Goal: Task Accomplishment & Management: Manage account settings

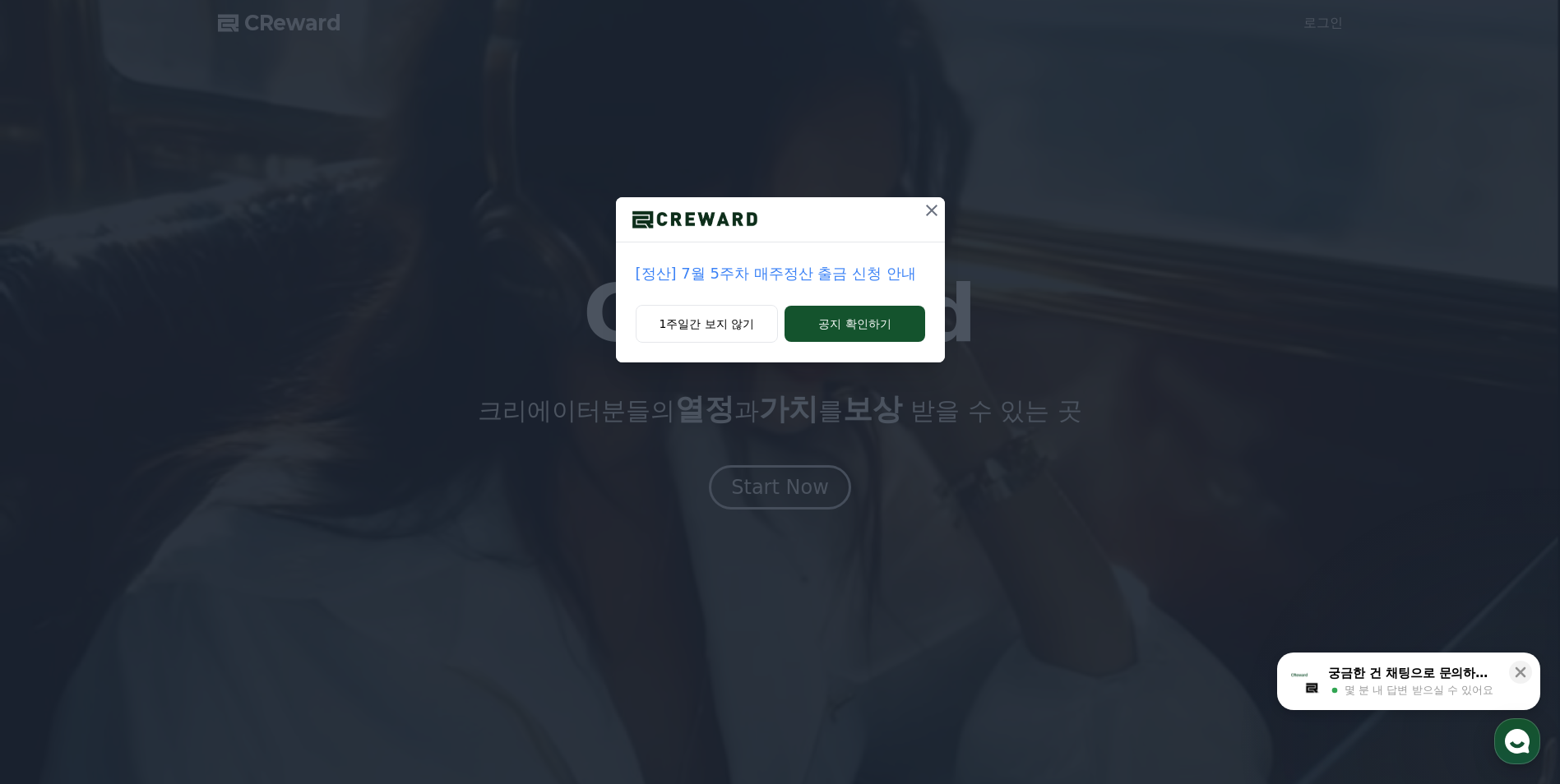
click at [924, 215] on icon at bounding box center [932, 211] width 20 height 20
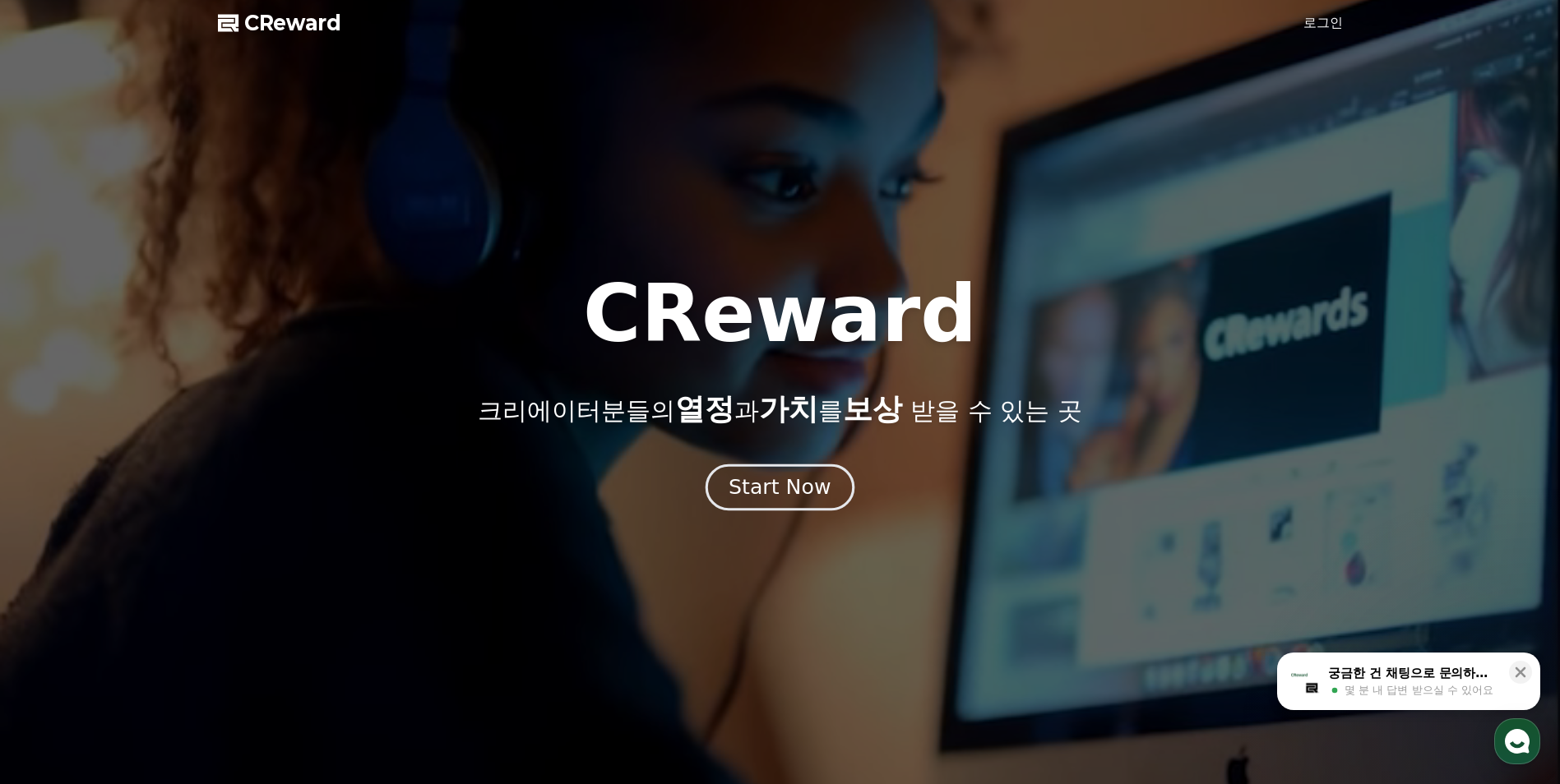
click at [772, 503] on button "Start Now" at bounding box center [779, 488] width 149 height 46
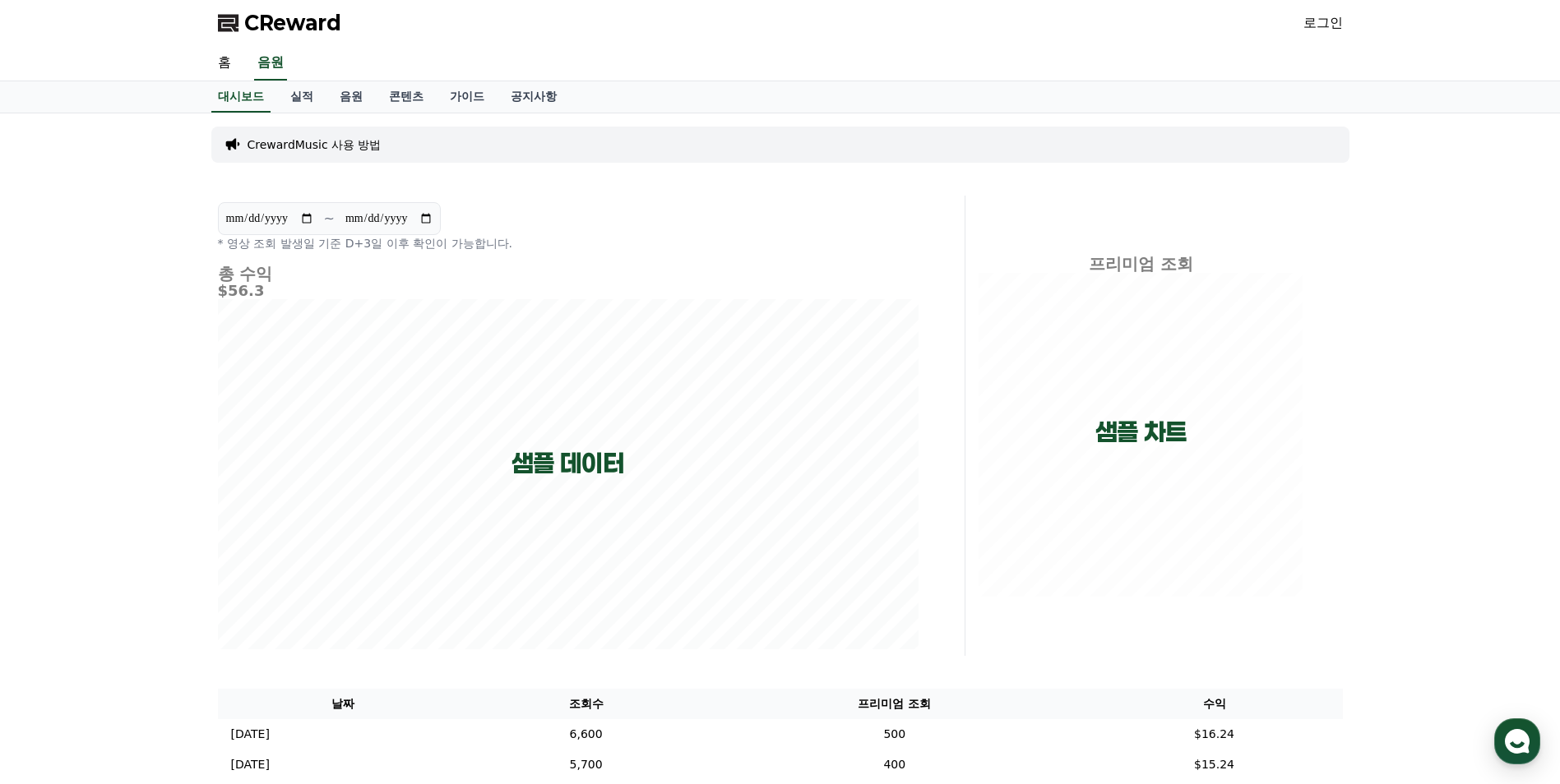
click at [1324, 23] on link "로그인" at bounding box center [1324, 23] width 40 height 20
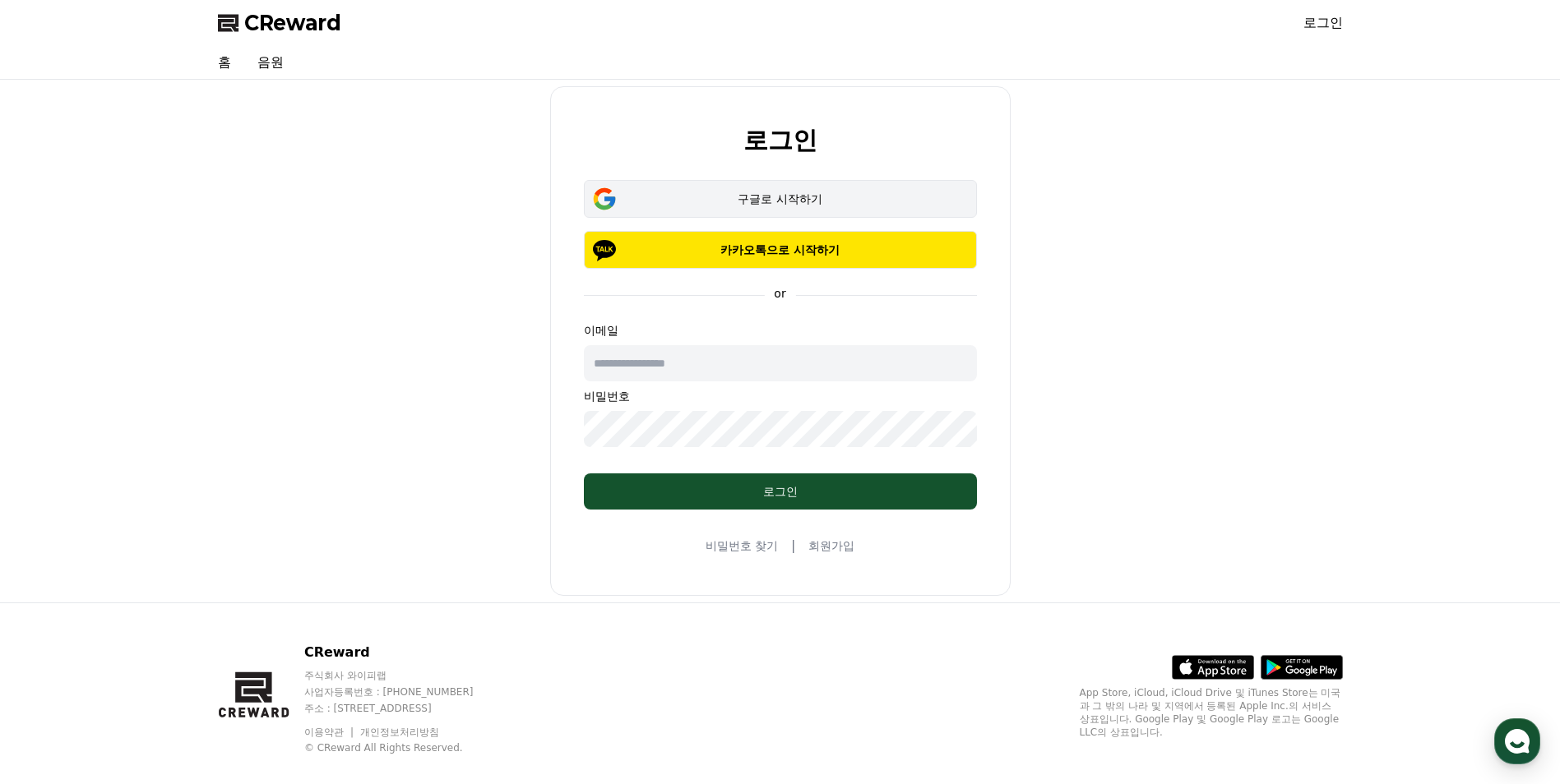
click at [735, 202] on div "구글로 시작하기" at bounding box center [780, 199] width 345 height 17
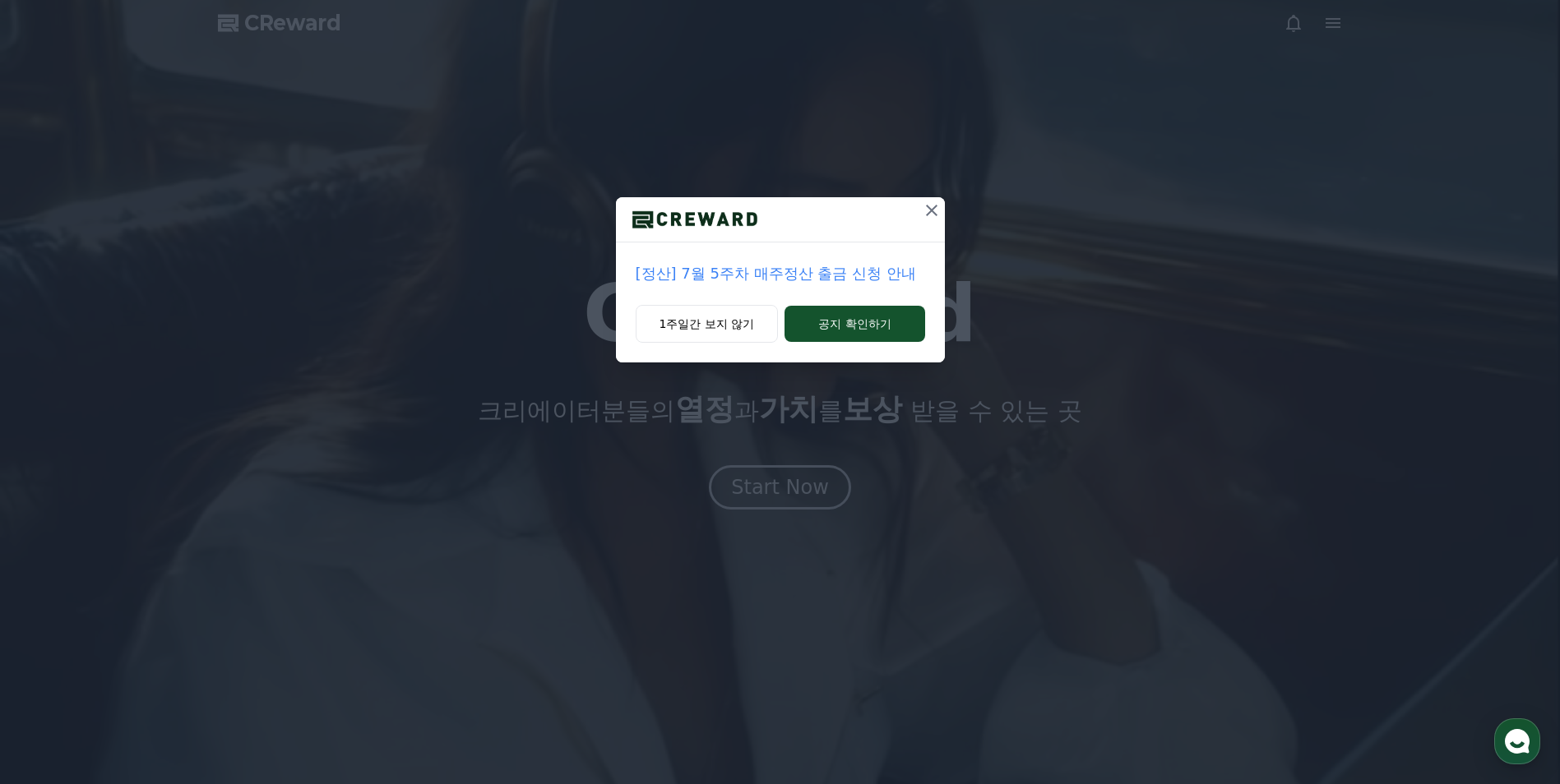
click at [925, 212] on icon at bounding box center [932, 211] width 20 height 20
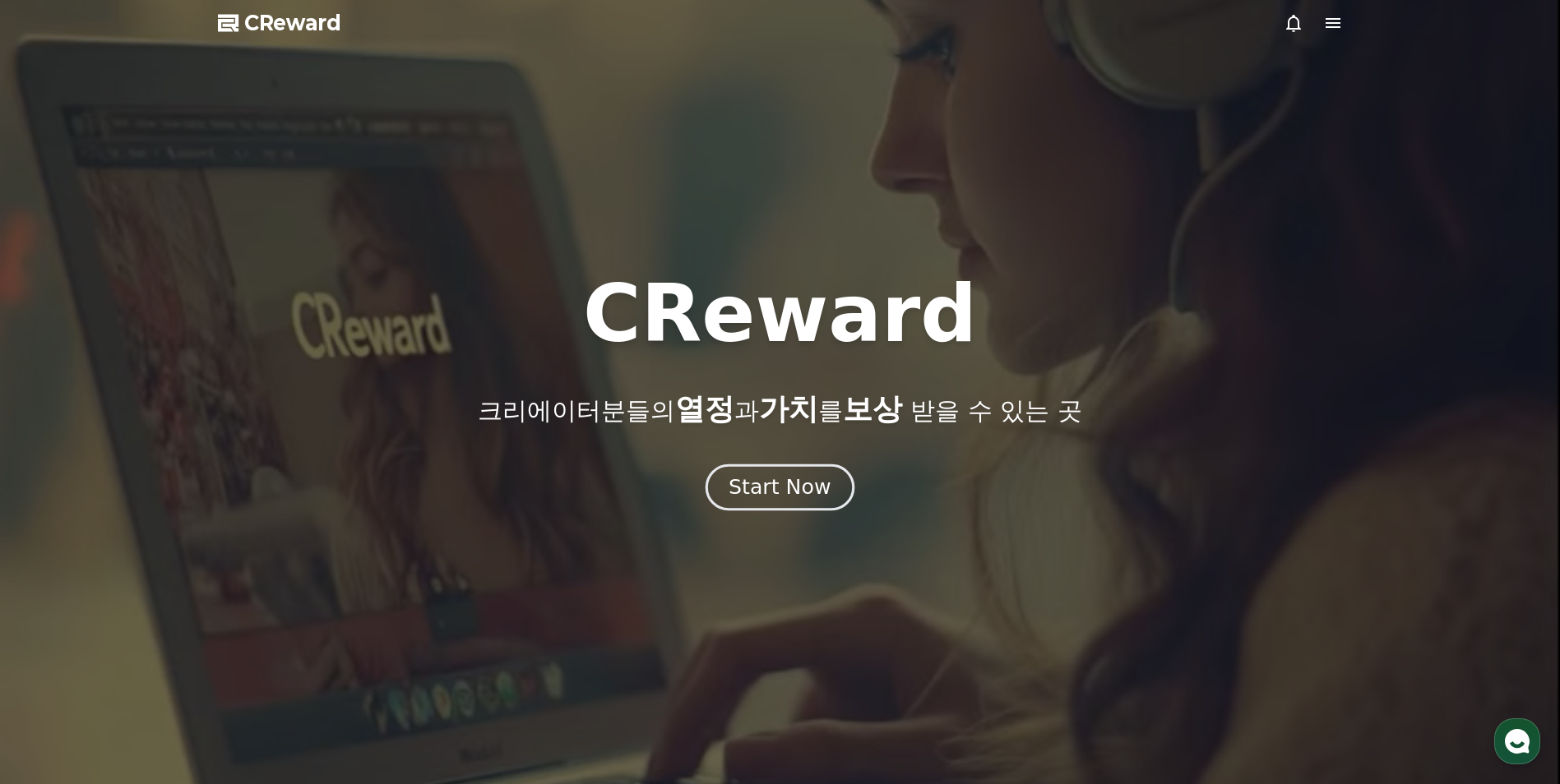
click at [768, 481] on div "Start Now" at bounding box center [779, 488] width 102 height 28
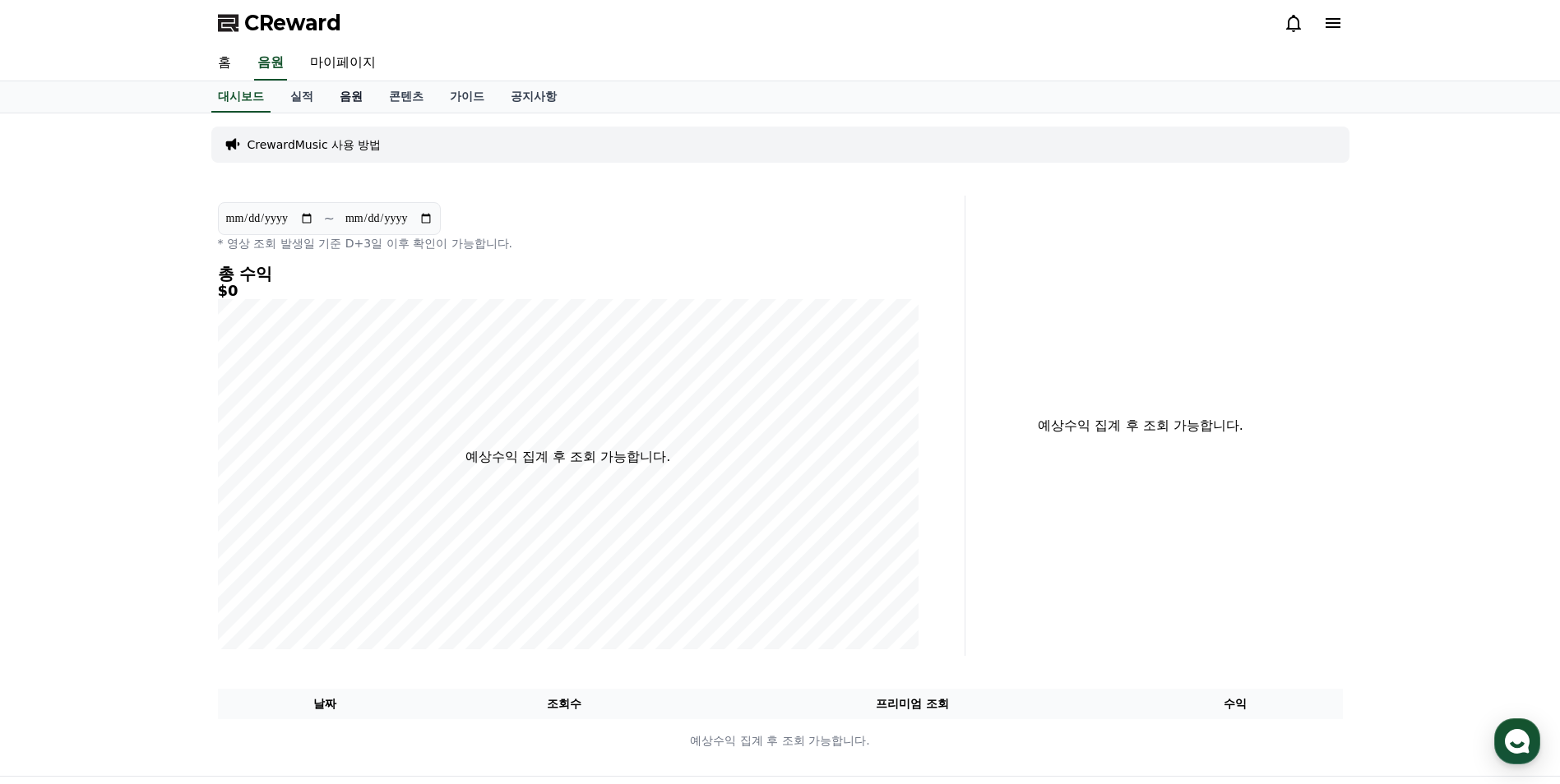
click at [352, 101] on link "음원" at bounding box center [350, 97] width 49 height 32
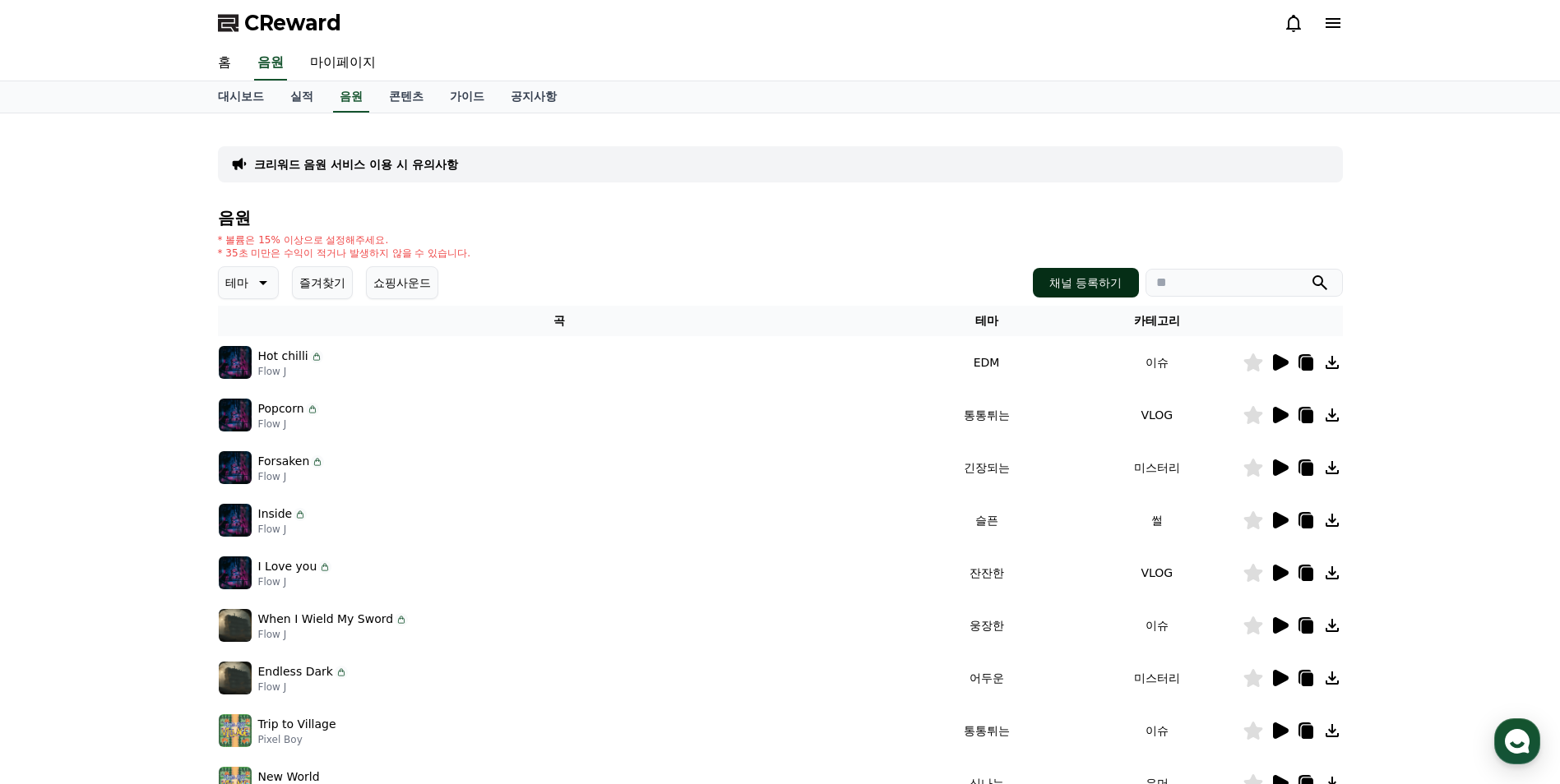
click at [1124, 290] on button "채널 등록하기" at bounding box center [1085, 283] width 105 height 30
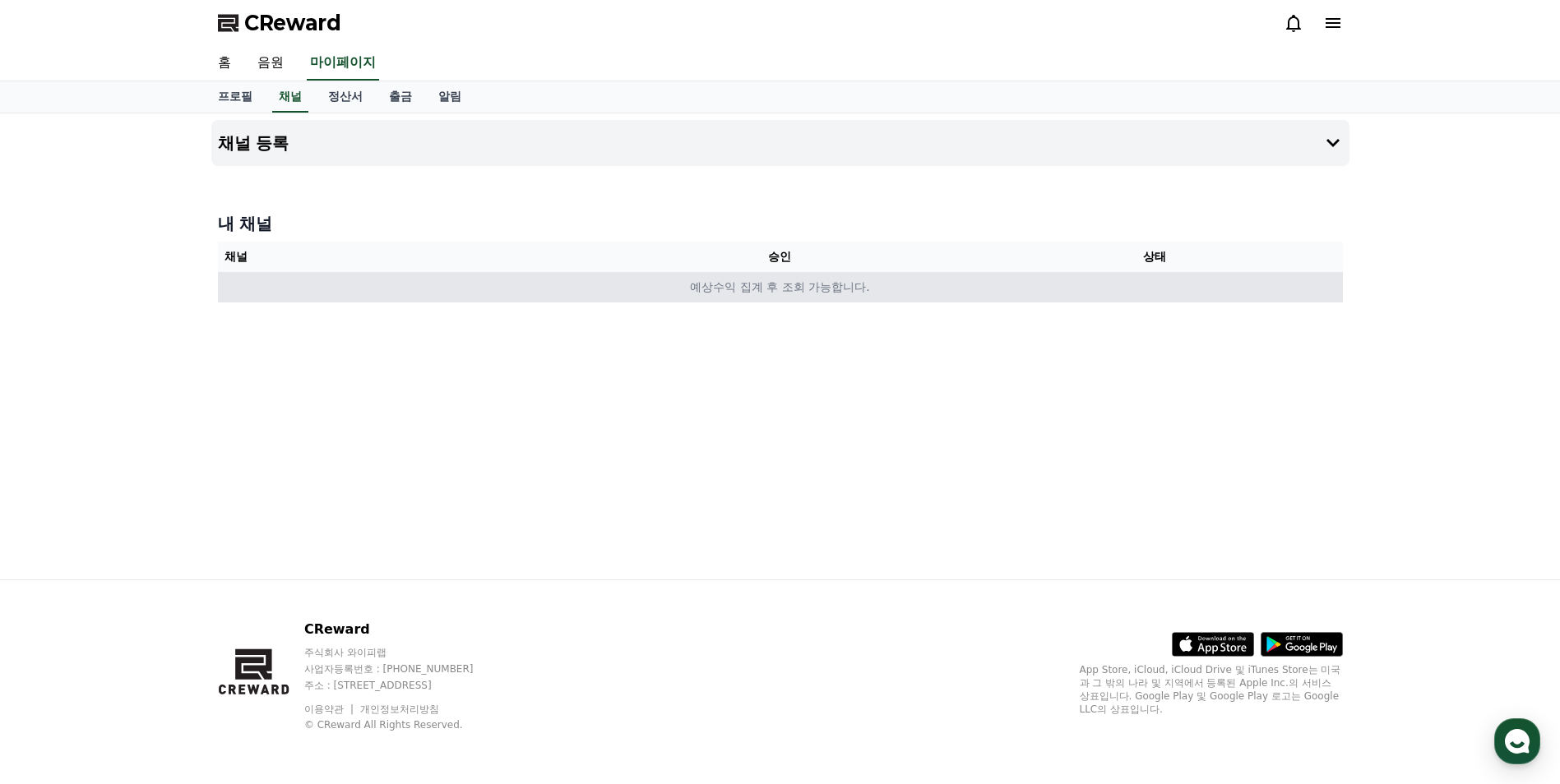
click at [750, 285] on td "예상수익 집계 후 조회 가능합니다." at bounding box center [781, 287] width 1125 height 31
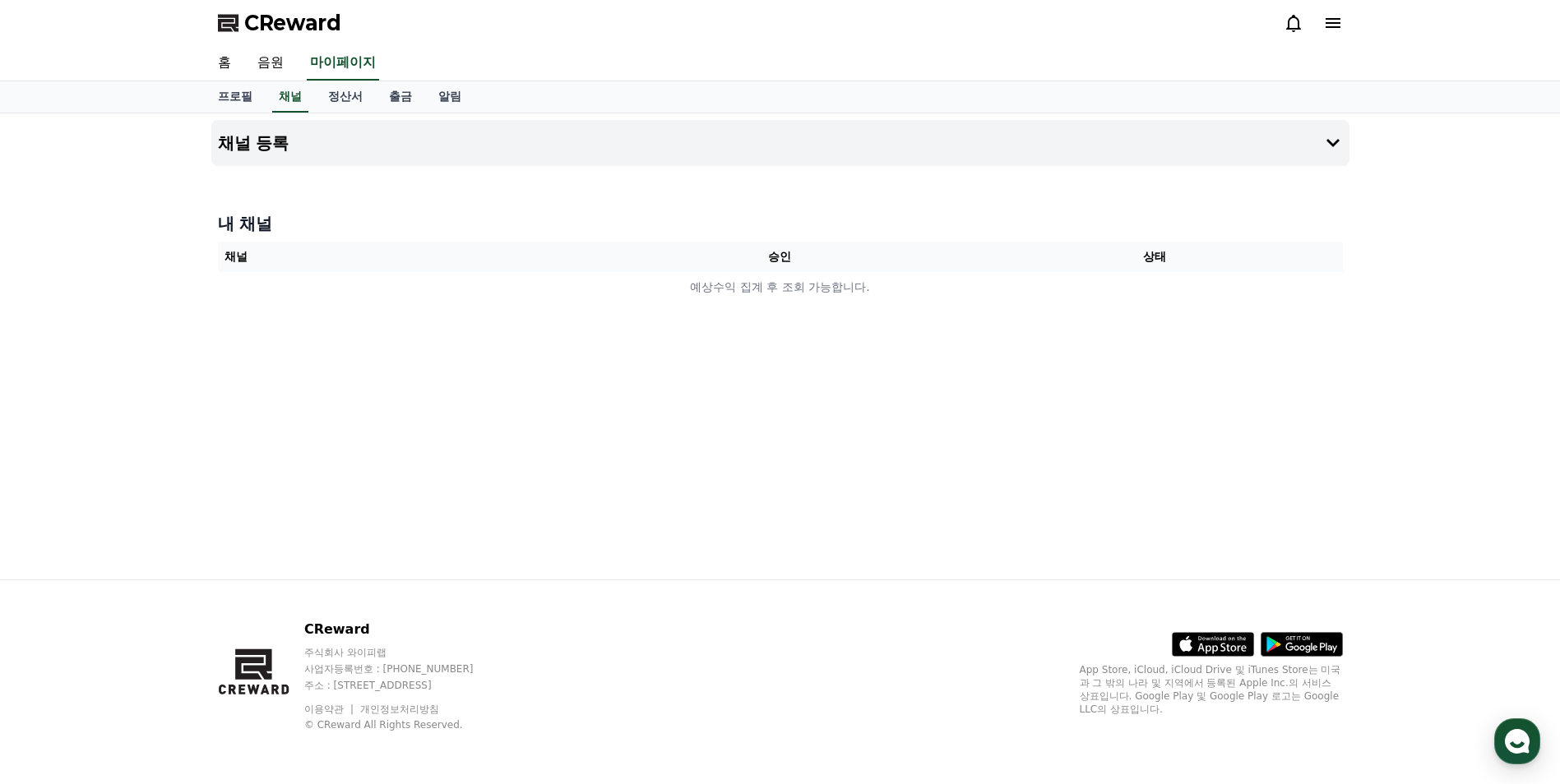
click at [239, 214] on h4 "내 채널" at bounding box center [781, 224] width 1125 height 23
click at [256, 134] on h4 "채널 등록" at bounding box center [254, 144] width 71 height 18
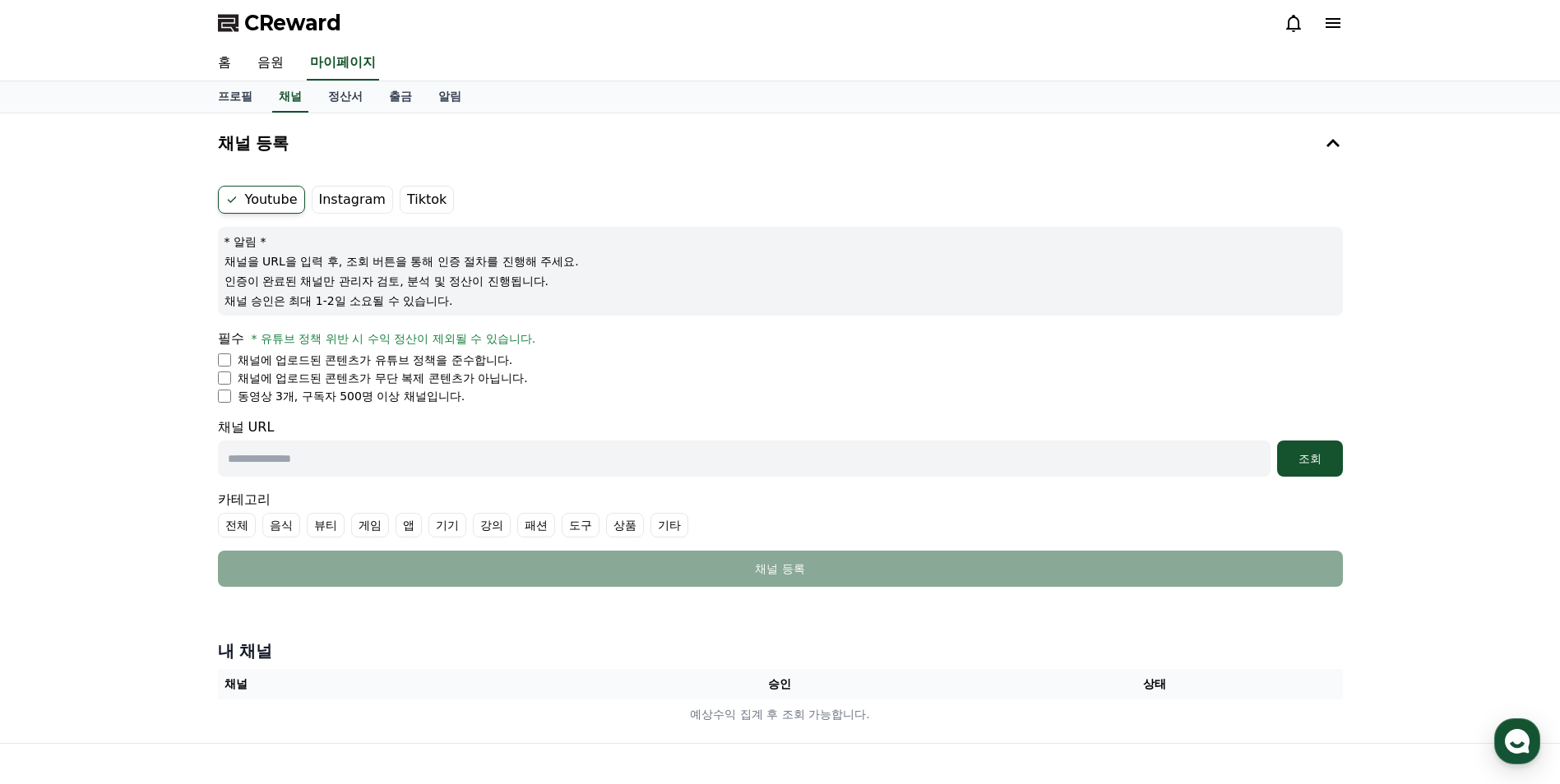
click at [285, 445] on input "text" at bounding box center [744, 459] width 1052 height 37
paste input "**********"
drag, startPoint x: 643, startPoint y: 465, endPoint x: 365, endPoint y: 477, distance: 278.3
click at [365, 477] on form "**********" at bounding box center [781, 387] width 1125 height 402
paste input "********"
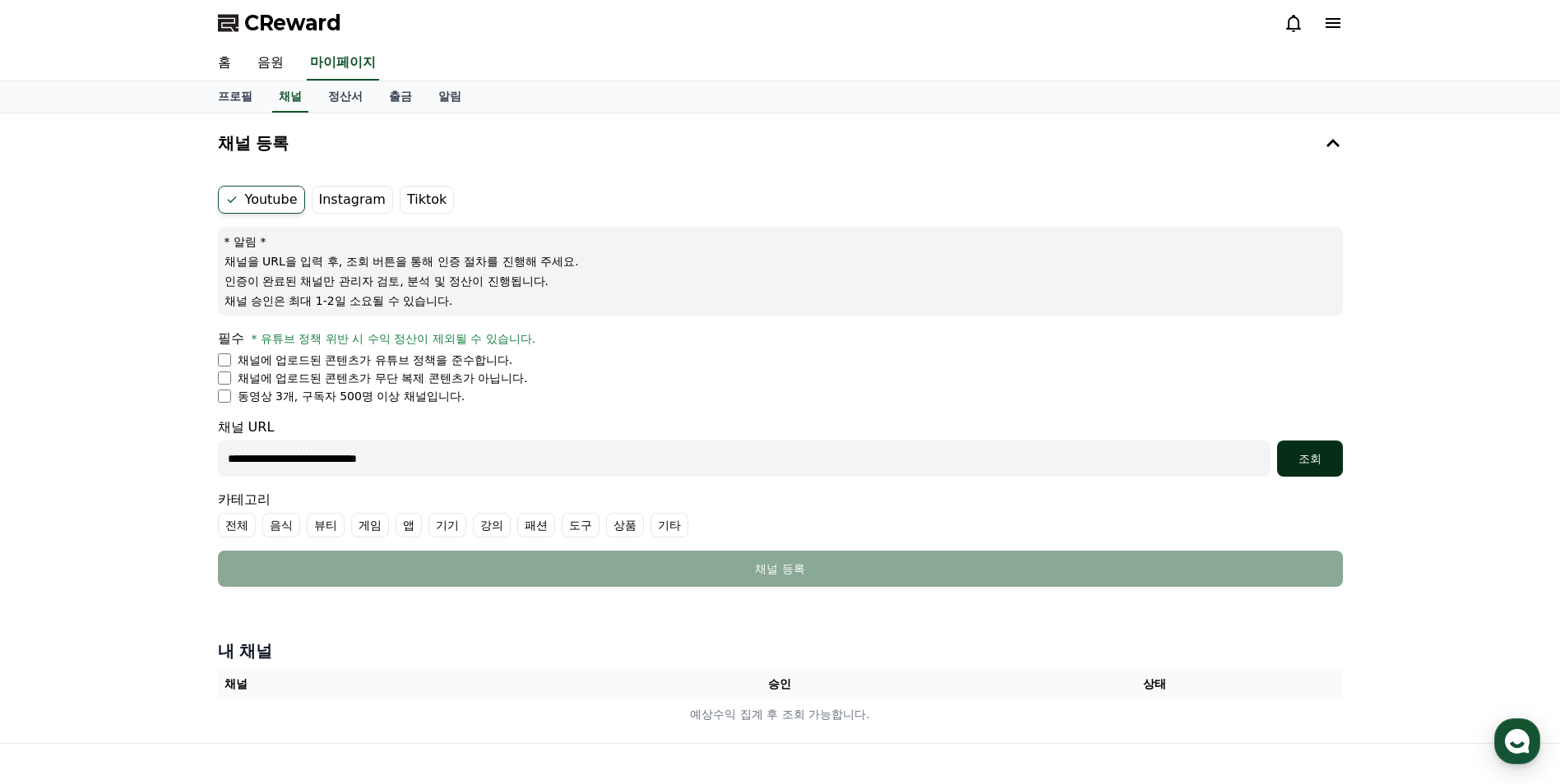
click at [1319, 461] on div "조회" at bounding box center [1309, 459] width 52 height 17
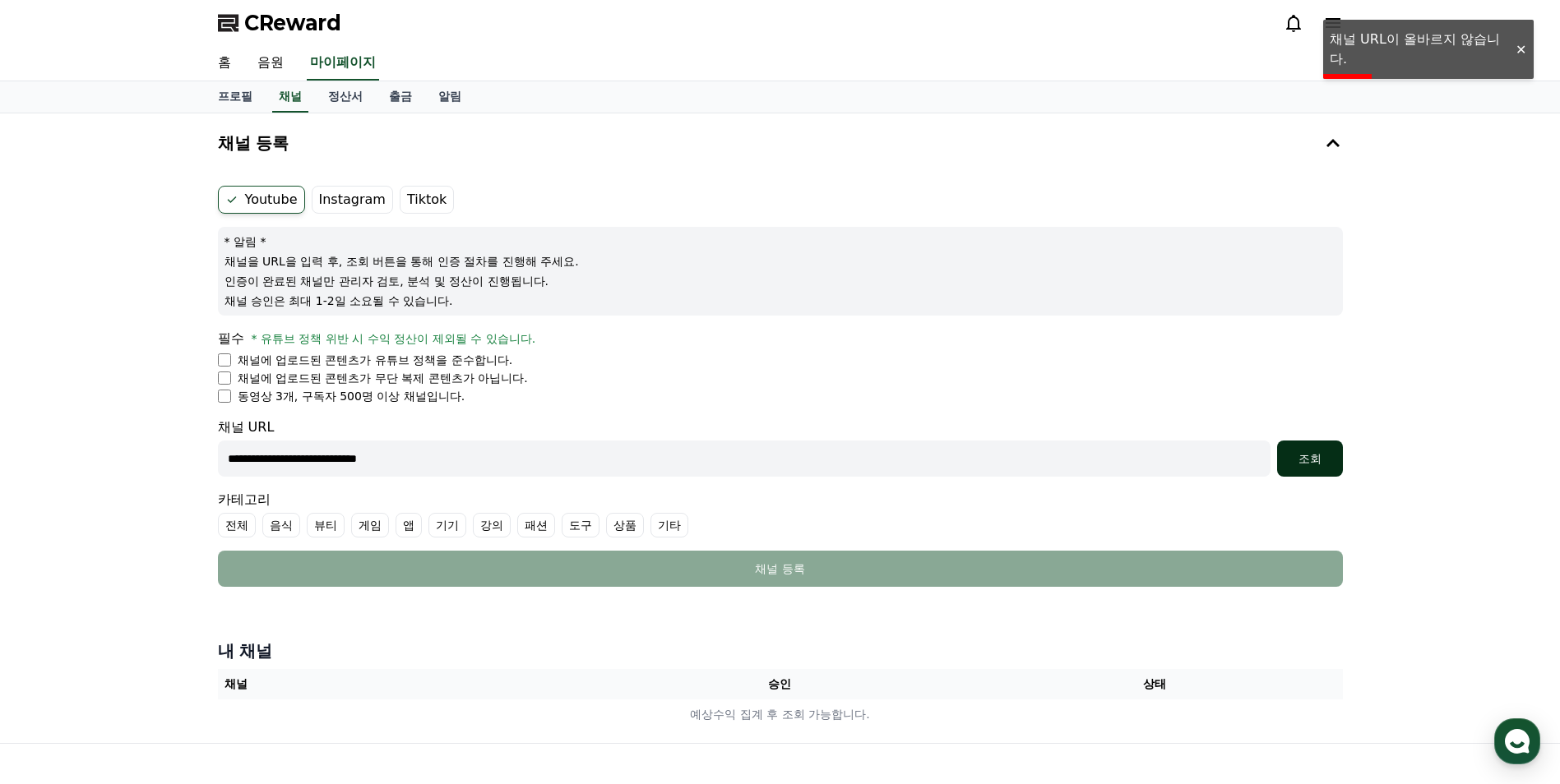
scroll to position [163, 0]
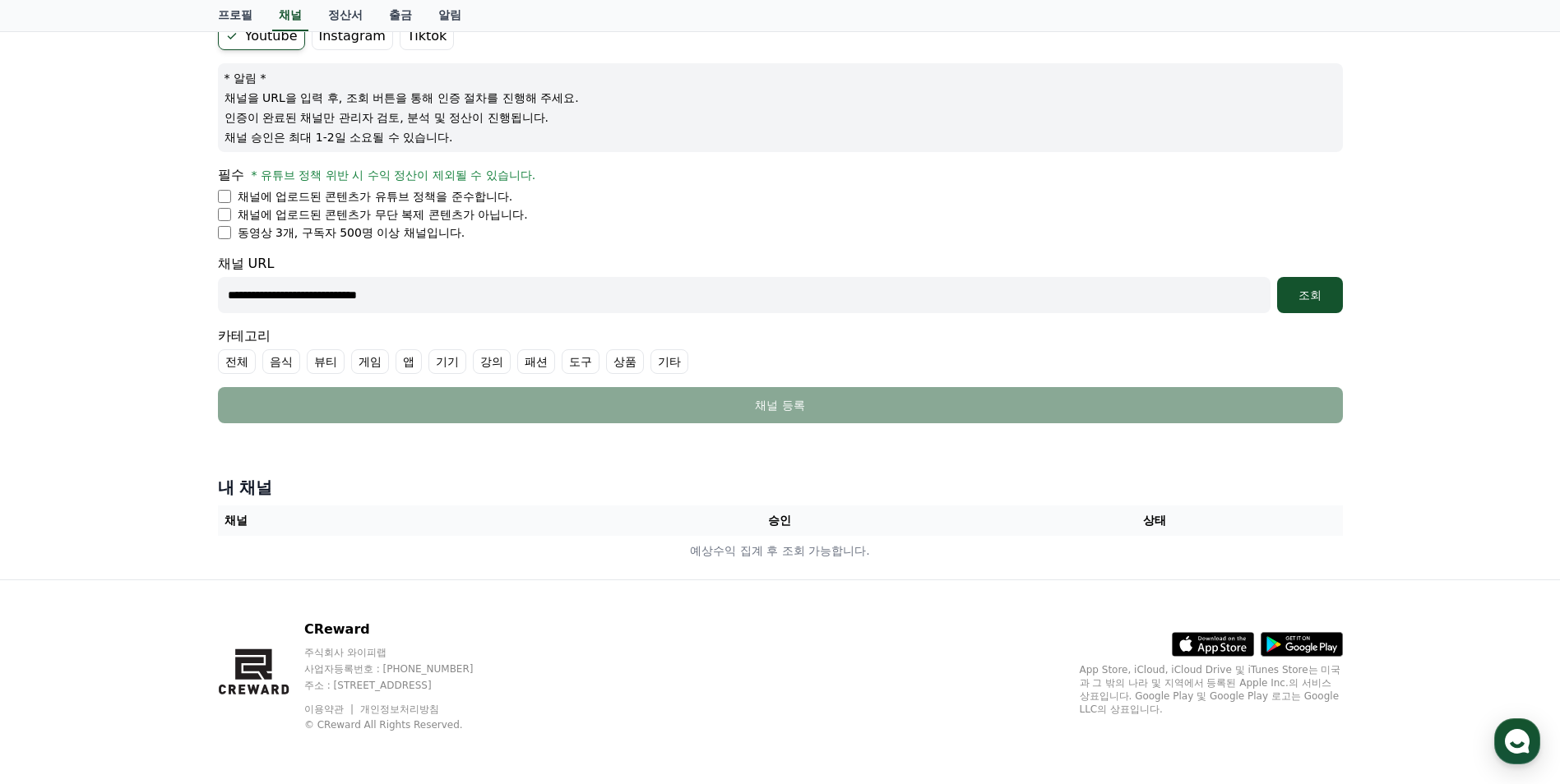
click at [528, 302] on input "**********" at bounding box center [744, 295] width 1052 height 37
click at [1331, 302] on div "조회" at bounding box center [1309, 295] width 52 height 17
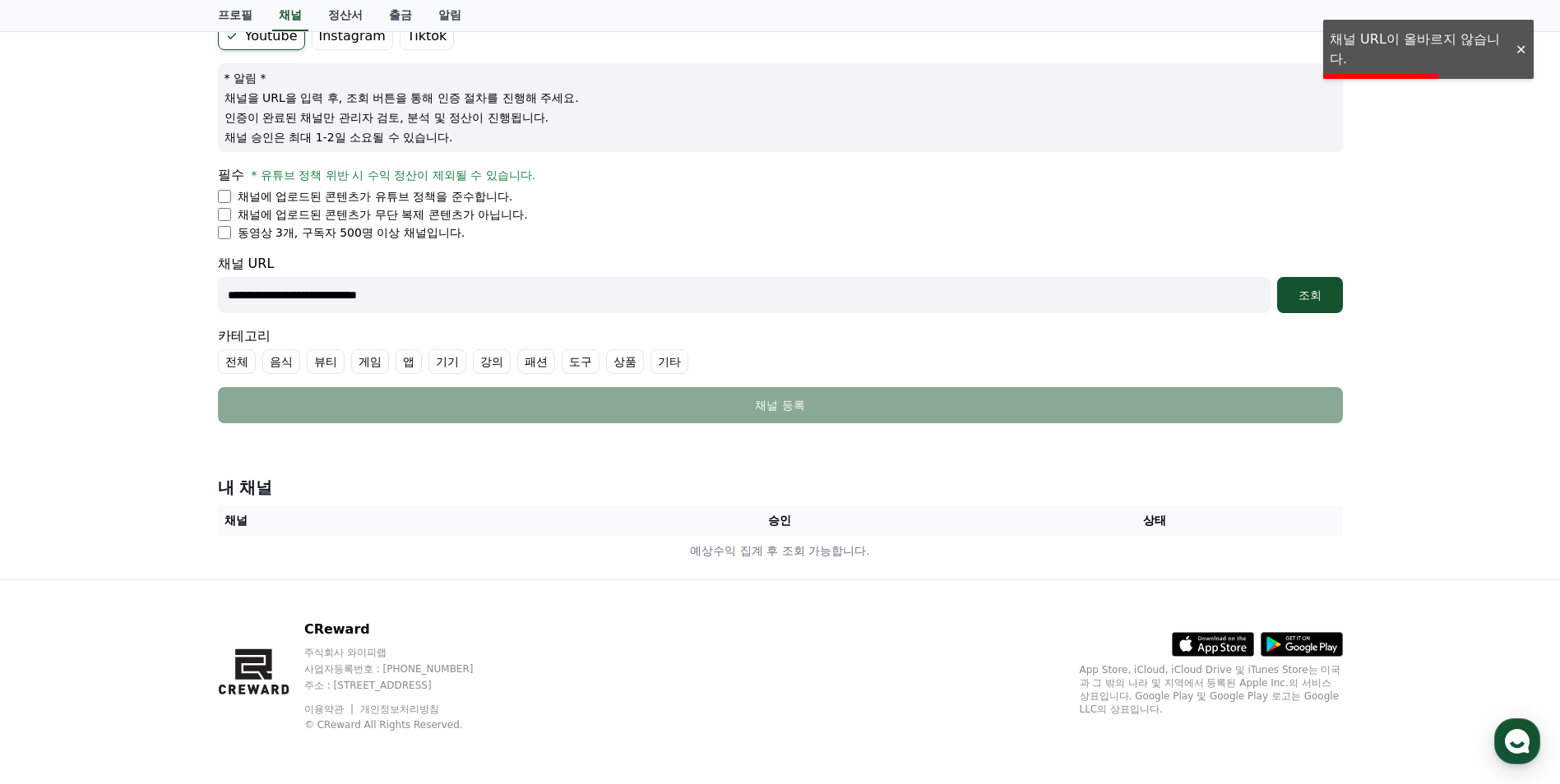
click at [361, 299] on input "**********" at bounding box center [744, 295] width 1052 height 37
type input "********"
click at [1311, 294] on div "조회" at bounding box center [1309, 295] width 52 height 17
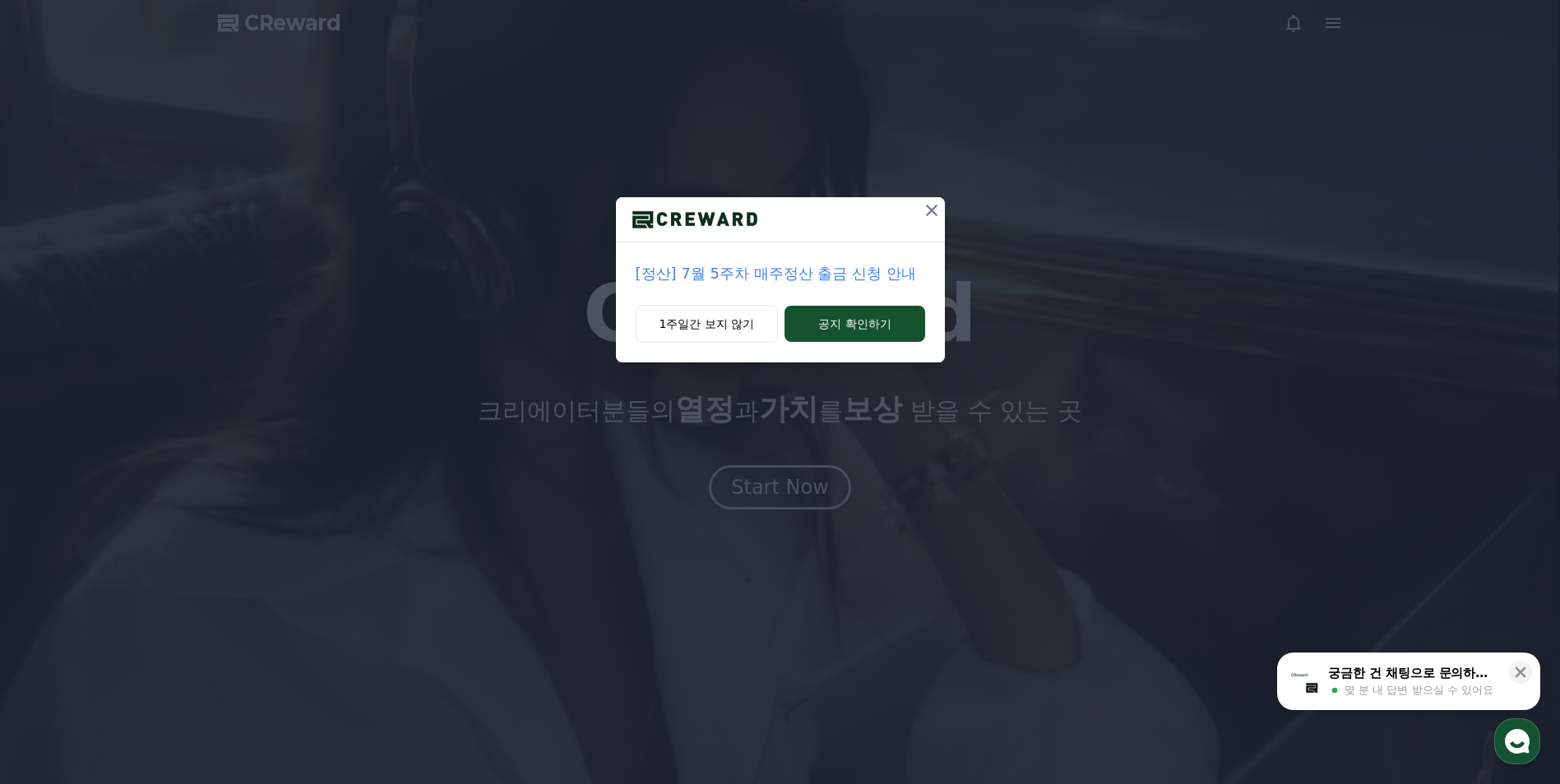
click at [926, 212] on icon at bounding box center [932, 211] width 20 height 20
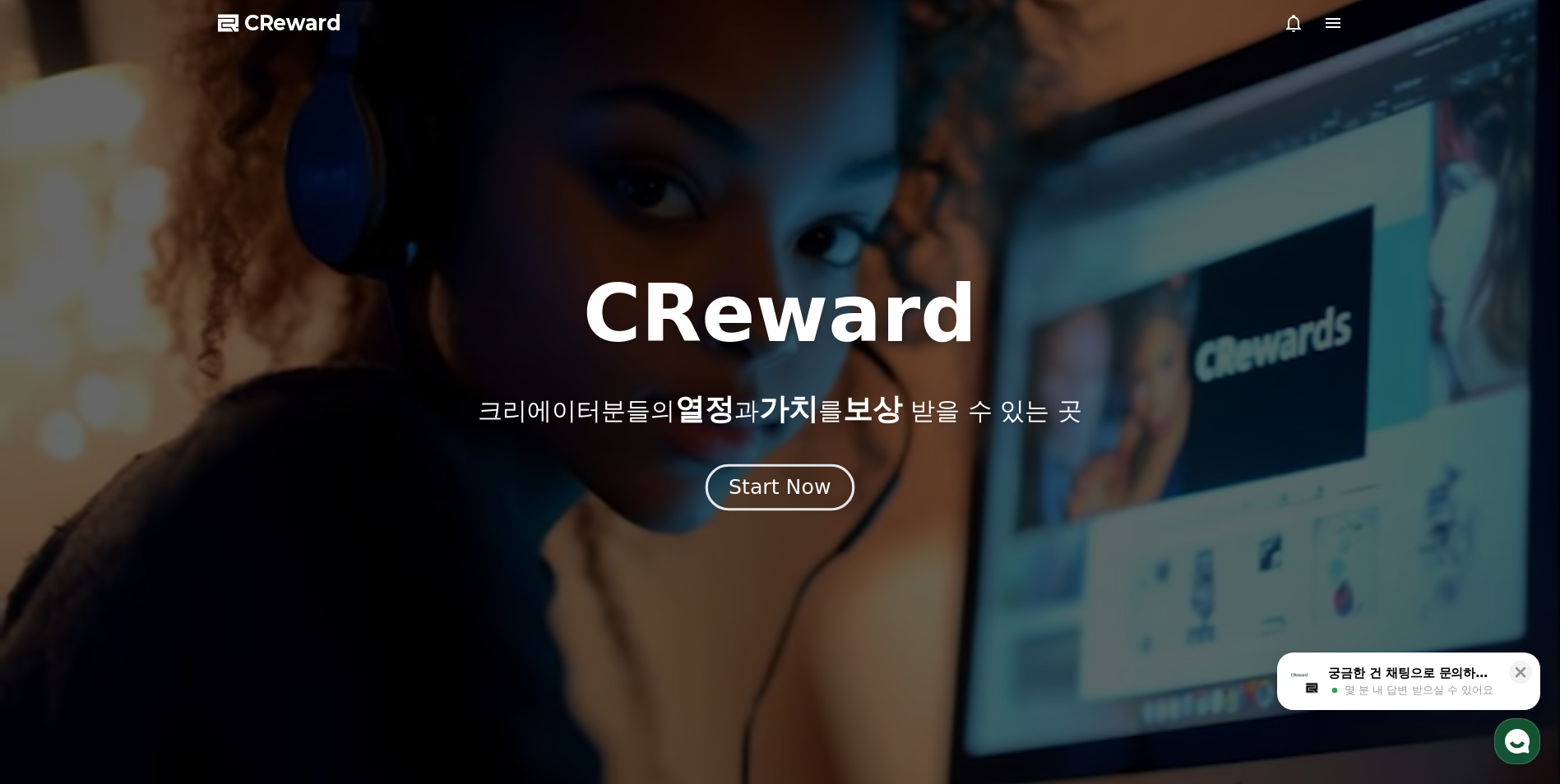
click at [778, 477] on div "Start Now" at bounding box center [779, 488] width 102 height 28
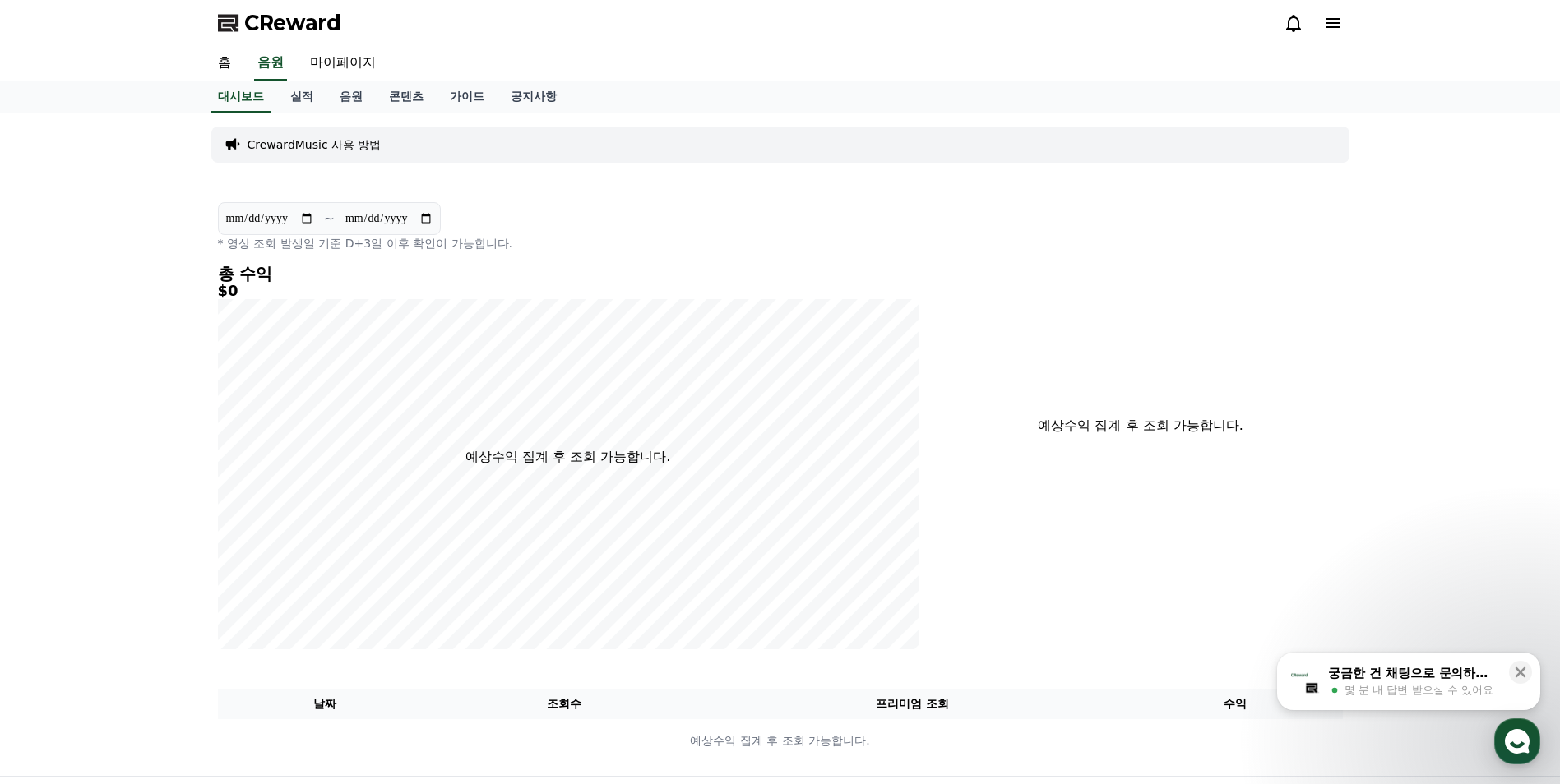
click at [273, 27] on span "CReward" at bounding box center [292, 23] width 97 height 27
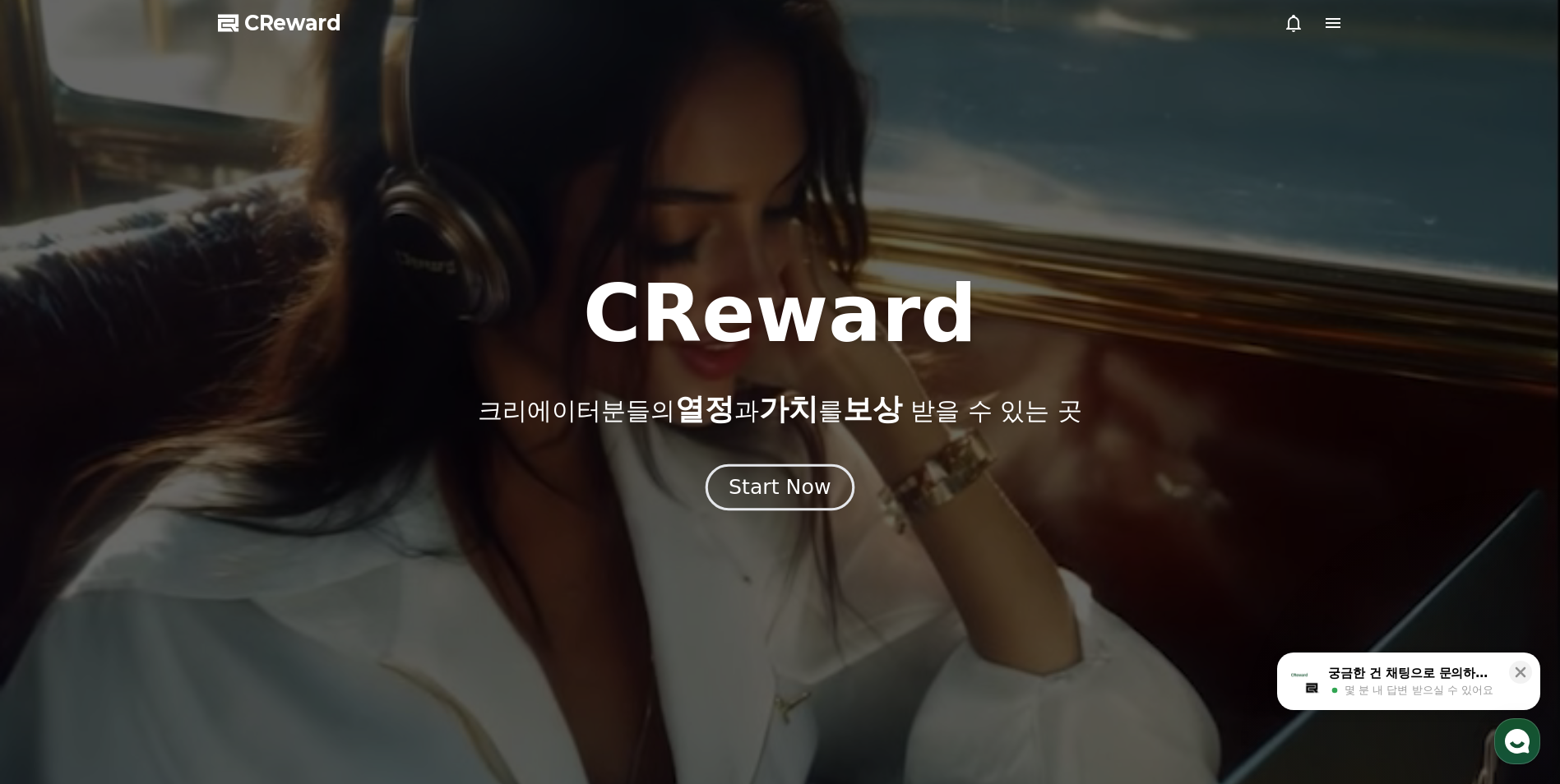
click at [773, 490] on div "Start Now" at bounding box center [779, 488] width 102 height 28
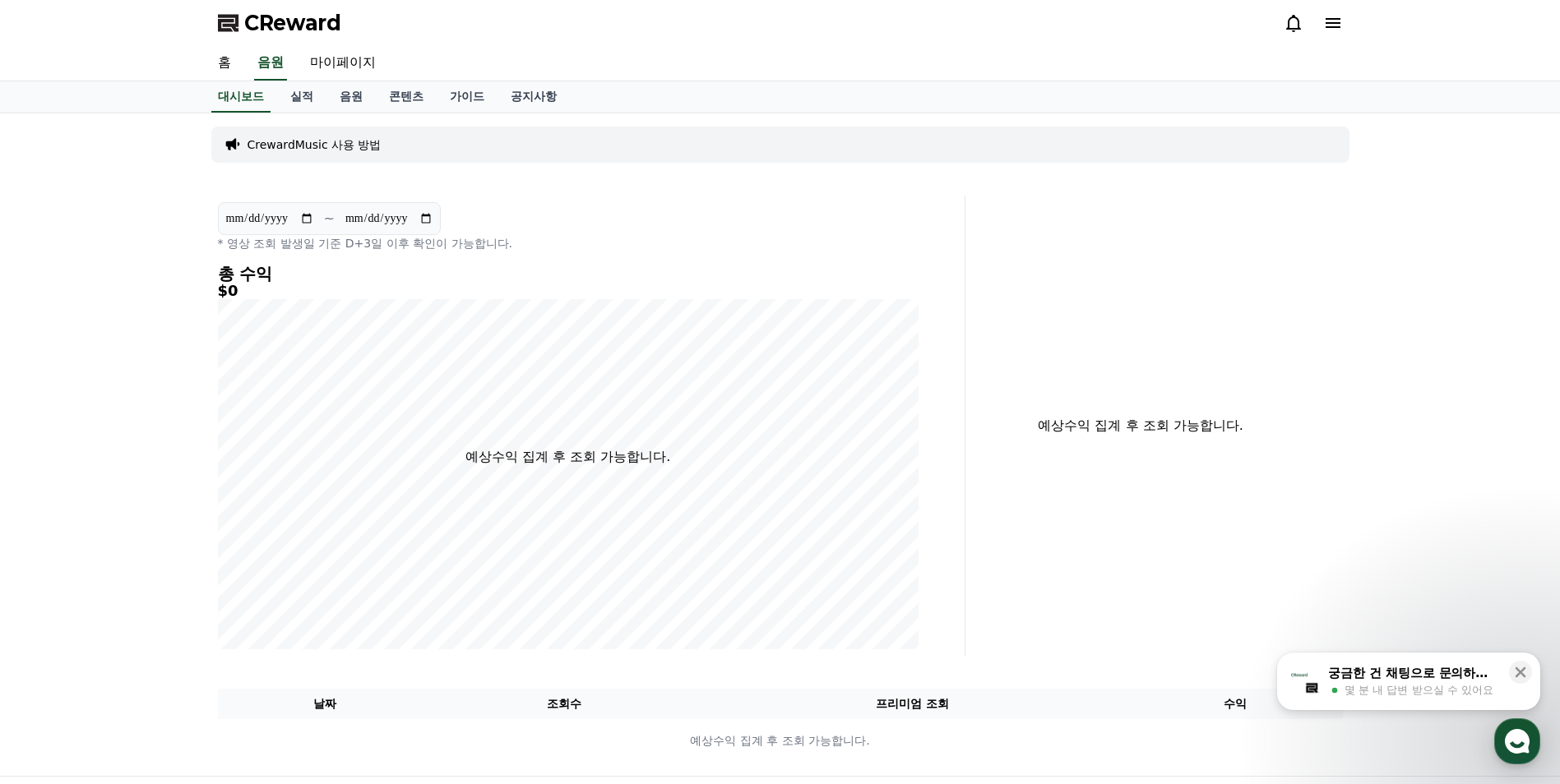
click at [1334, 32] on icon at bounding box center [1333, 23] width 20 height 20
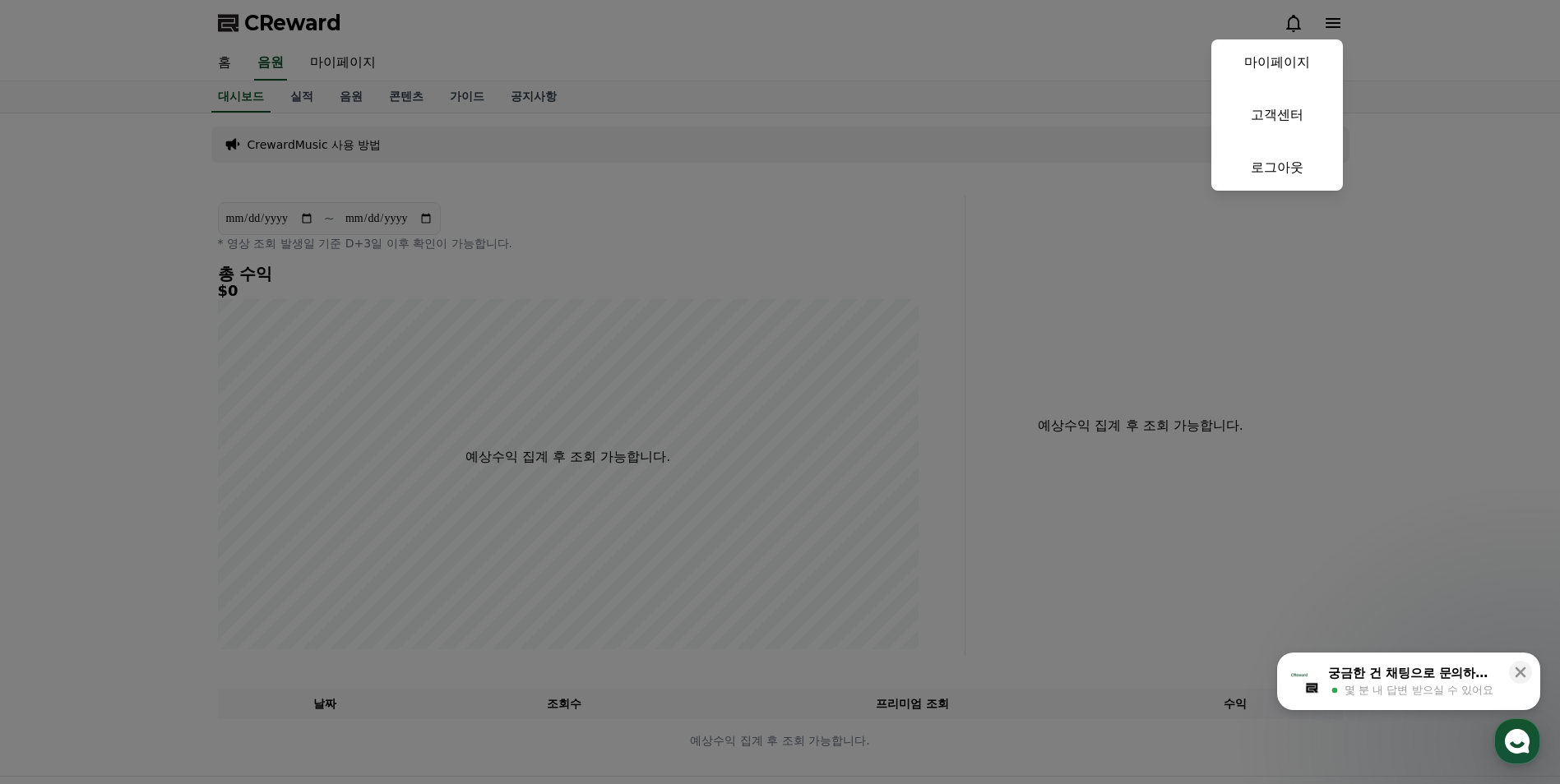
click at [353, 299] on button "close" at bounding box center [780, 392] width 1560 height 784
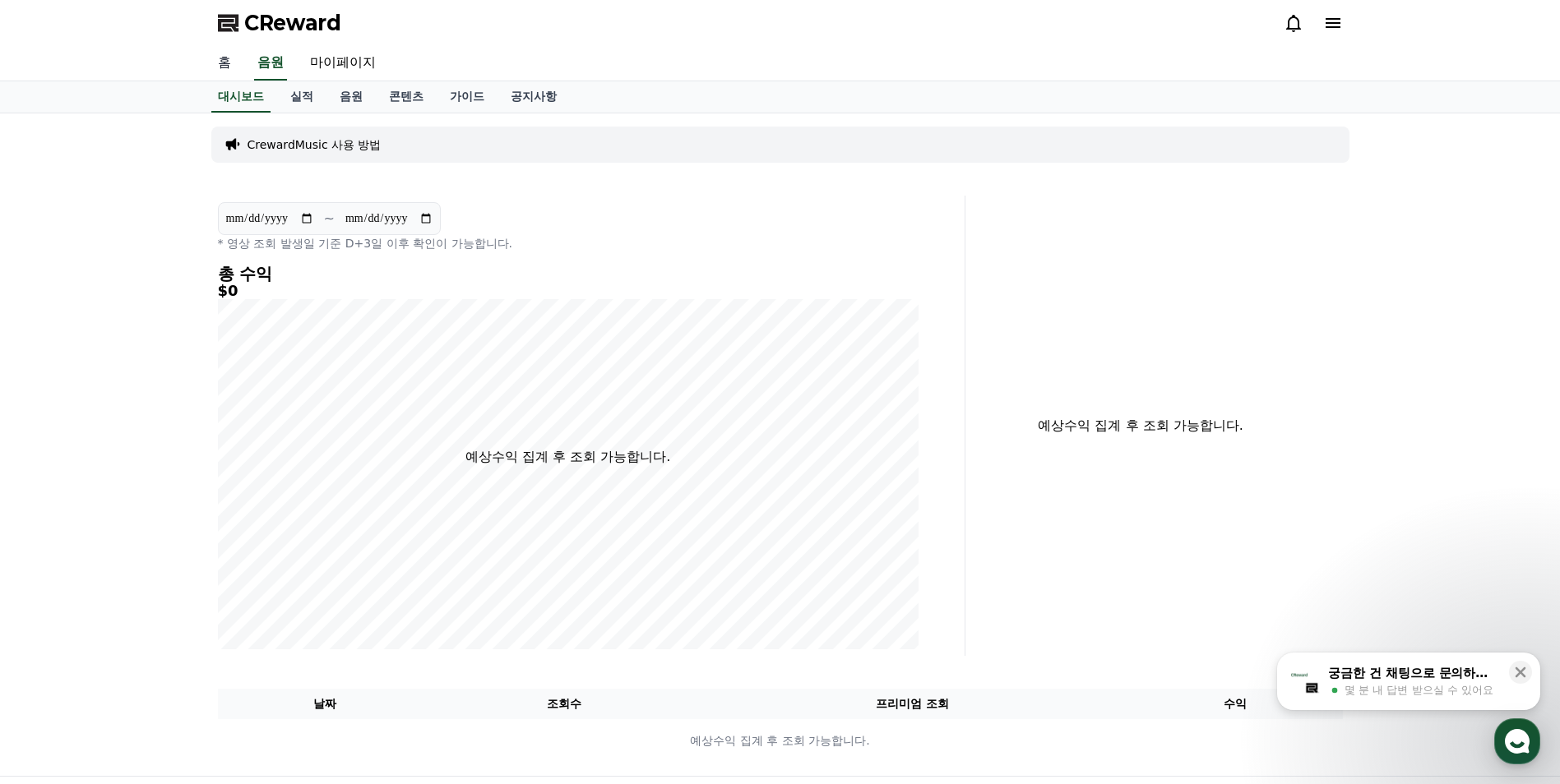
click at [218, 71] on link "홈" at bounding box center [225, 63] width 40 height 35
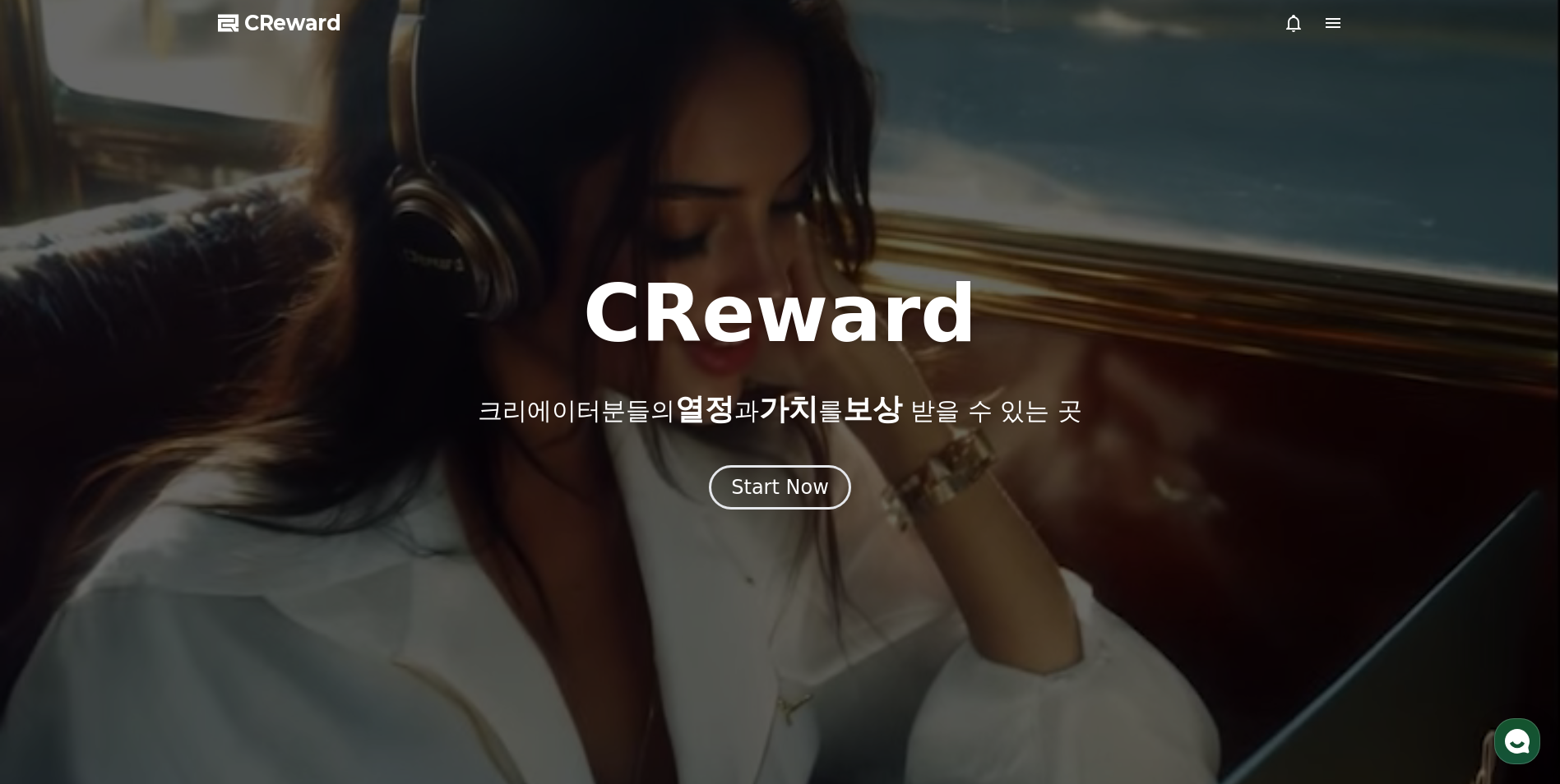
click at [260, 4] on div at bounding box center [780, 392] width 1560 height 784
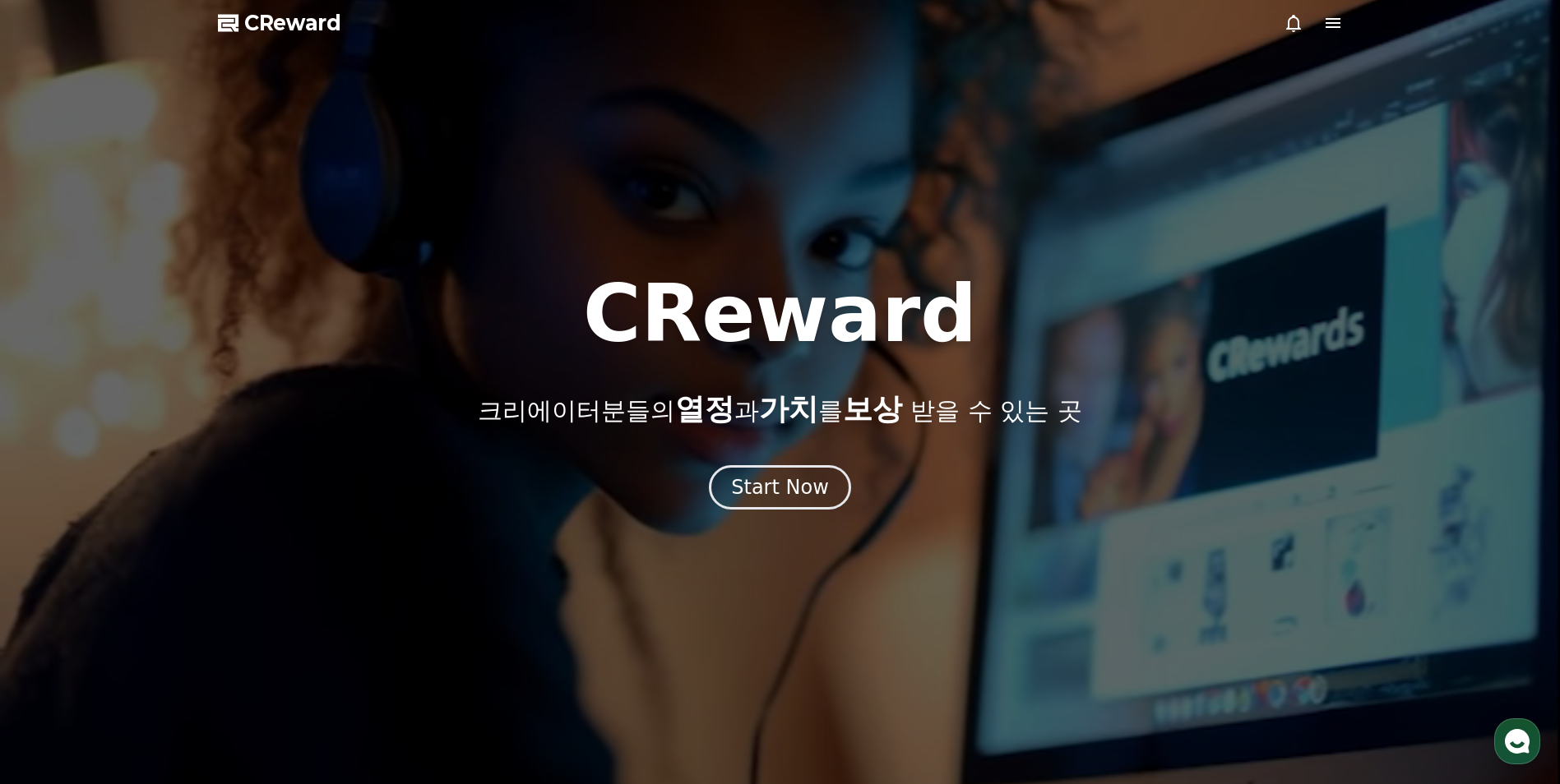
click at [268, 32] on span "CReward" at bounding box center [292, 23] width 97 height 27
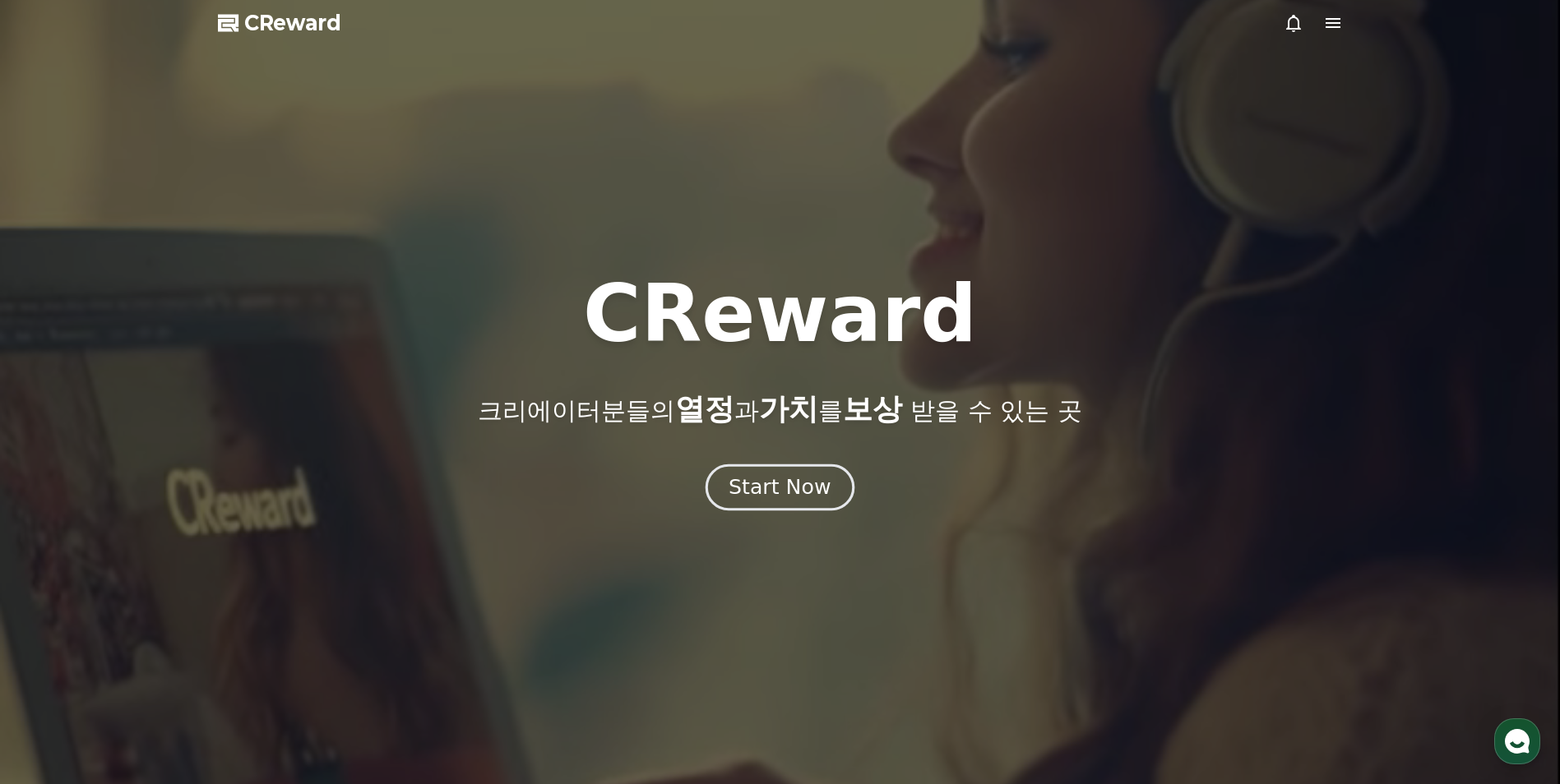
click at [785, 496] on div "Start Now" at bounding box center [779, 488] width 102 height 28
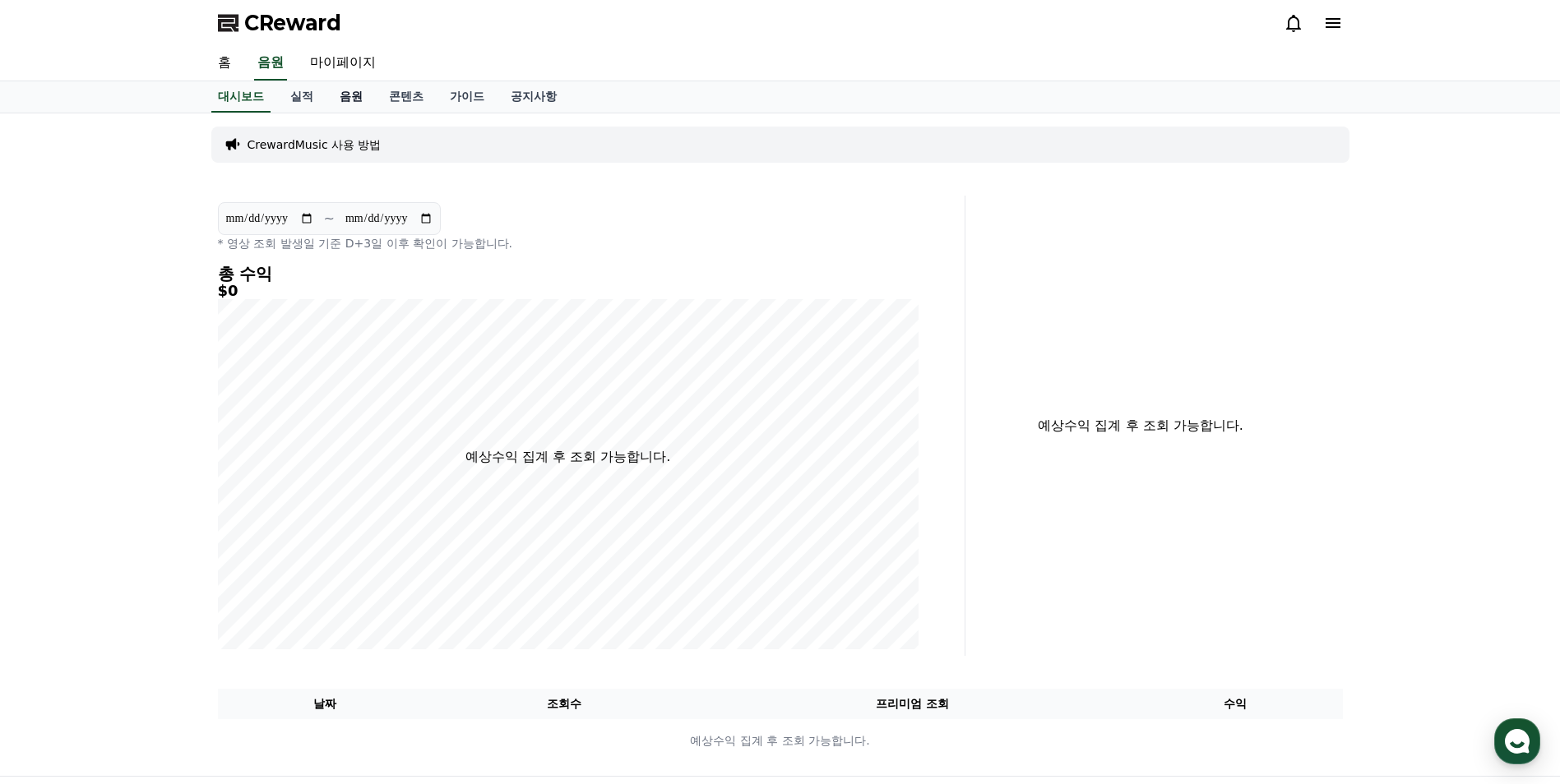
click at [358, 101] on link "음원" at bounding box center [350, 97] width 49 height 32
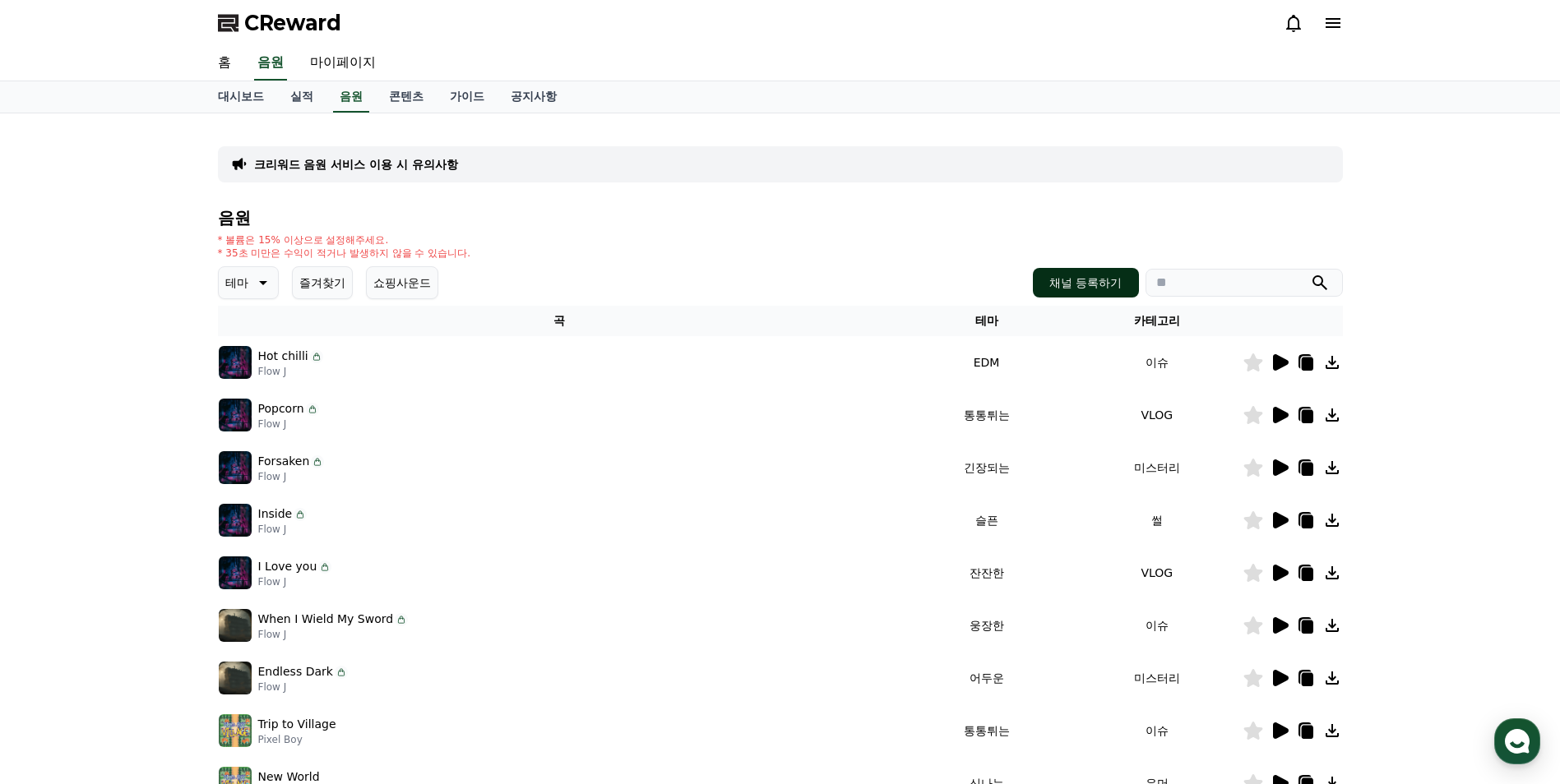
click at [1093, 280] on button "채널 등록하기" at bounding box center [1085, 283] width 105 height 30
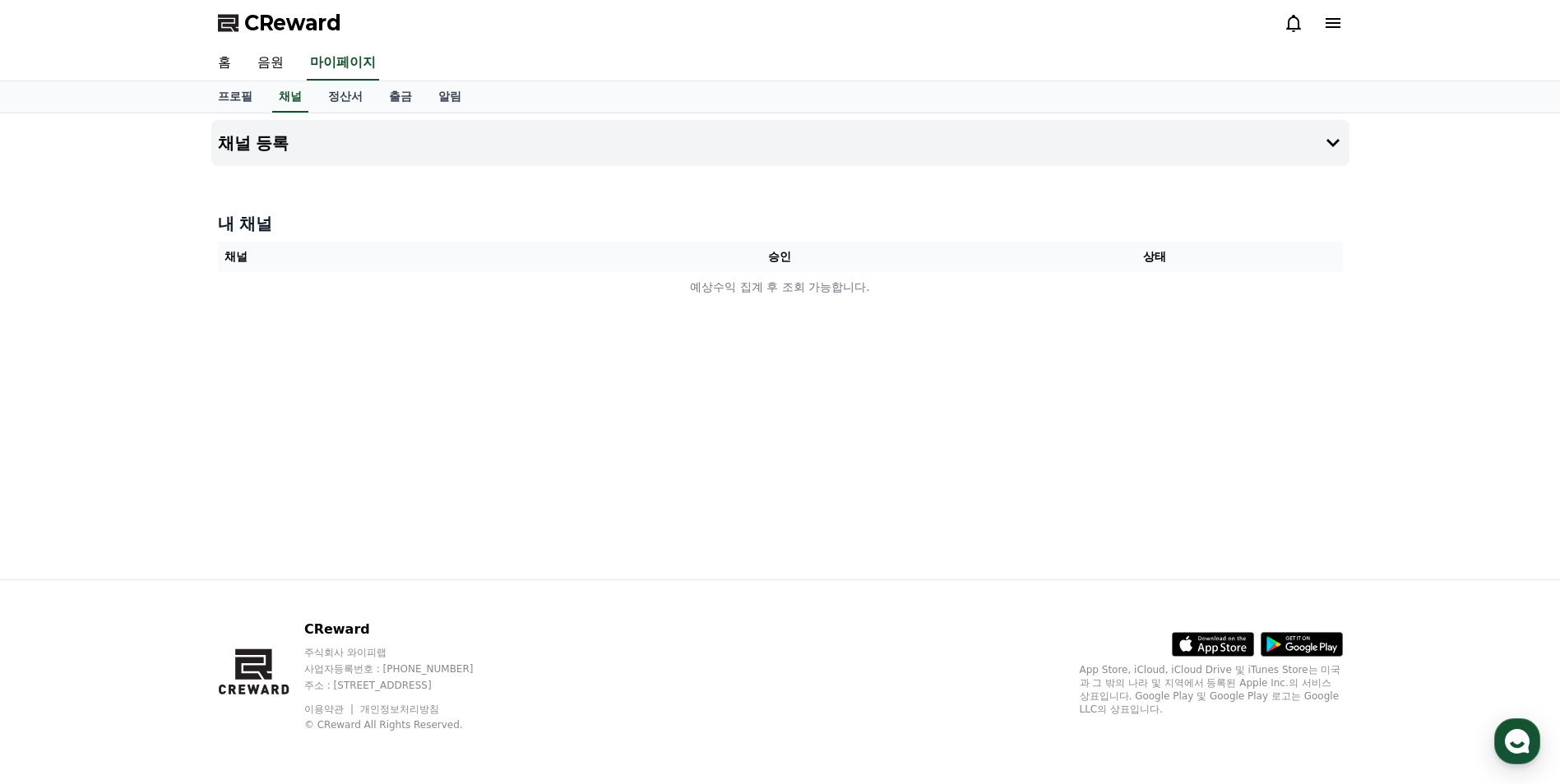
click at [779, 260] on th "승인" at bounding box center [780, 256] width 375 height 31
click at [762, 304] on div "내 채널 채널 승인 상태 예상수익 집계 후 조회 가능합니다." at bounding box center [781, 257] width 1138 height 104
click at [757, 303] on div "내 채널 채널 승인 상태 예상수익 집계 후 조회 가능합니다." at bounding box center [781, 257] width 1138 height 104
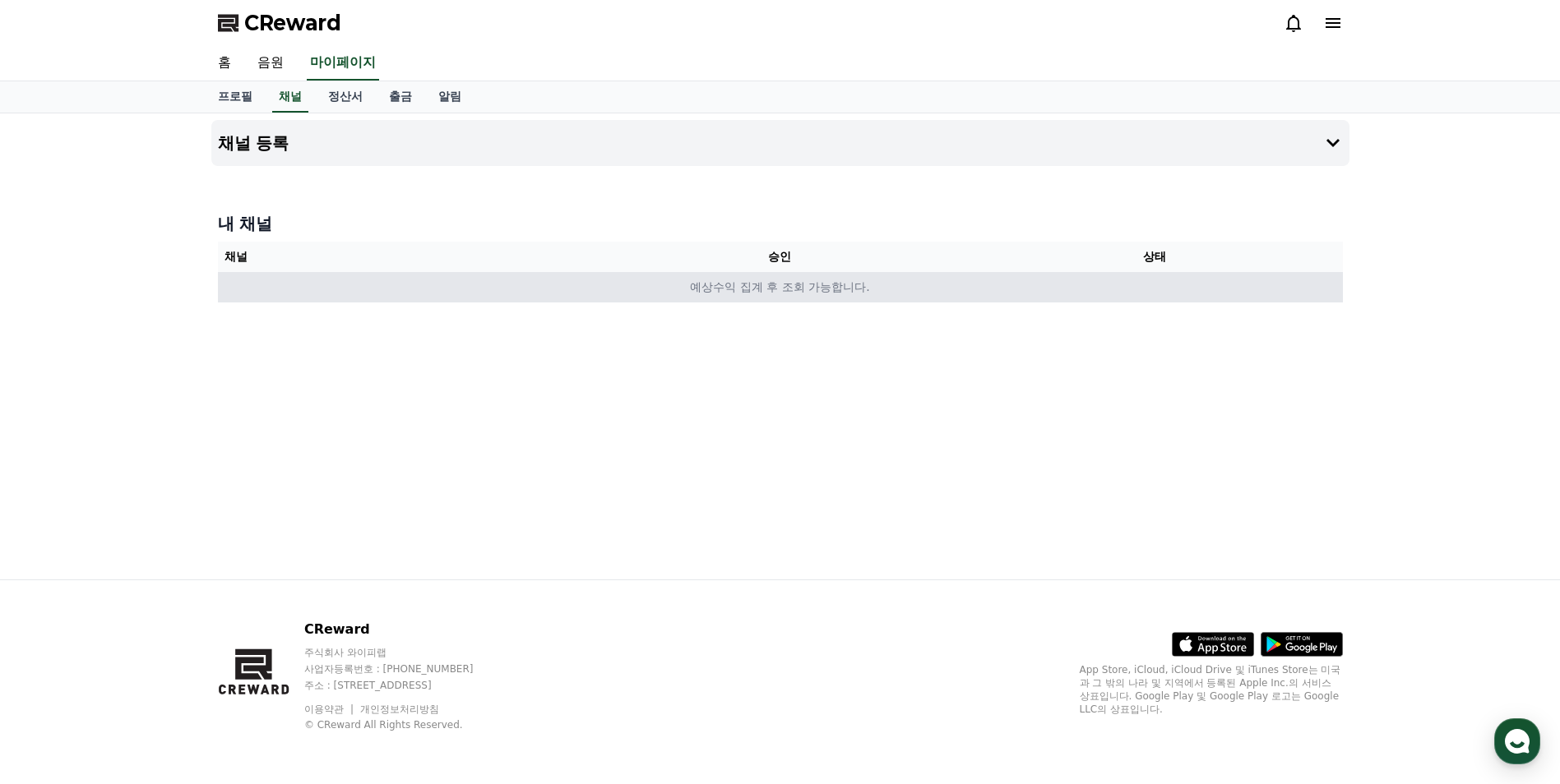
click at [748, 296] on td "예상수익 집계 후 조회 가능합니다." at bounding box center [781, 287] width 1125 height 31
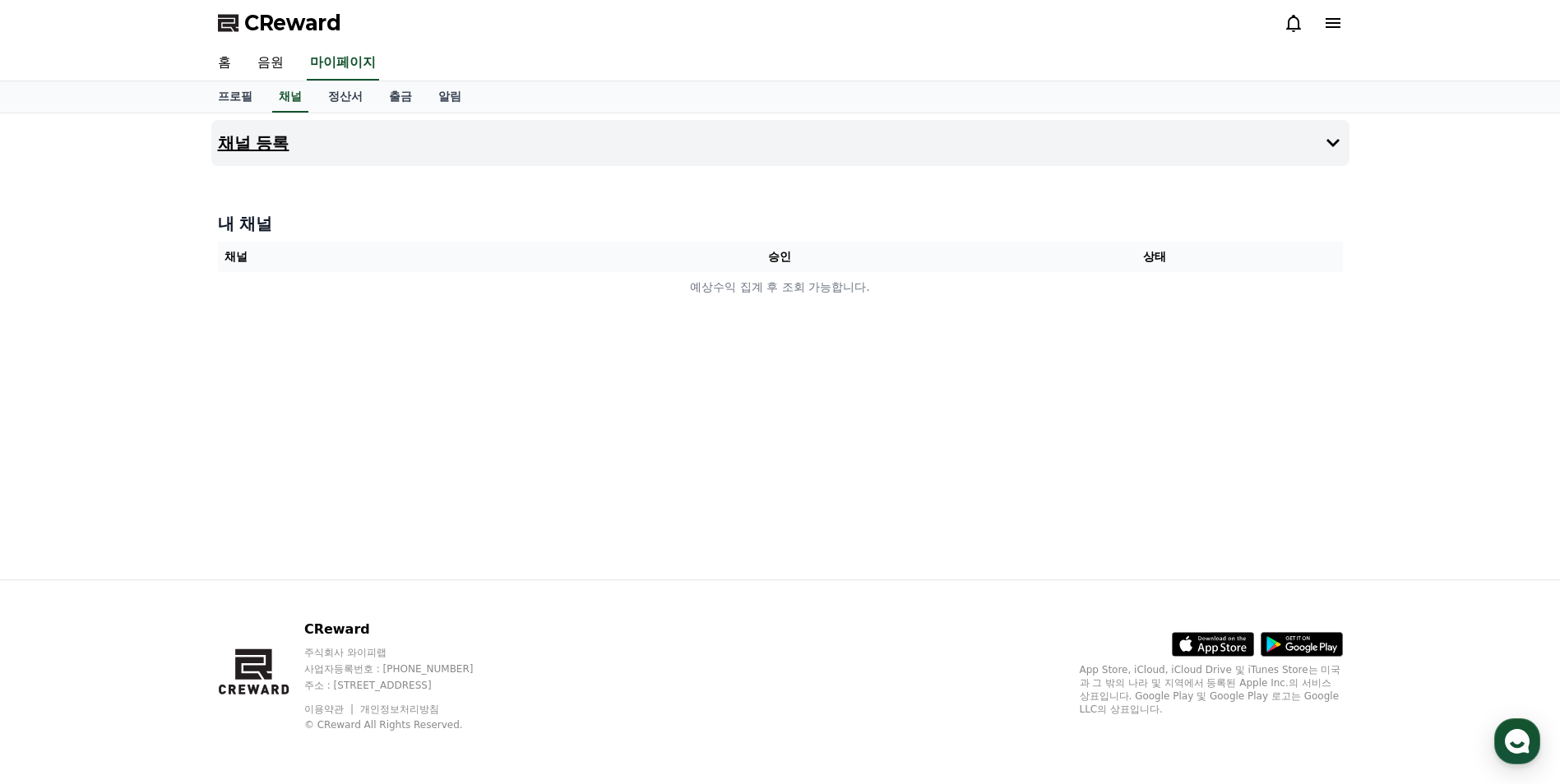
click at [241, 158] on button "채널 등록" at bounding box center [781, 143] width 1138 height 46
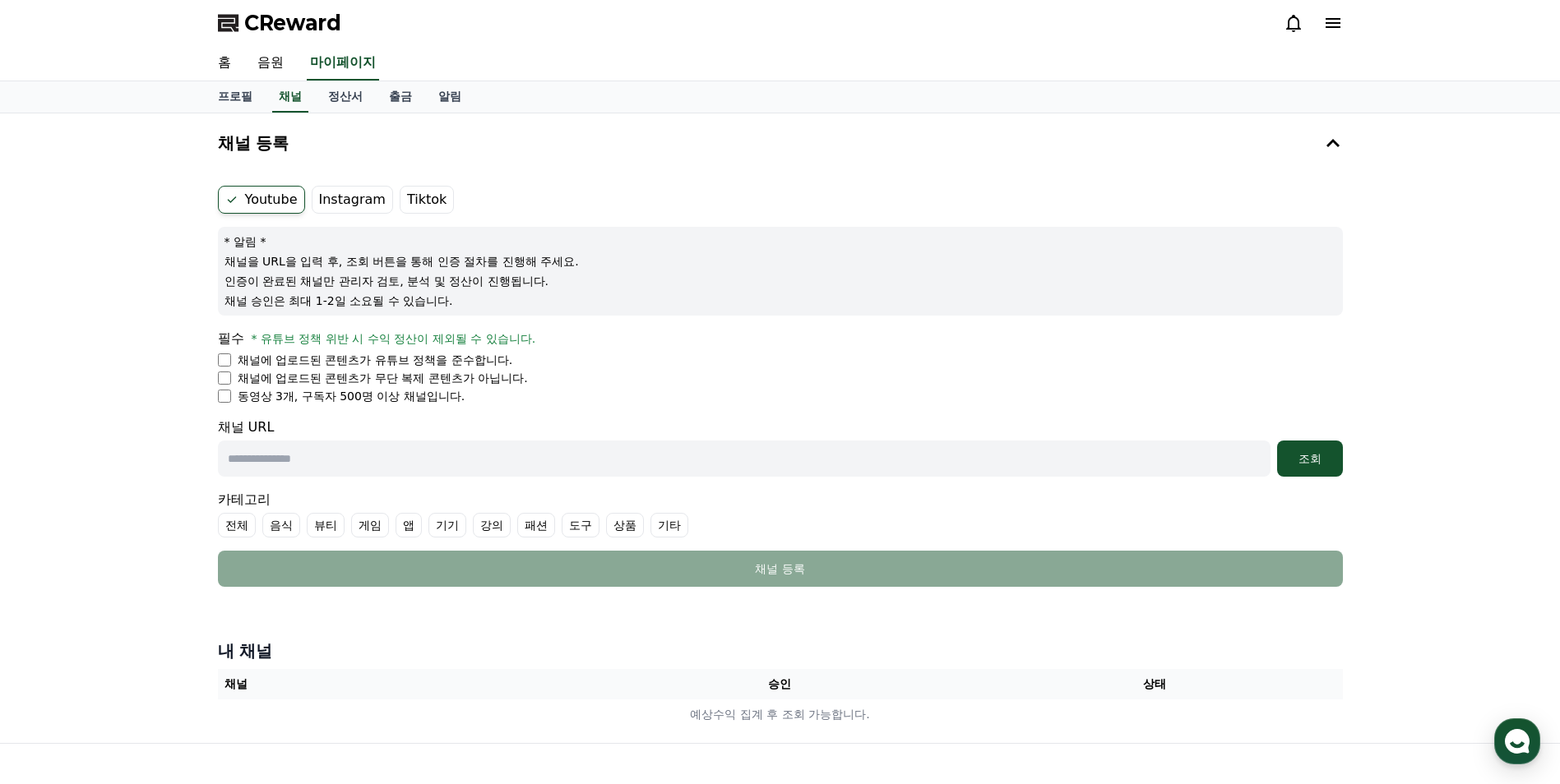
click at [243, 184] on div "Youtube Instagram Tiktok * 알림 * 채널을 URL을 입력 후, 조회 버튼을 통해 인증 절차를 진행해 주세요. 인증이 완료…" at bounding box center [781, 386] width 1138 height 414
click at [268, 199] on label "Youtube" at bounding box center [261, 200] width 87 height 28
click at [343, 463] on input "text" at bounding box center [744, 459] width 1052 height 37
type input "**********"
click at [1301, 460] on div "조회" at bounding box center [1309, 459] width 52 height 17
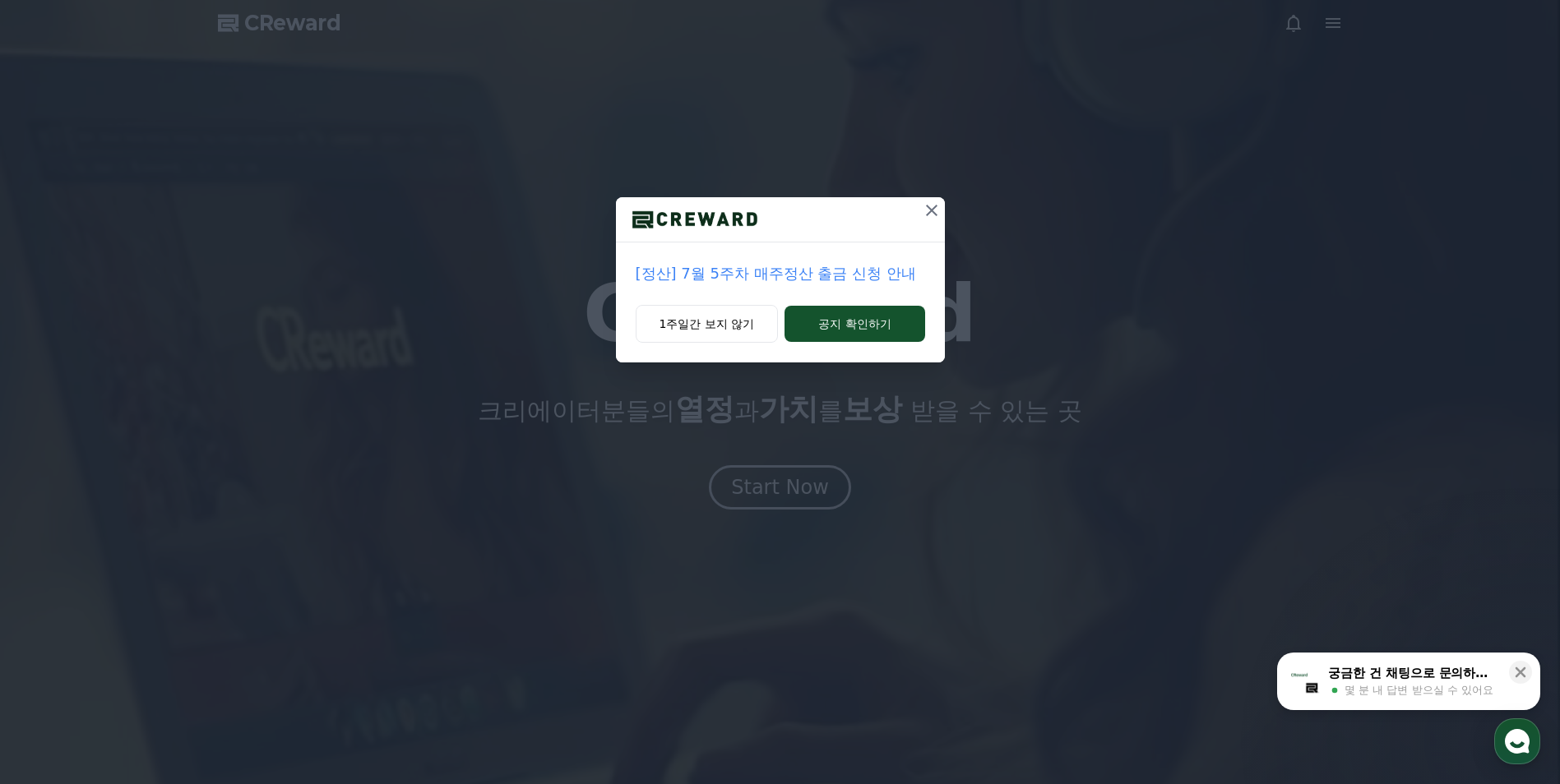
click at [767, 485] on div "[정산] 7월 5주차 매주정산 출금 신청 안내 1주일간 보지 않기 공지 확인하기" at bounding box center [780, 392] width 1560 height 784
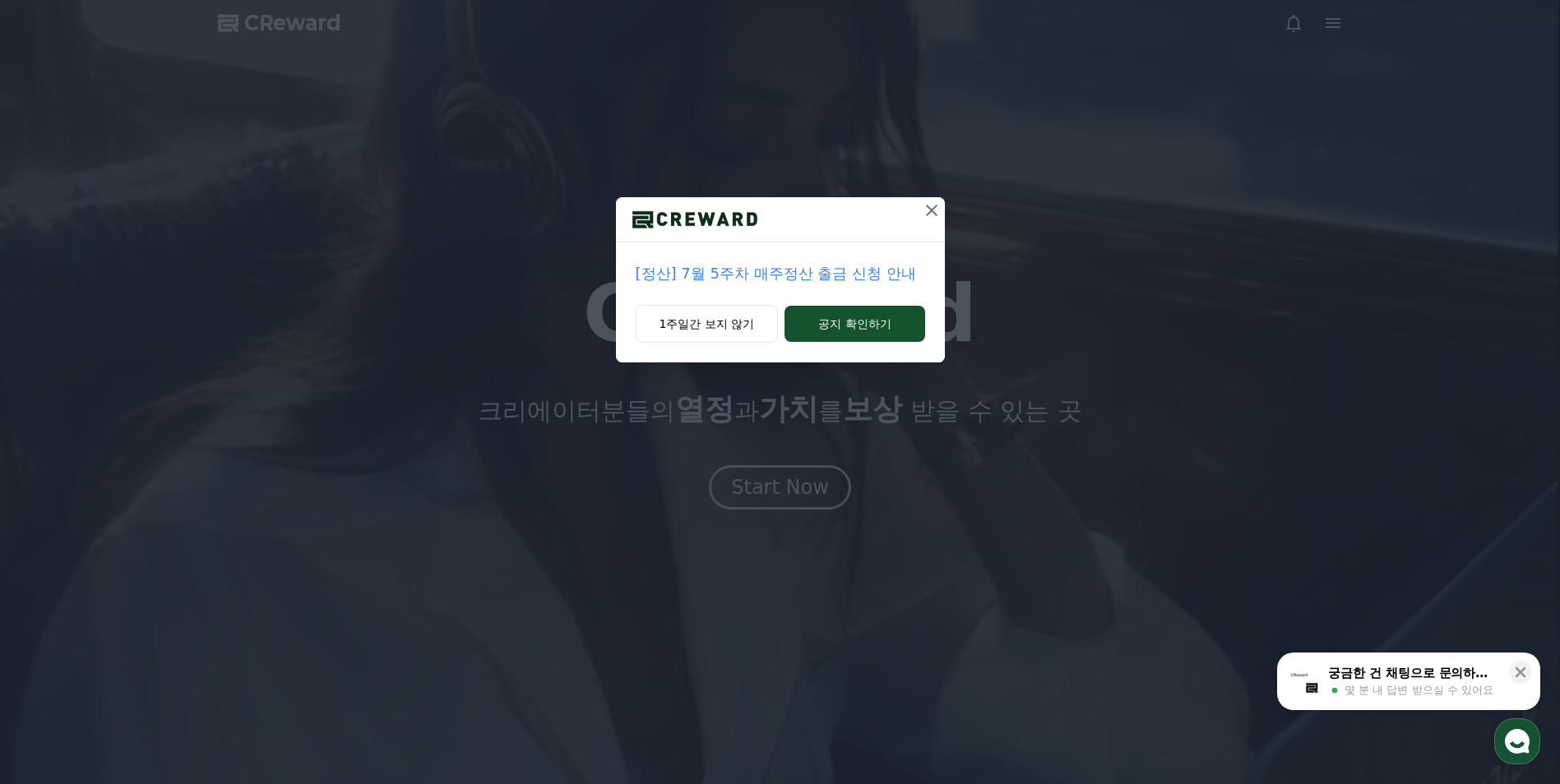
click at [927, 212] on icon at bounding box center [932, 211] width 20 height 20
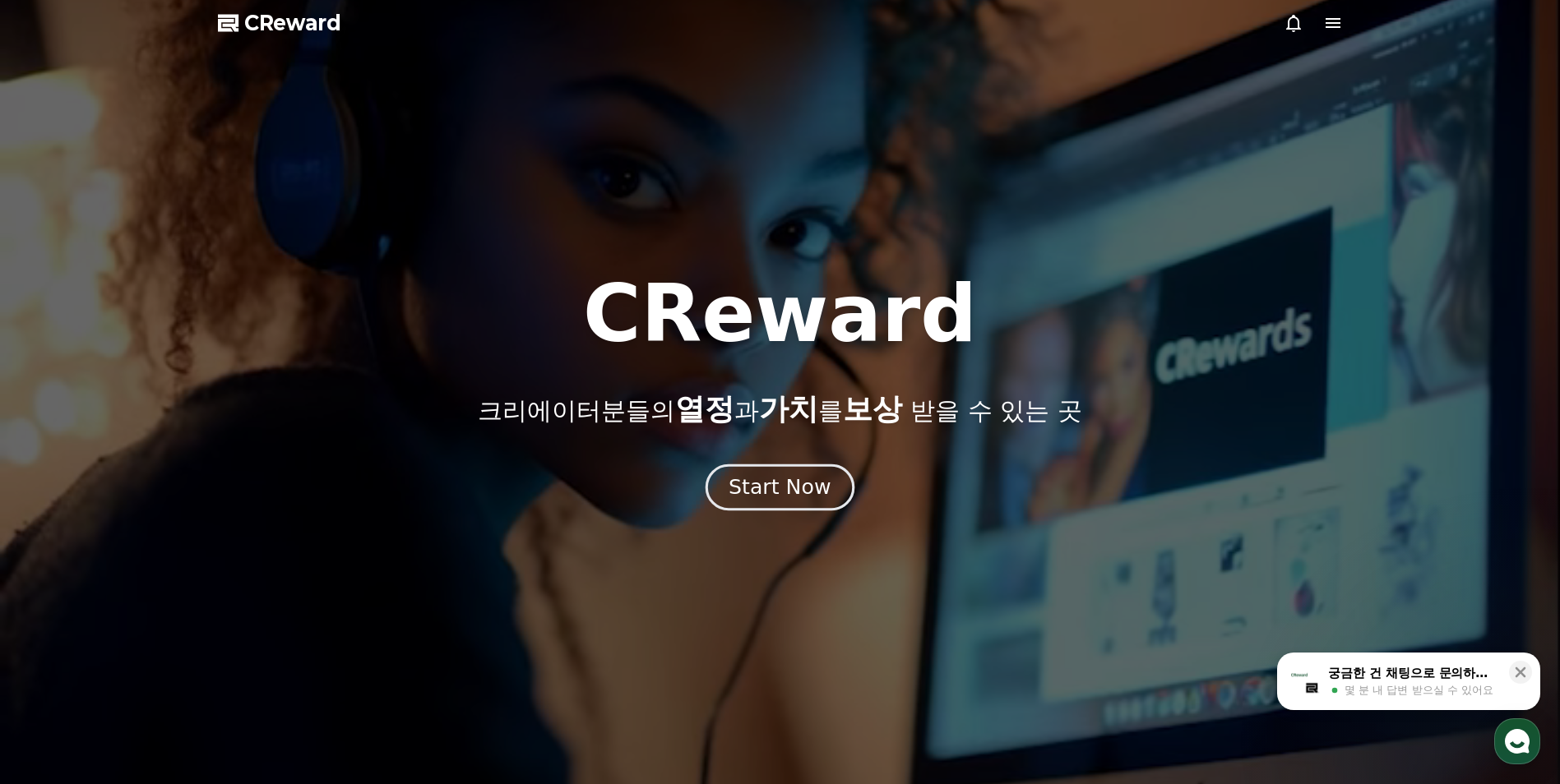
click at [763, 480] on div "Start Now" at bounding box center [779, 488] width 102 height 28
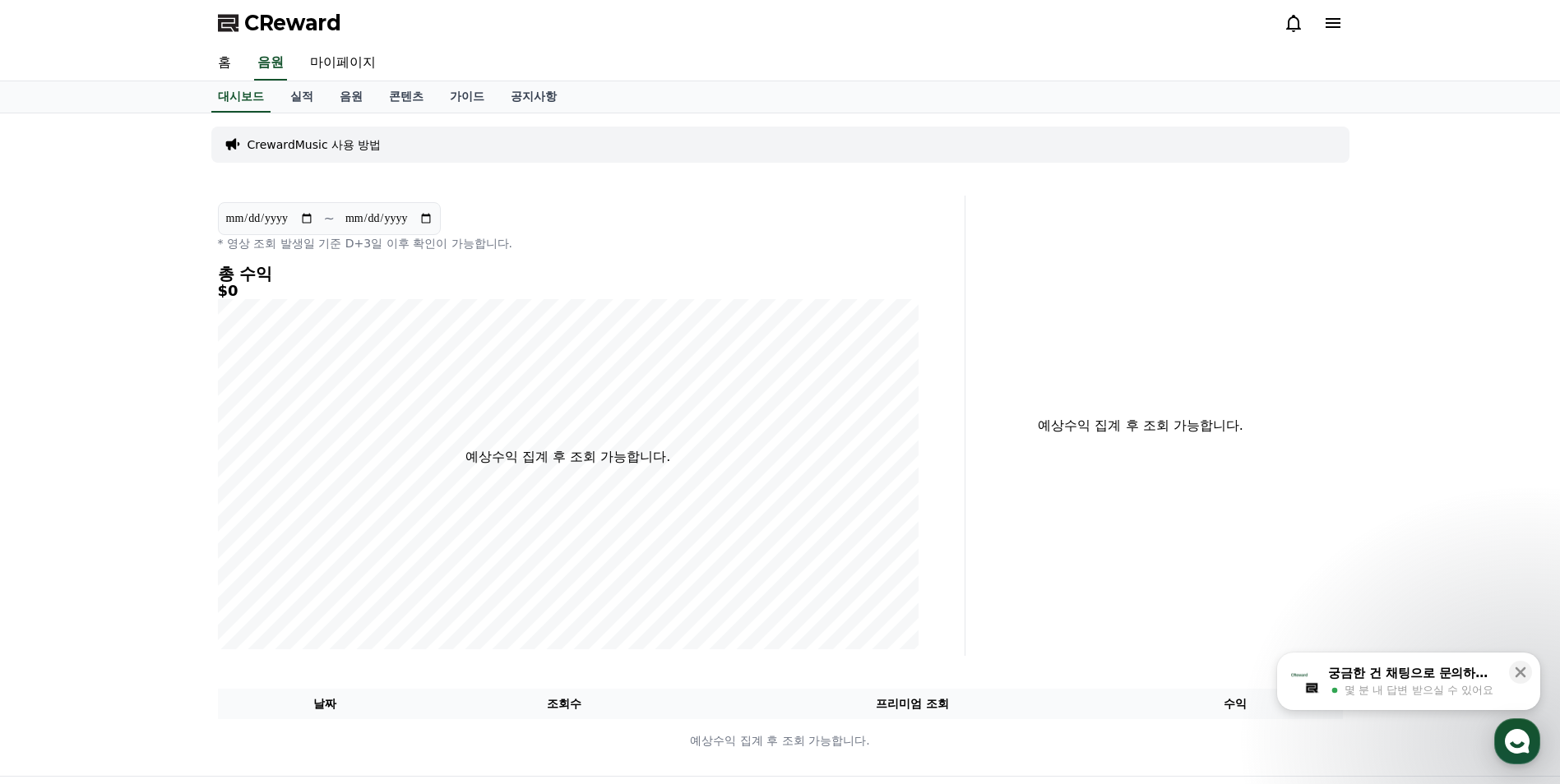
click at [1332, 19] on icon at bounding box center [1333, 23] width 15 height 10
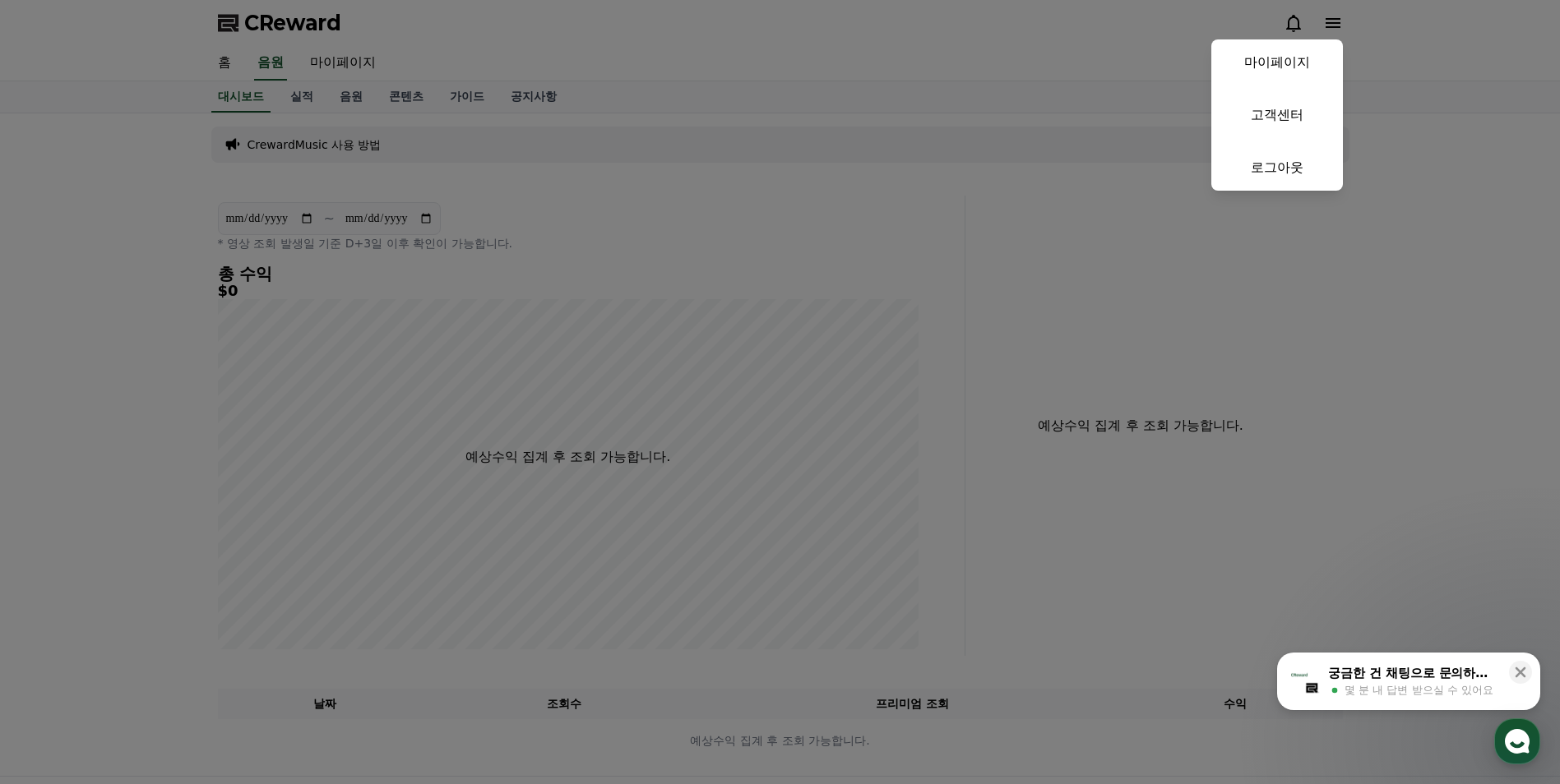
click at [463, 82] on button "close" at bounding box center [780, 392] width 1560 height 784
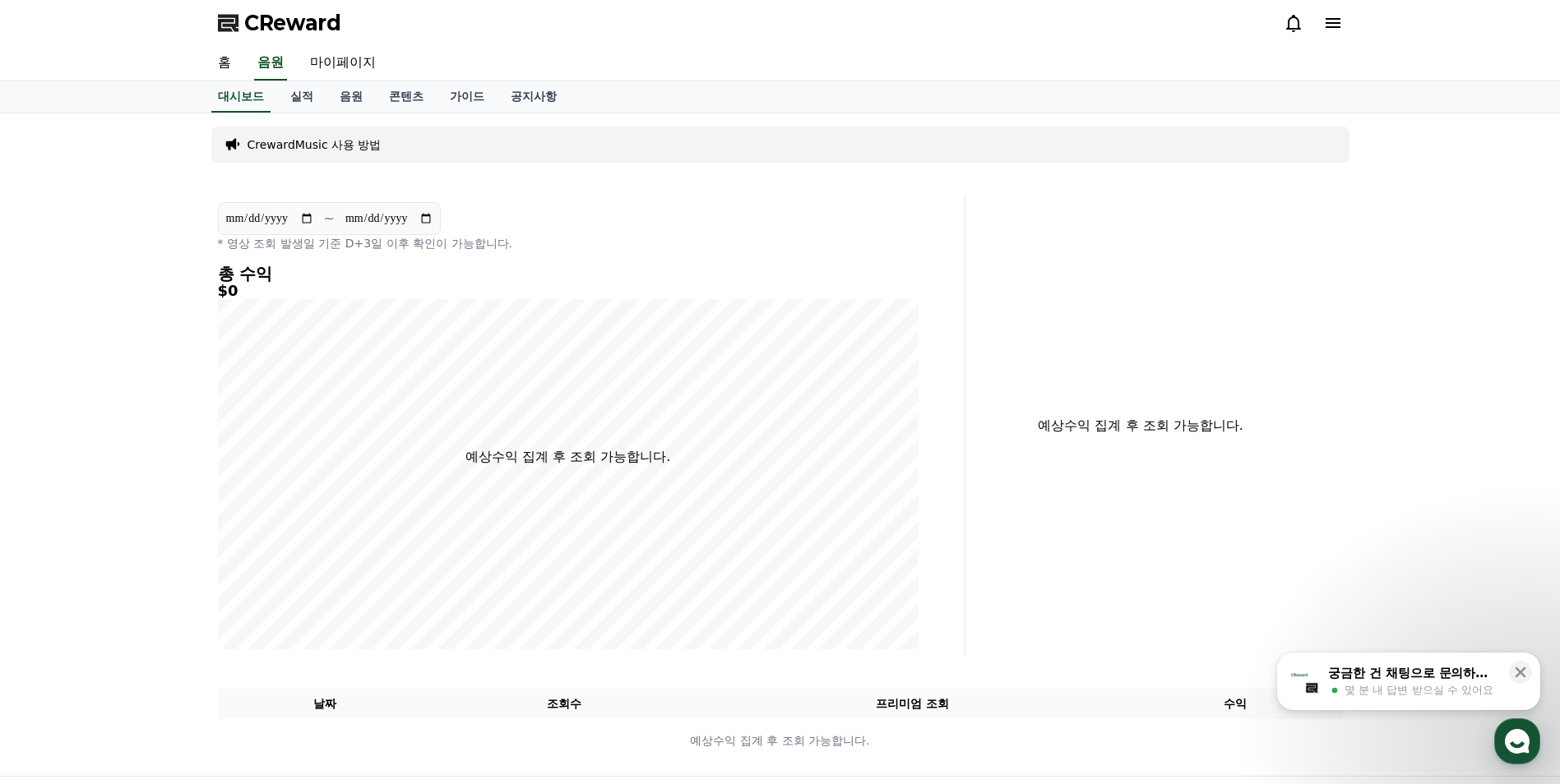
click at [280, 143] on p "CrewardMusic 사용 방법" at bounding box center [314, 145] width 134 height 17
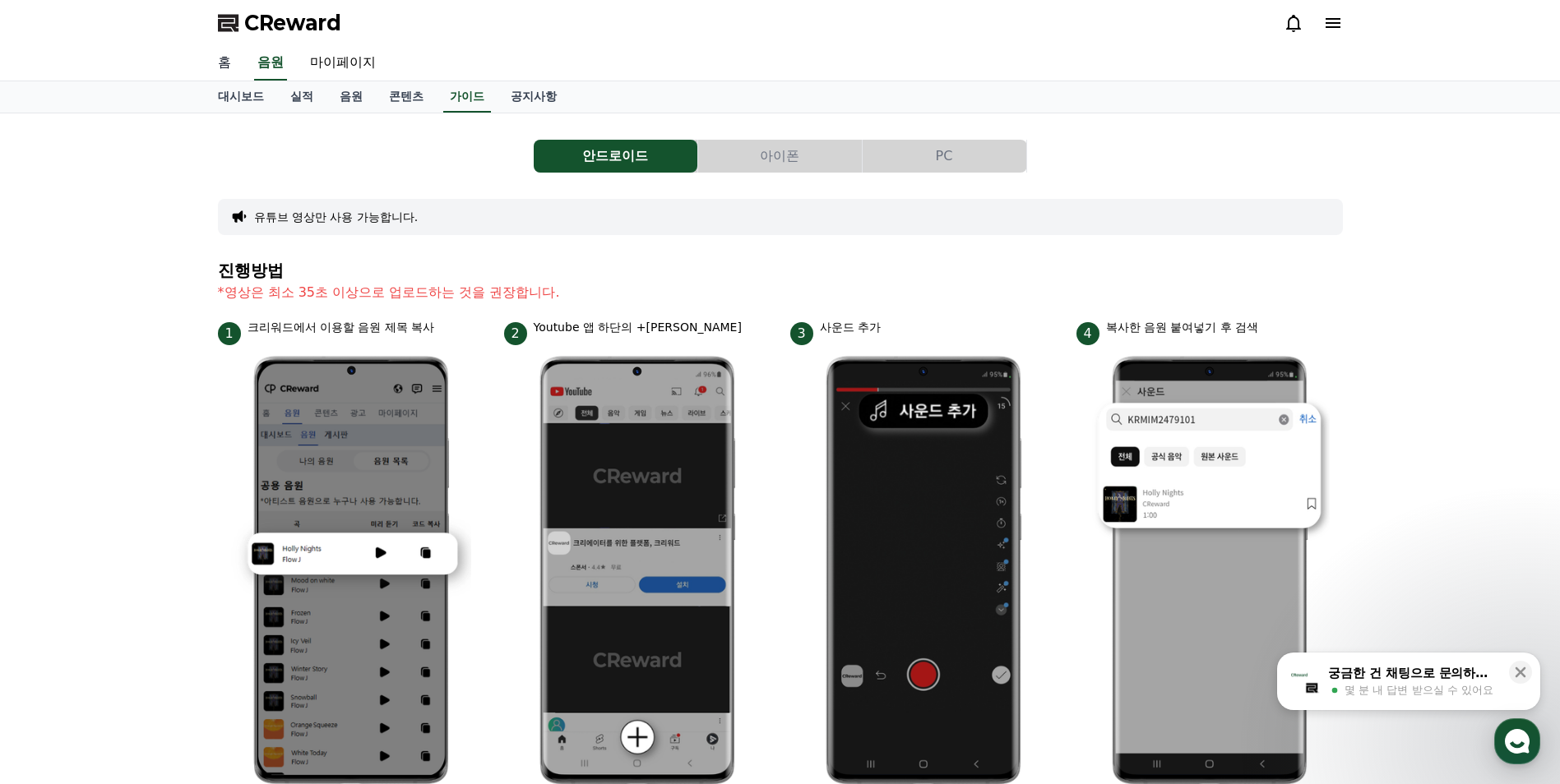
click at [221, 65] on link "홈" at bounding box center [225, 63] width 40 height 35
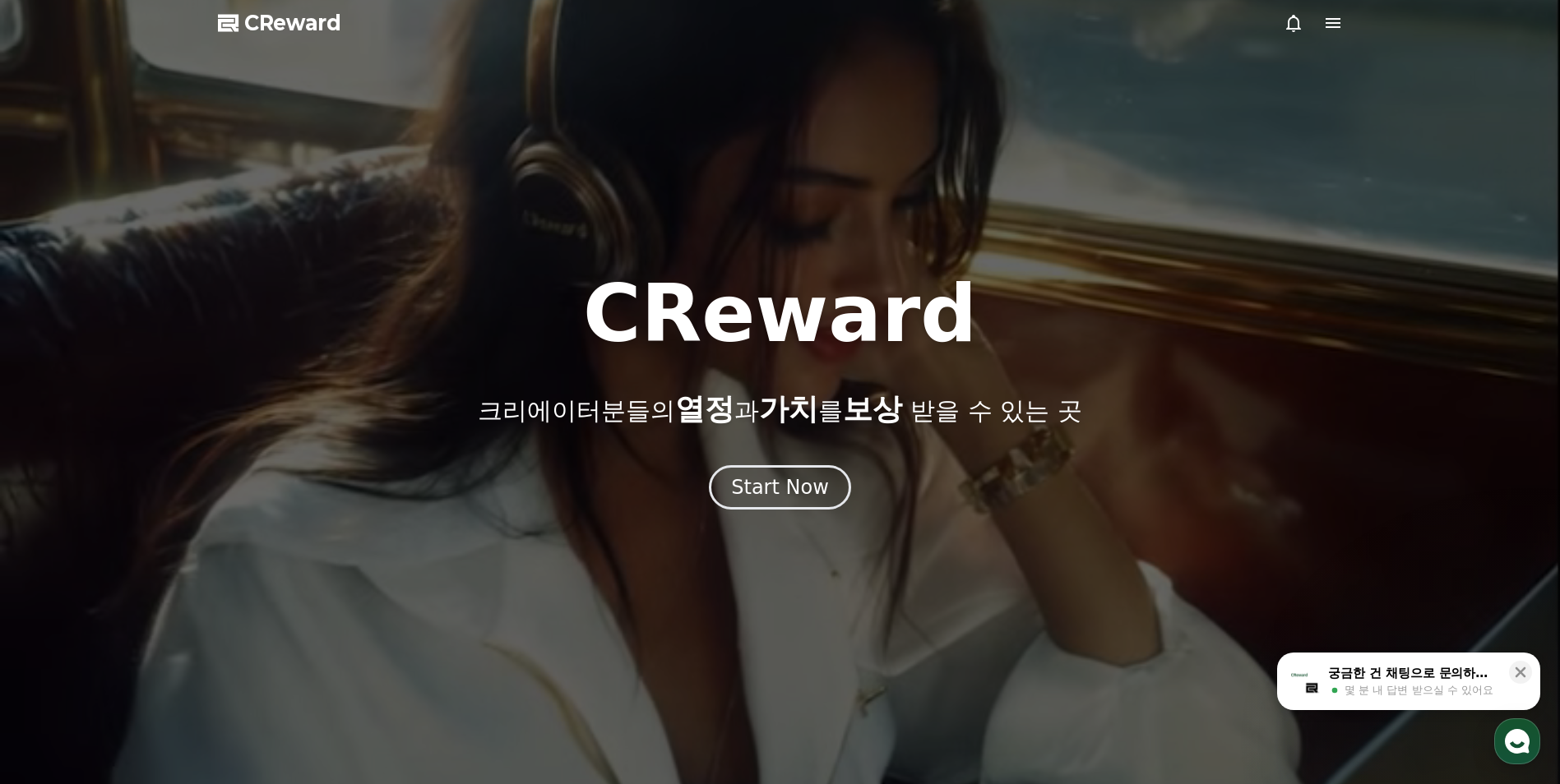
click at [238, 14] on icon at bounding box center [230, 23] width 23 height 23
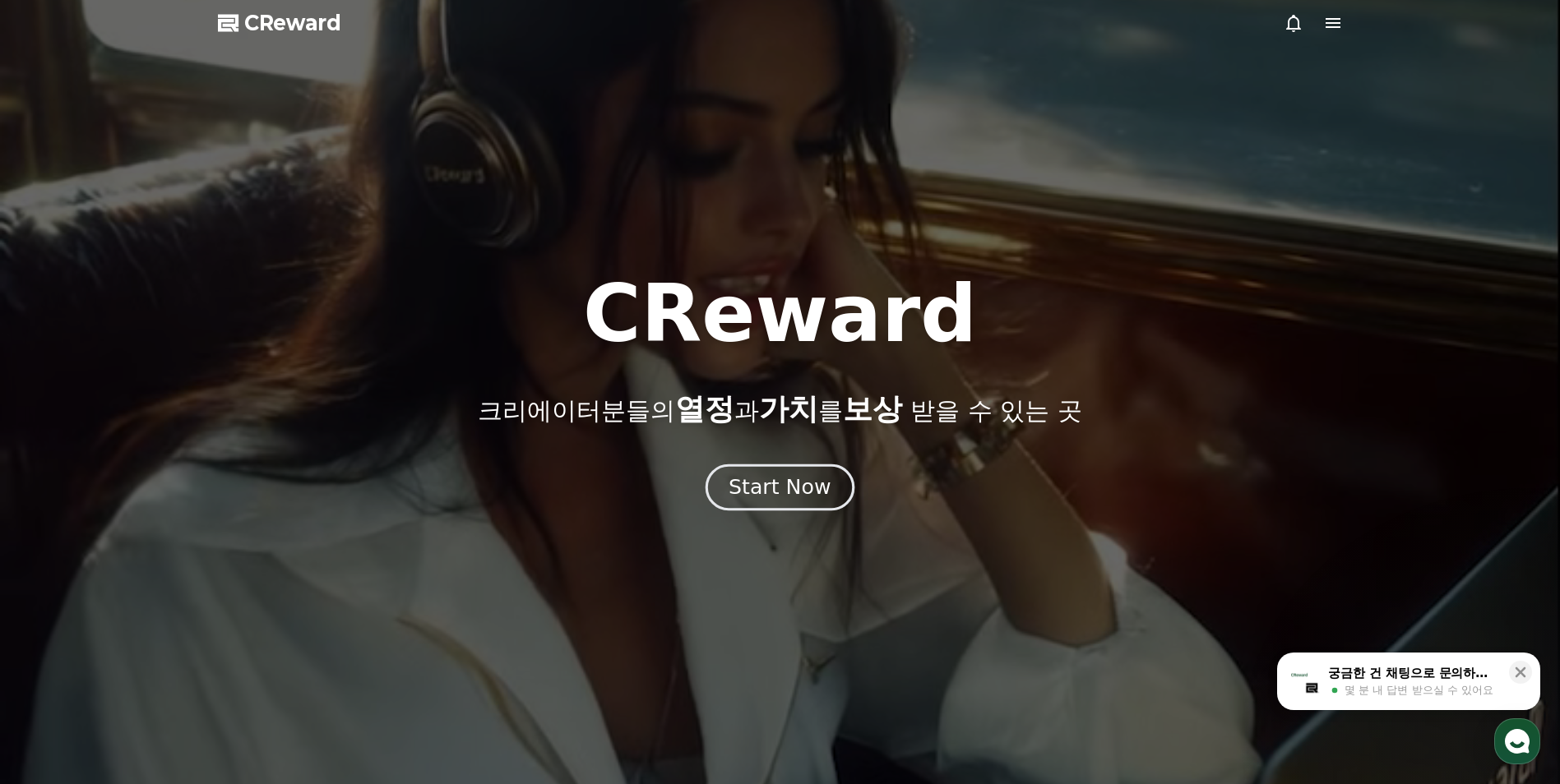
click at [804, 502] on button "Start Now" at bounding box center [779, 488] width 149 height 46
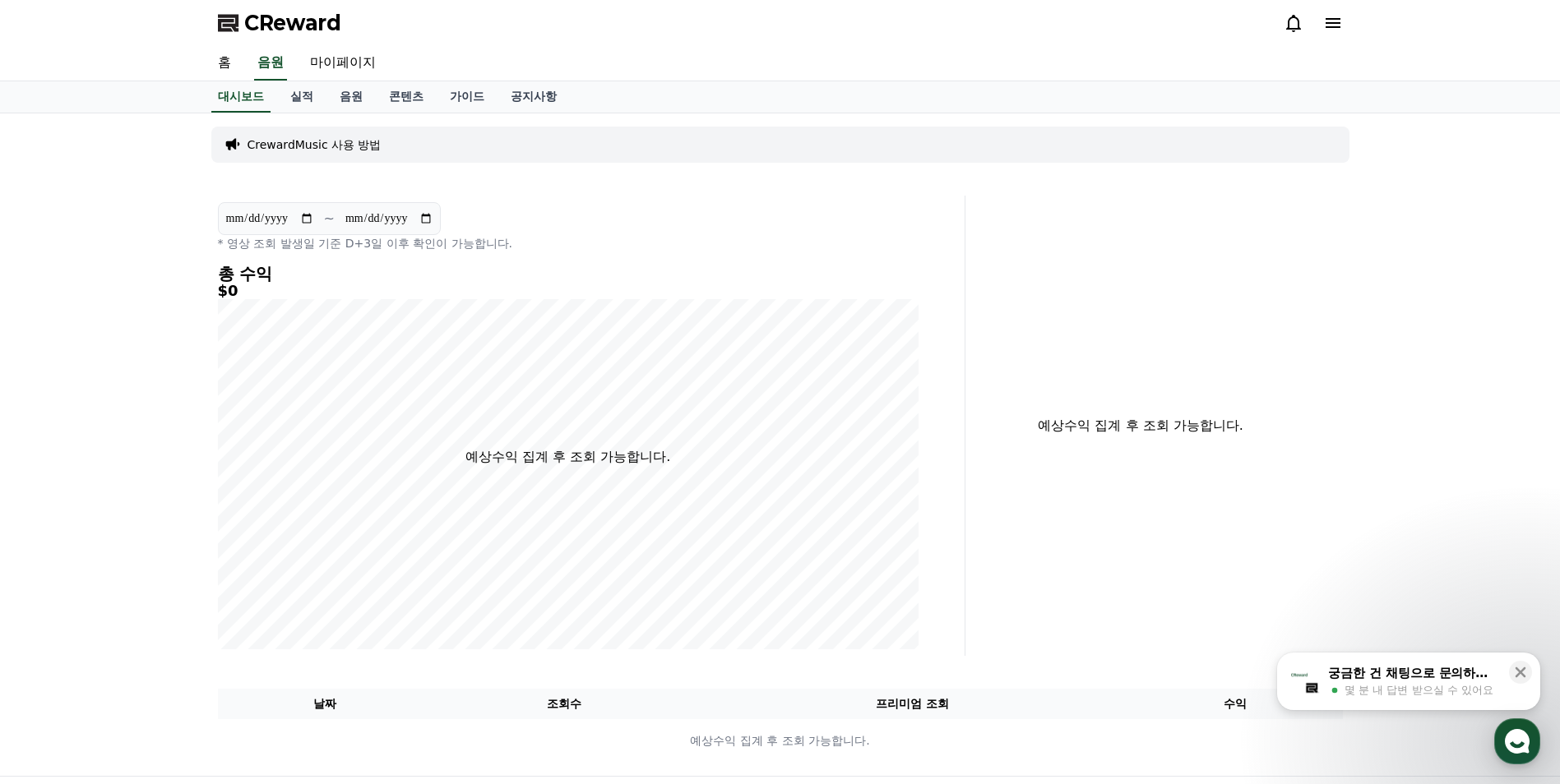
click at [1328, 29] on icon at bounding box center [1333, 23] width 20 height 20
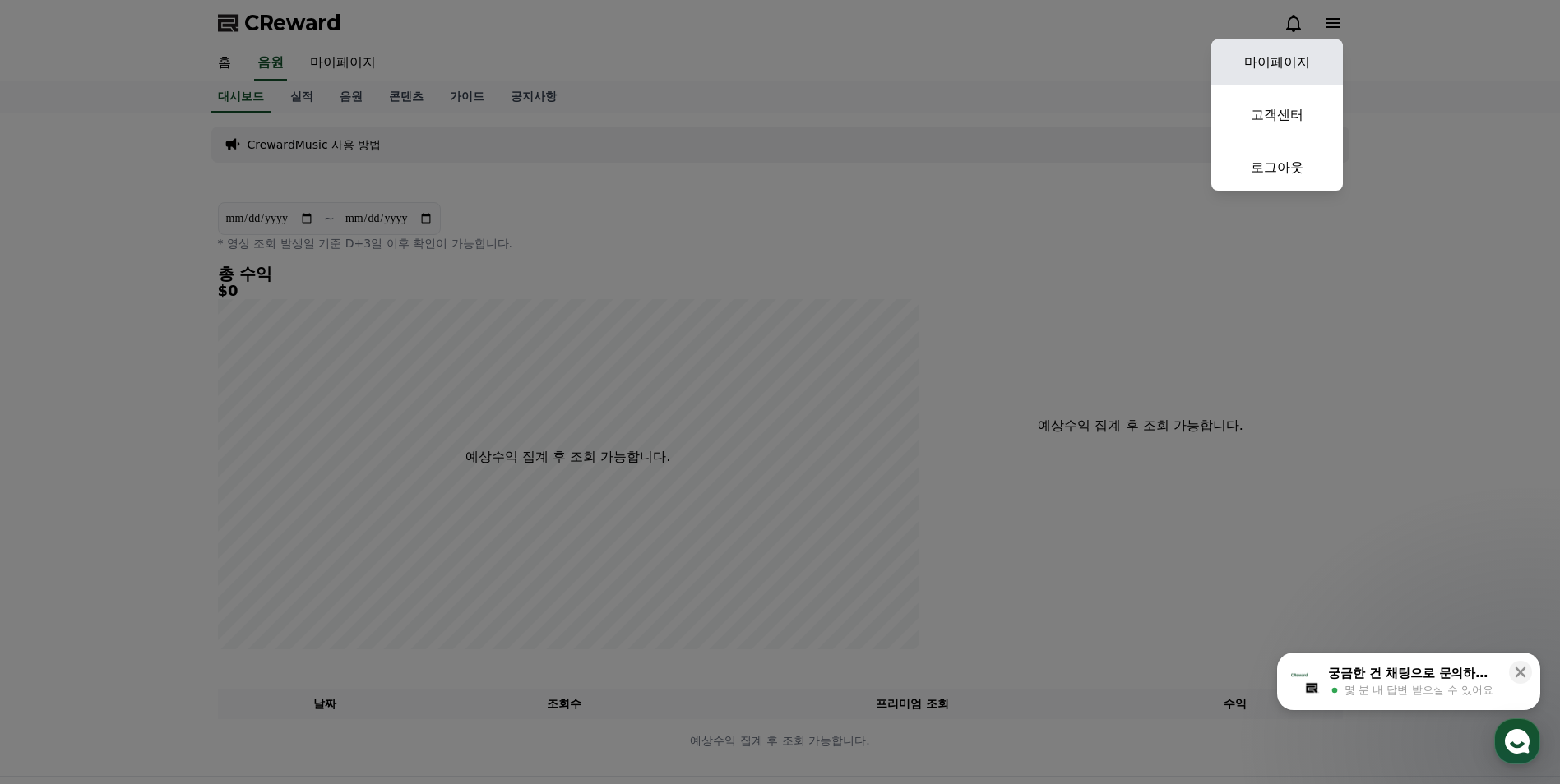
click at [1273, 56] on link "마이페이지" at bounding box center [1277, 62] width 132 height 46
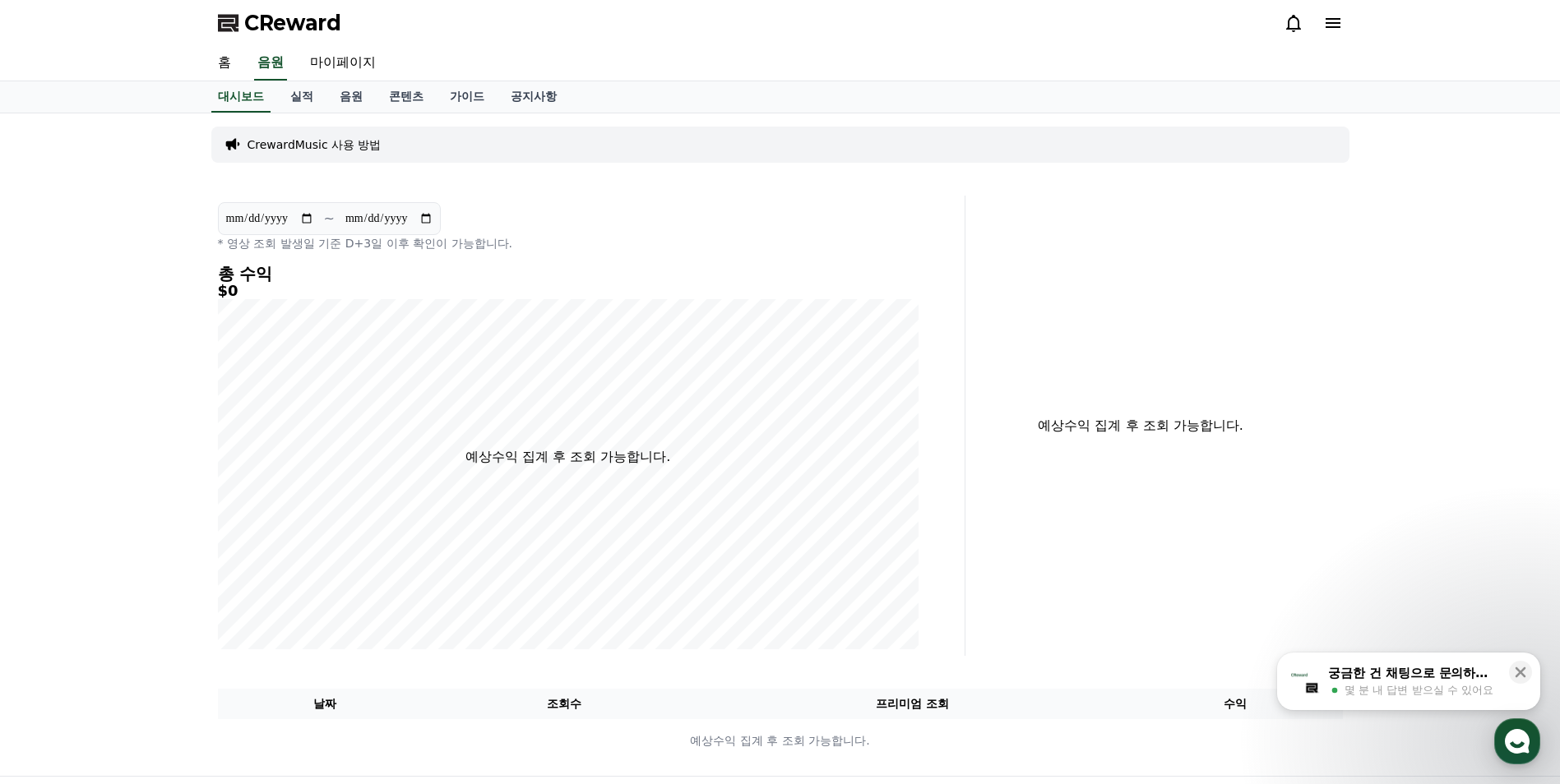
select select "**********"
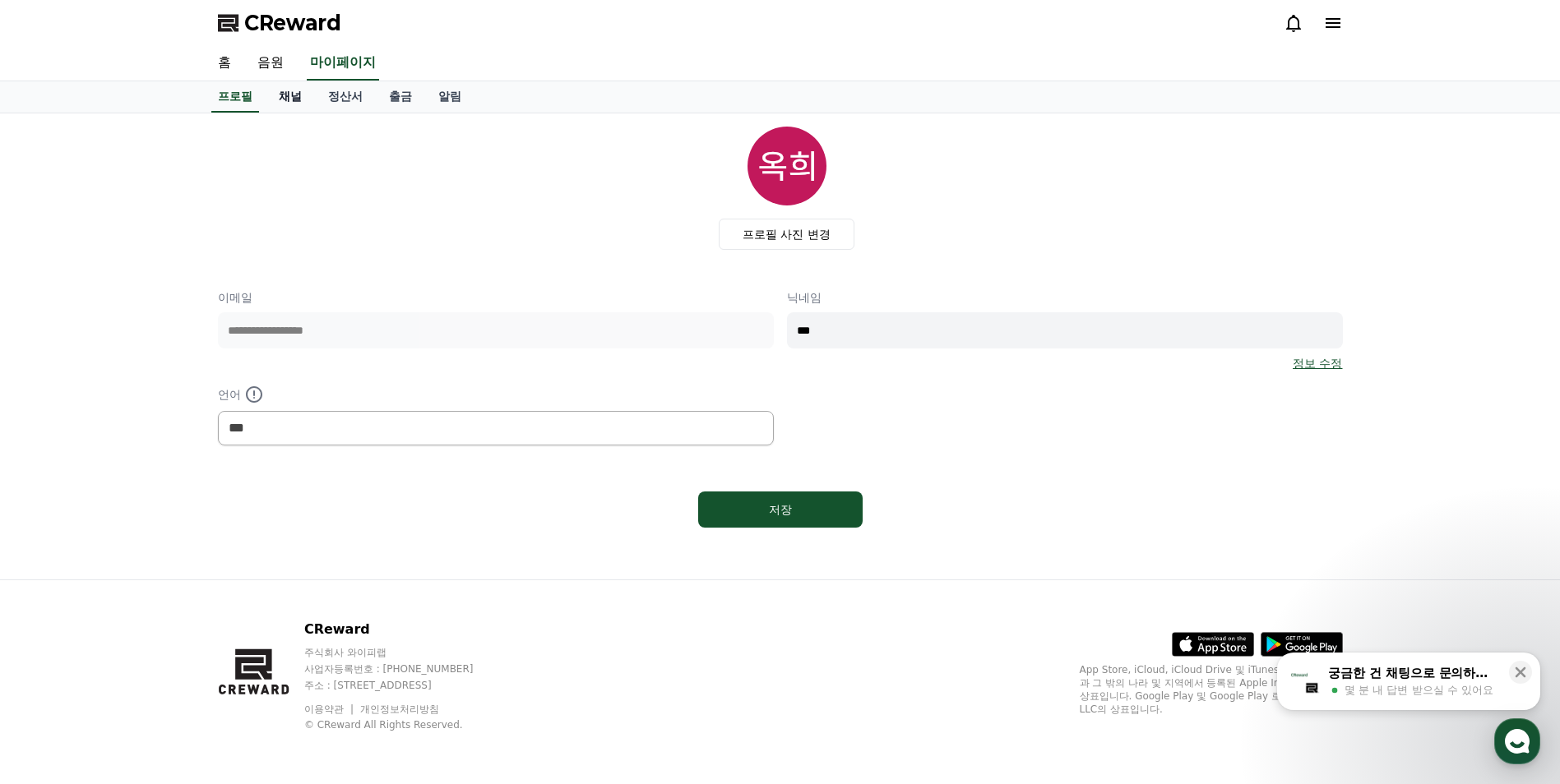
click at [289, 97] on link "채널" at bounding box center [290, 97] width 49 height 32
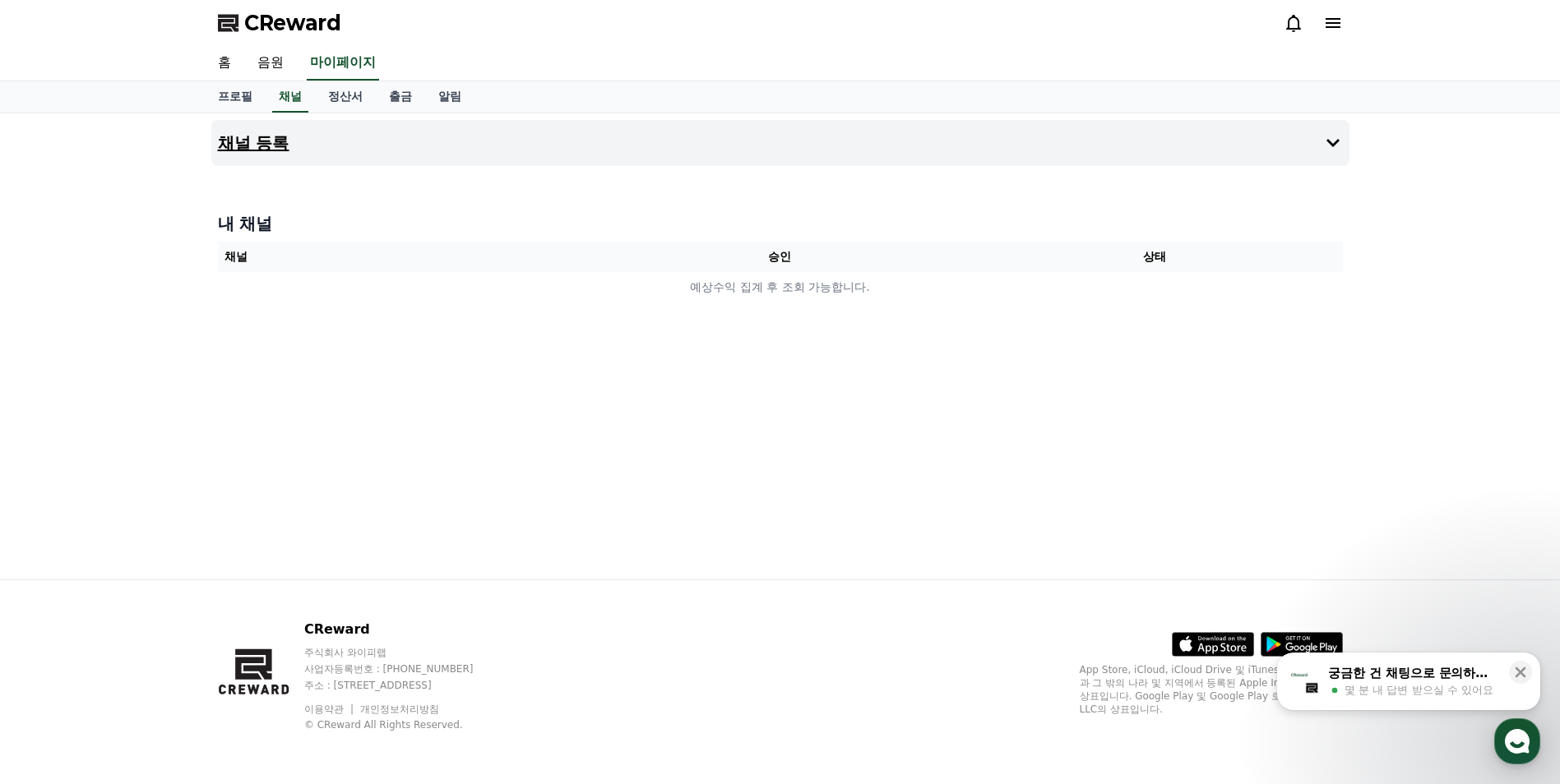
click at [266, 142] on h4 "채널 등록" at bounding box center [254, 144] width 71 height 18
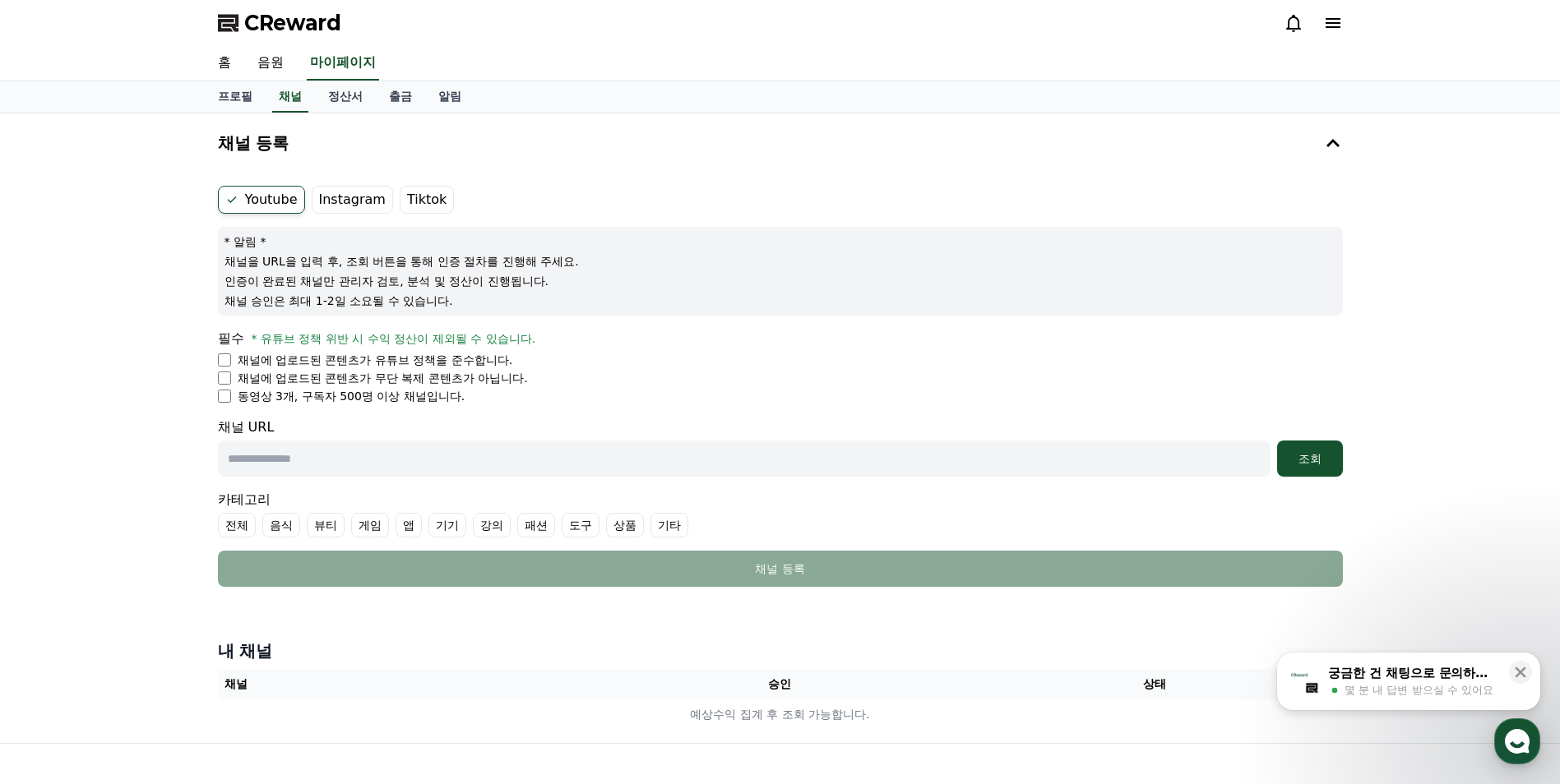
click at [295, 455] on input "text" at bounding box center [744, 459] width 1052 height 37
paste input "**********"
type input "**********"
click at [1307, 462] on div "조회" at bounding box center [1309, 459] width 52 height 17
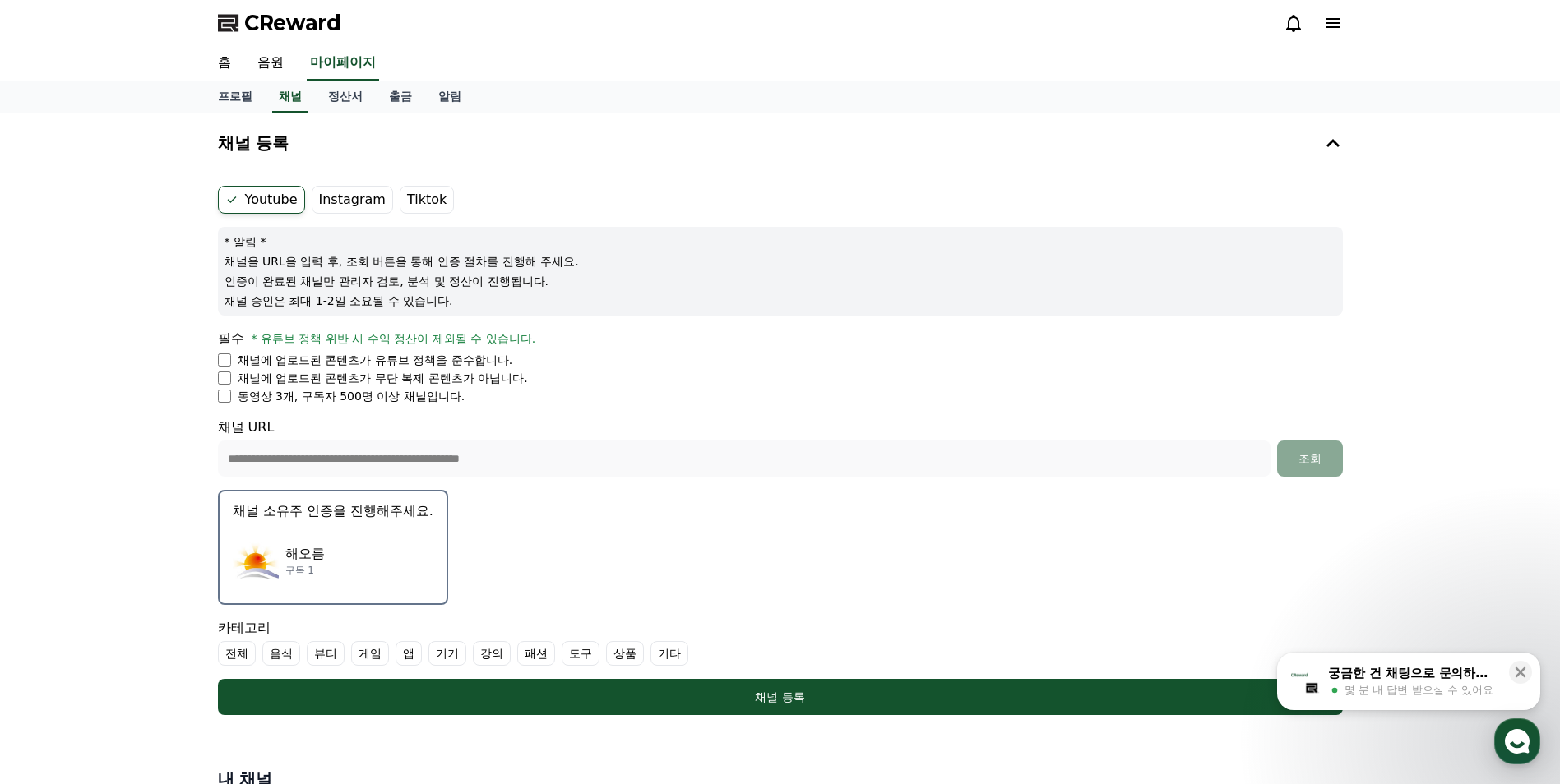
click at [296, 562] on p "해오름" at bounding box center [305, 554] width 40 height 20
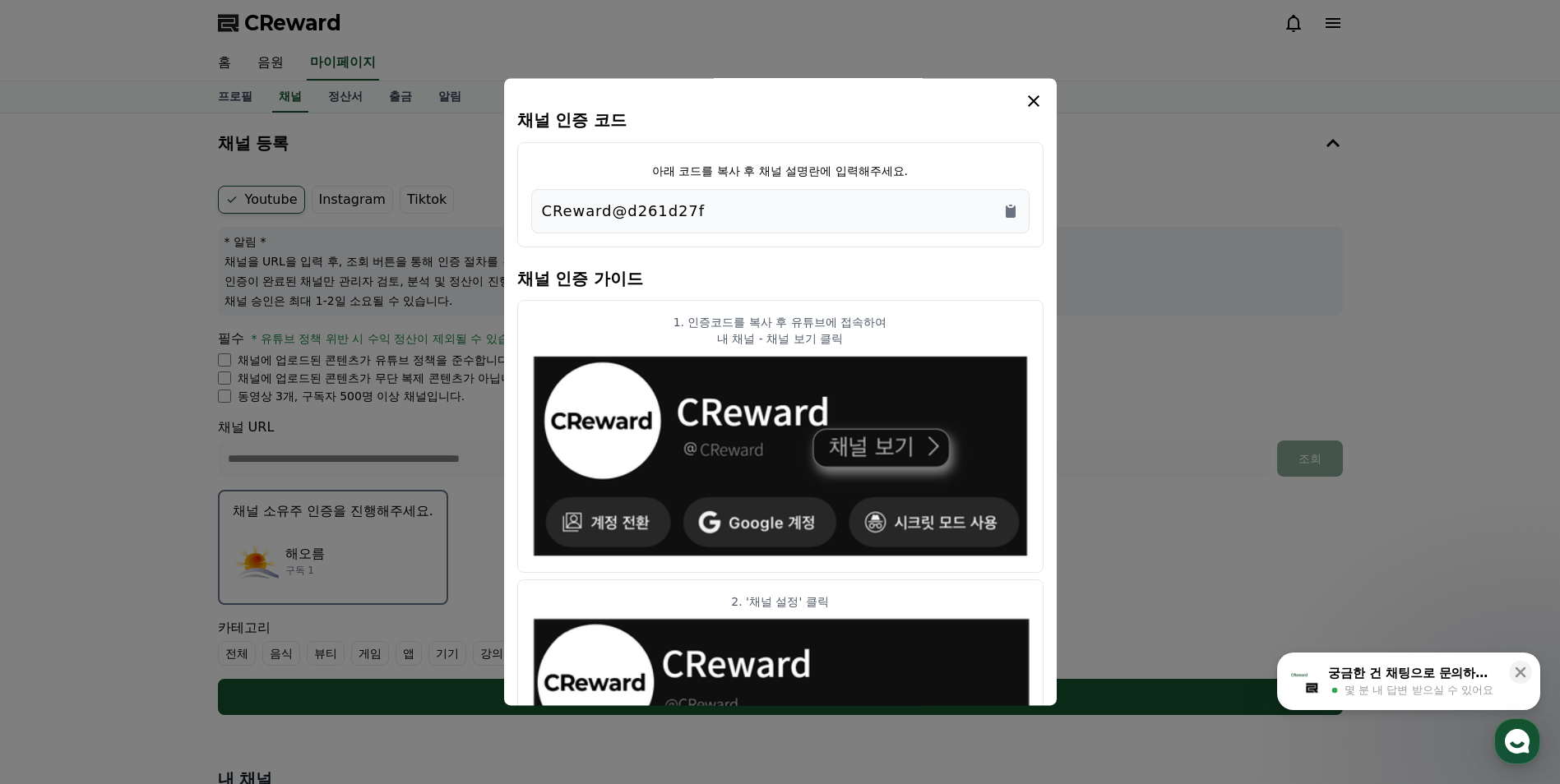
click at [747, 212] on div "CReward@d261d27f" at bounding box center [780, 212] width 477 height 23
click at [1012, 208] on icon "Copy to clipboard" at bounding box center [1011, 212] width 17 height 17
click at [1031, 100] on icon "modal" at bounding box center [1034, 101] width 12 height 12
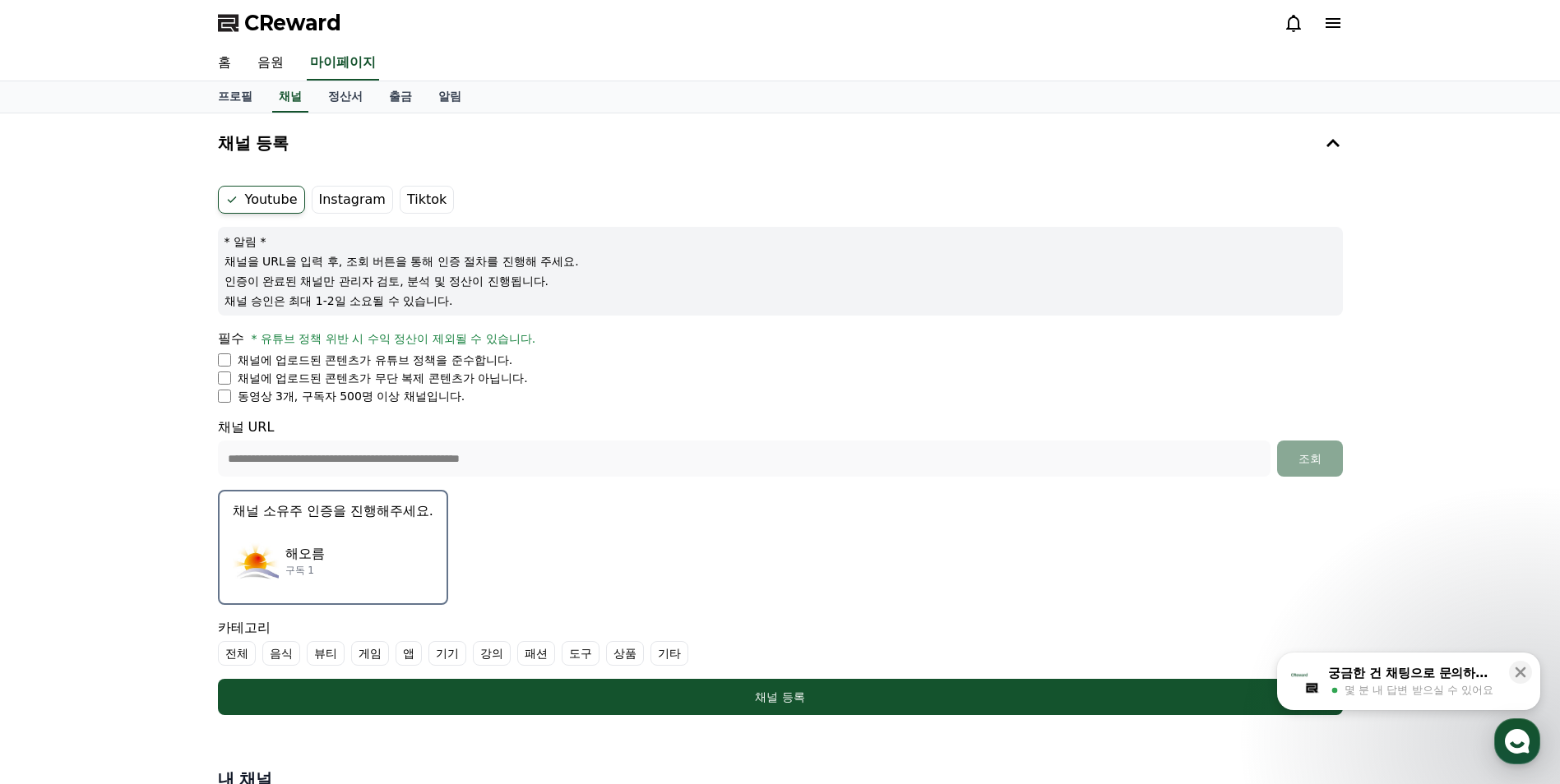
scroll to position [246, 0]
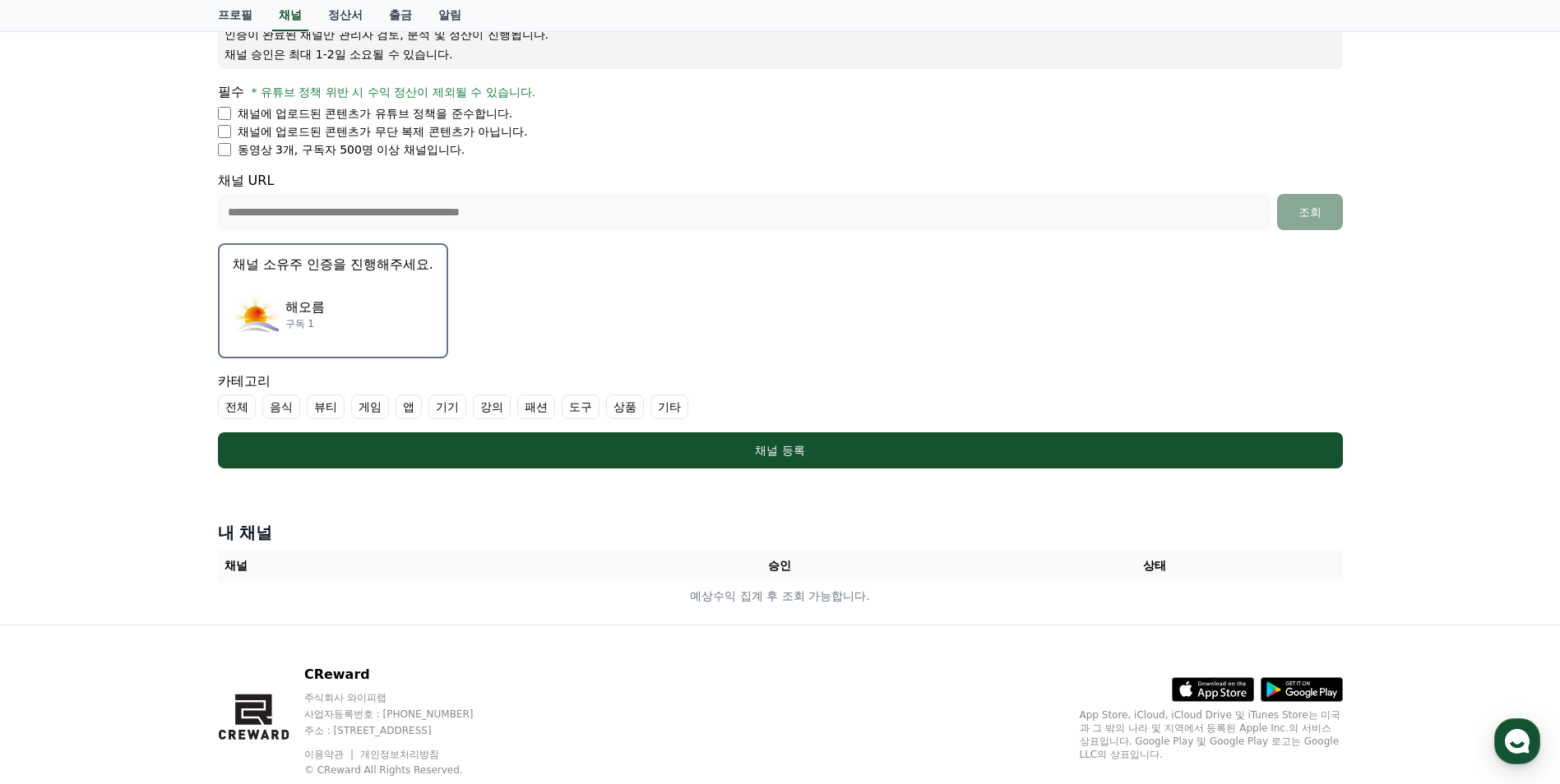
click at [349, 290] on div "해오름 구독 1" at bounding box center [333, 314] width 201 height 66
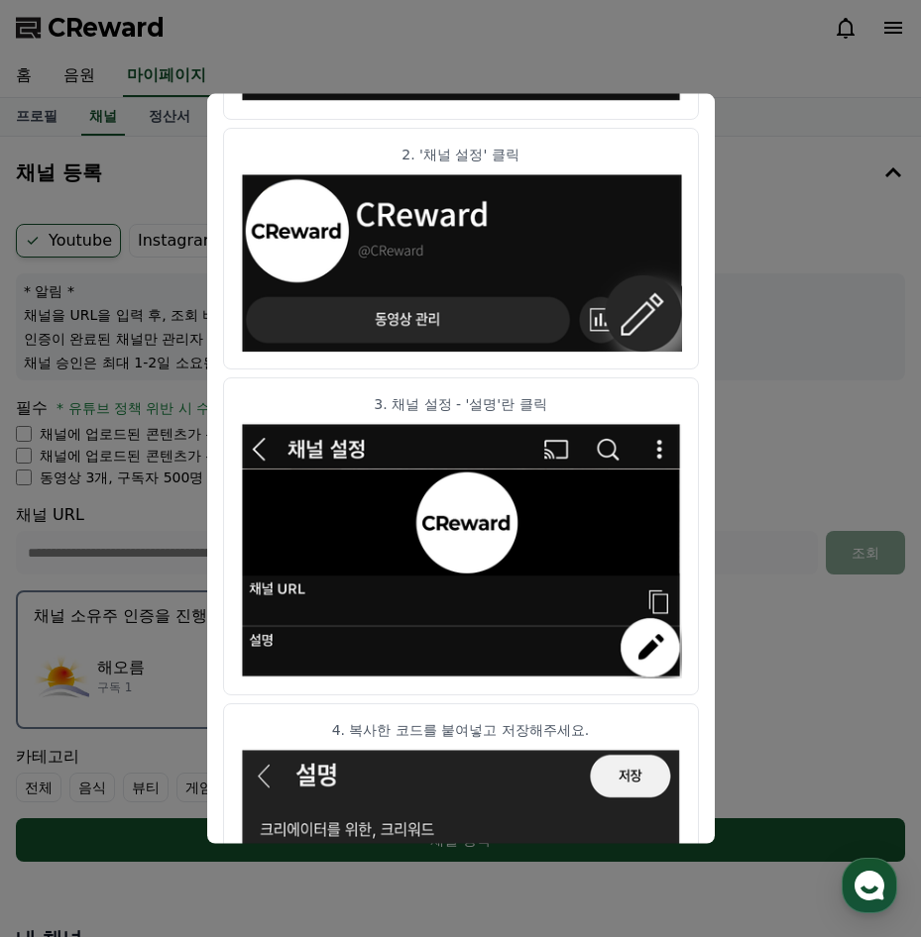
scroll to position [360, 0]
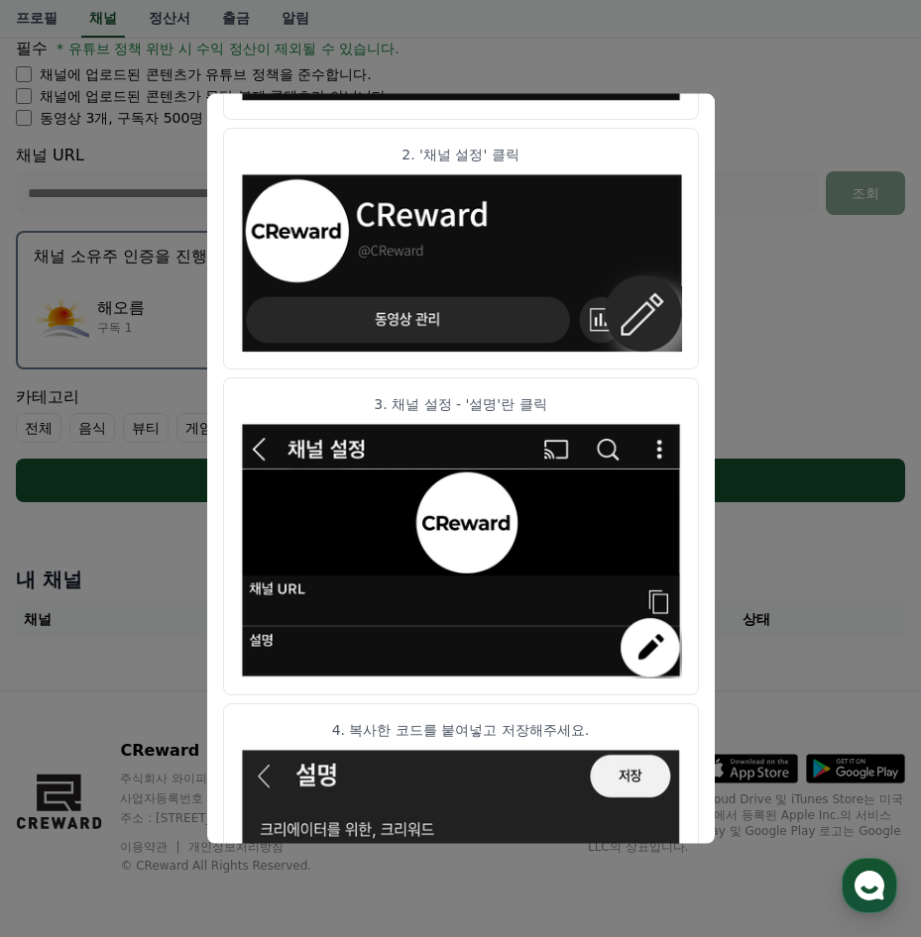
drag, startPoint x: 477, startPoint y: 146, endPoint x: -110, endPoint y: 93, distance: 589.0
click at [0, 93] on html "**********" at bounding box center [460, 288] width 921 height 1297
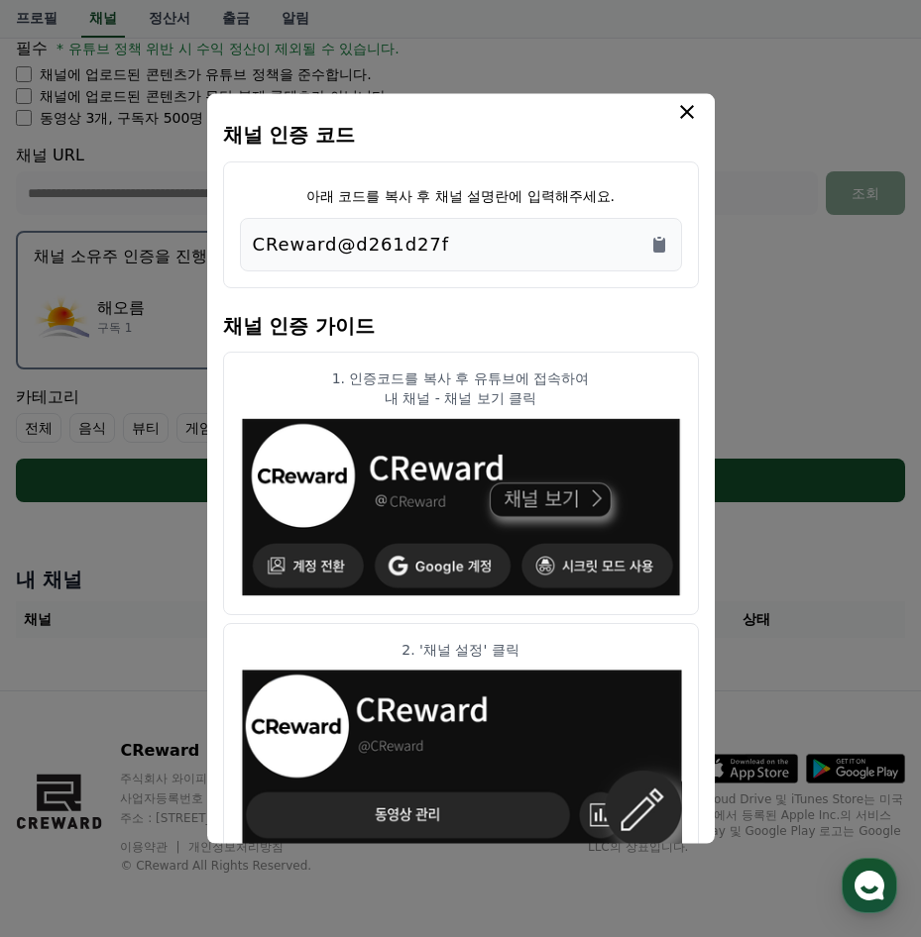
scroll to position [0, 0]
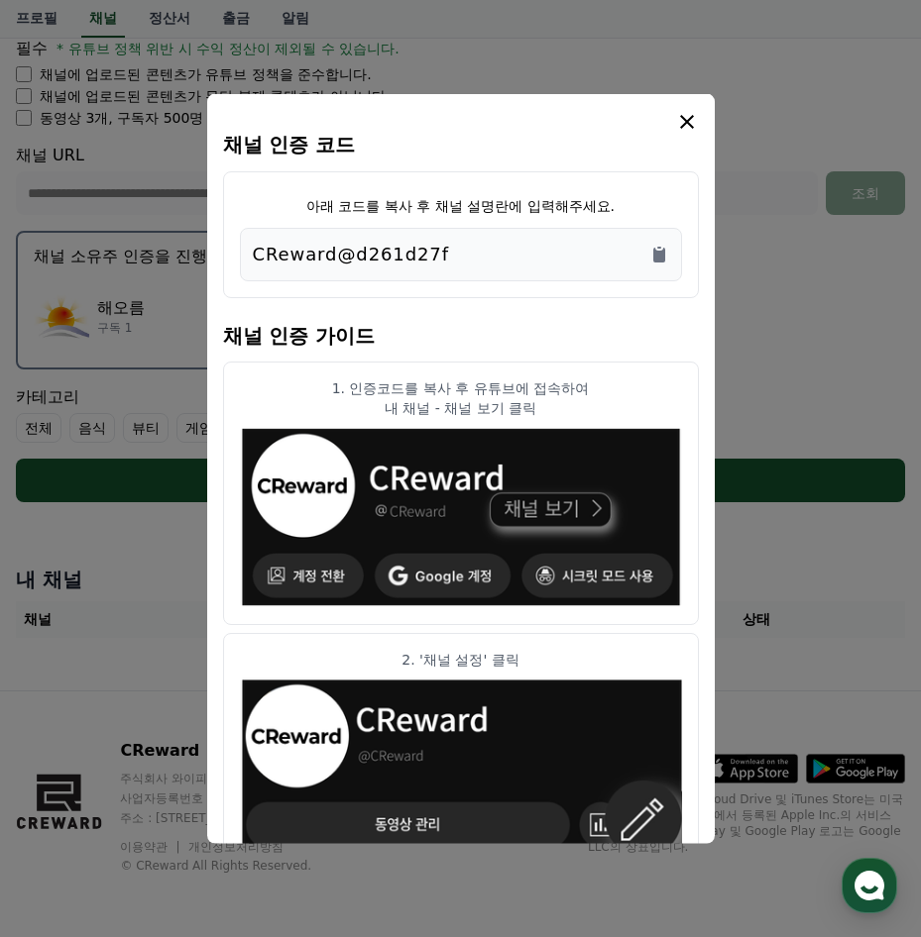
click at [685, 116] on icon "modal" at bounding box center [687, 122] width 24 height 24
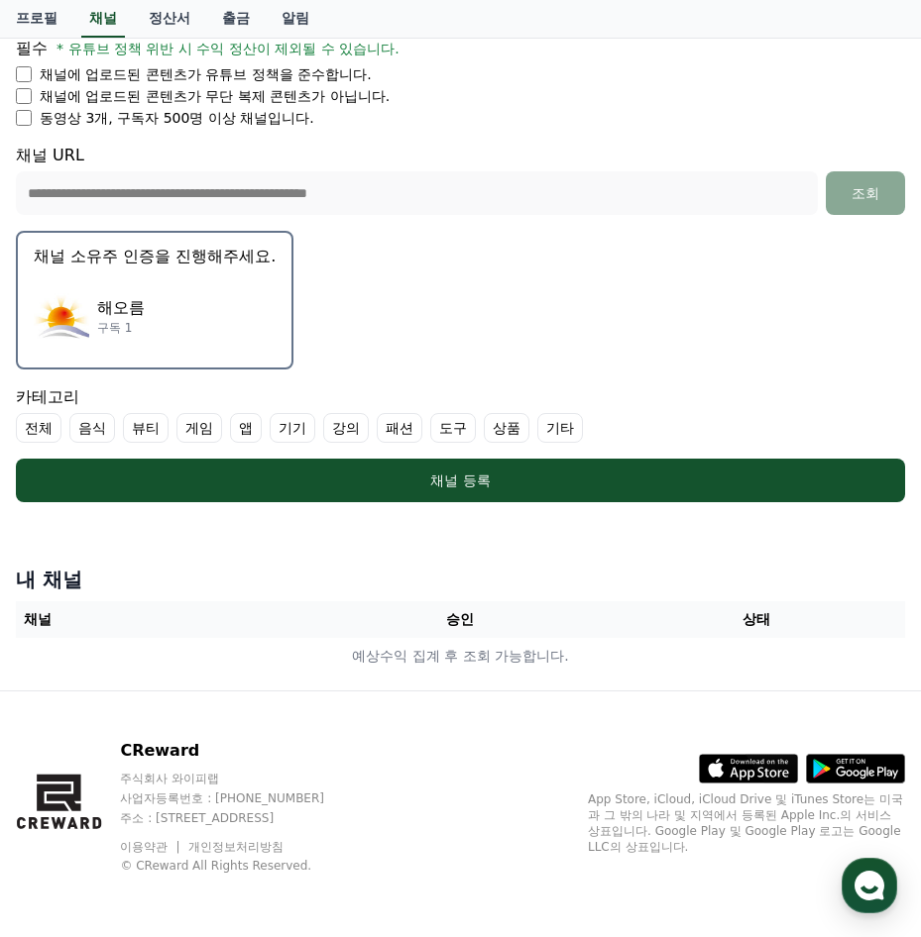
click at [336, 576] on h4 "내 채널" at bounding box center [460, 580] width 889 height 28
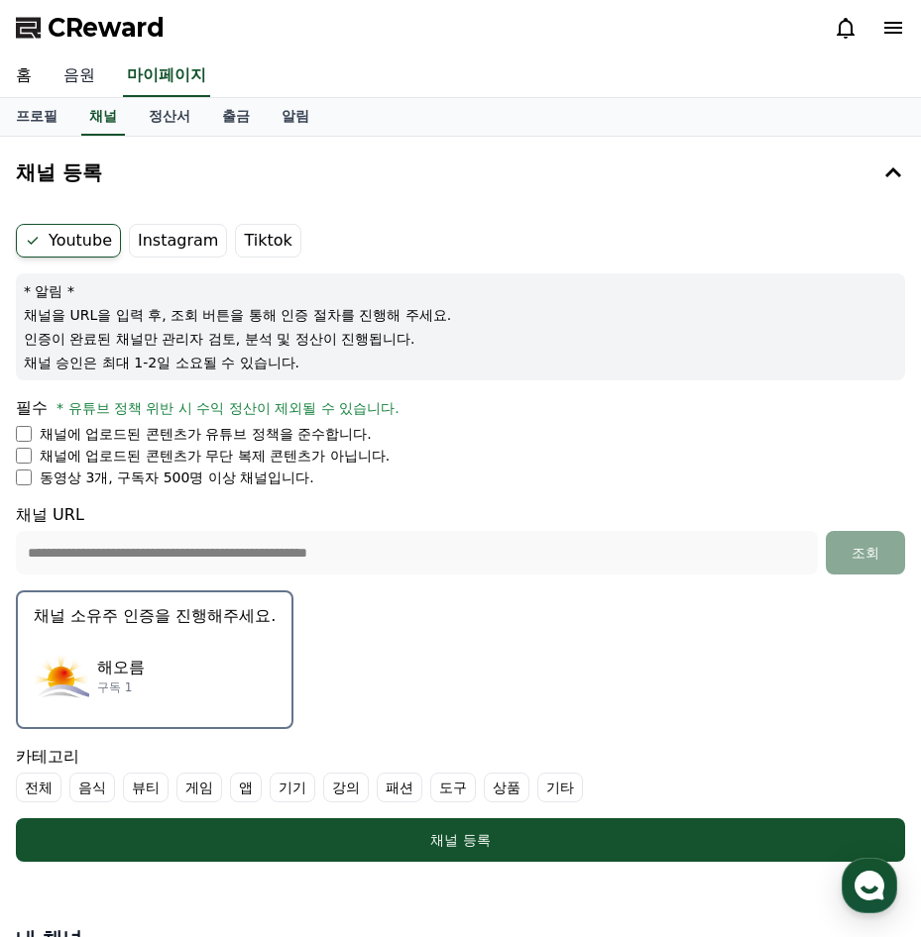
click at [74, 79] on link "음원" at bounding box center [79, 76] width 63 height 42
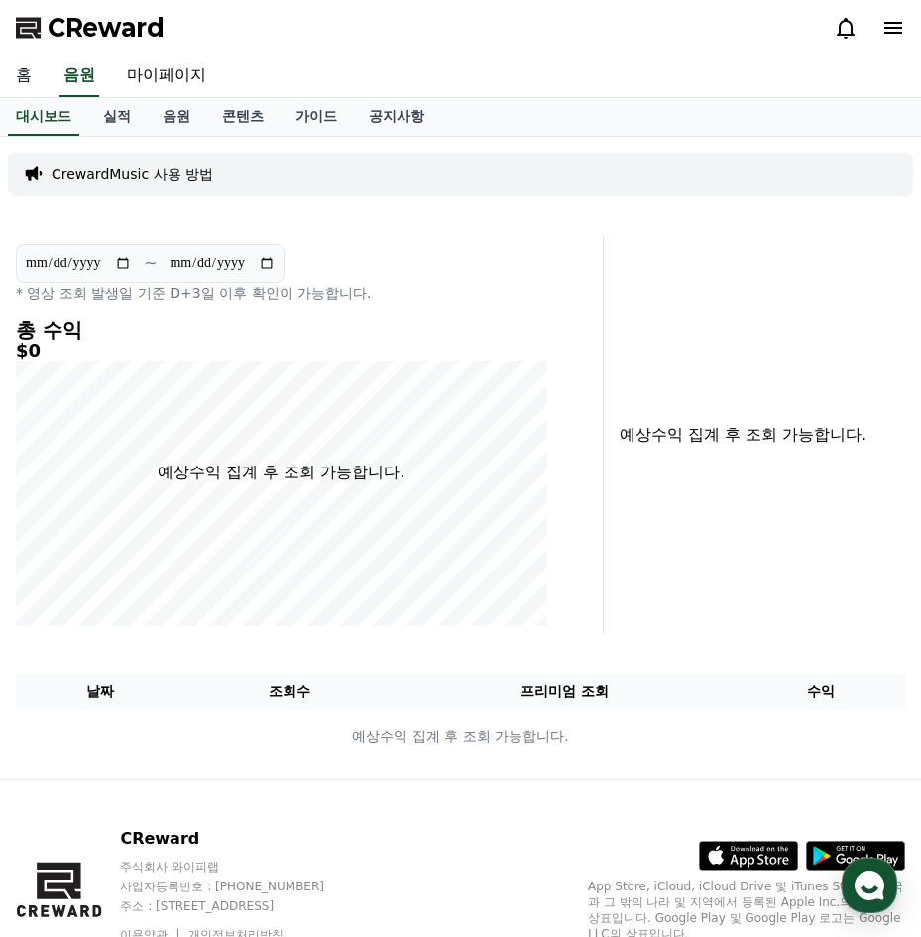
click at [30, 73] on link "홈" at bounding box center [24, 76] width 48 height 42
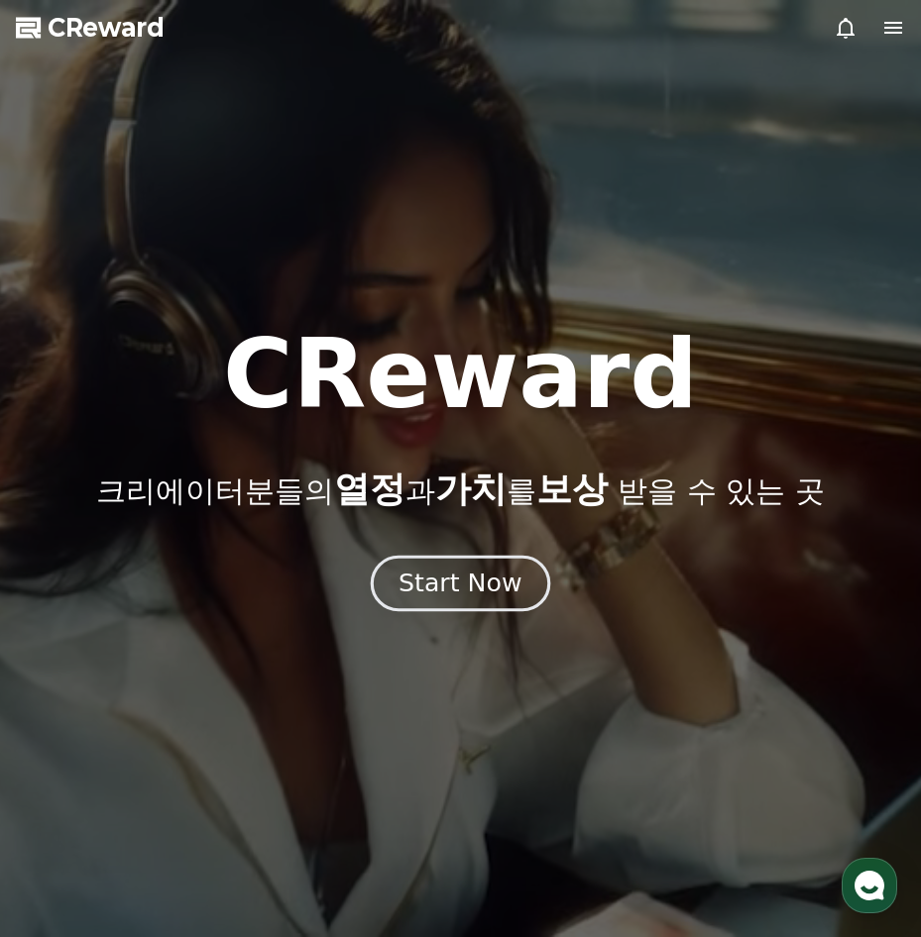
click at [429, 568] on div "Start Now" at bounding box center [459, 584] width 123 height 34
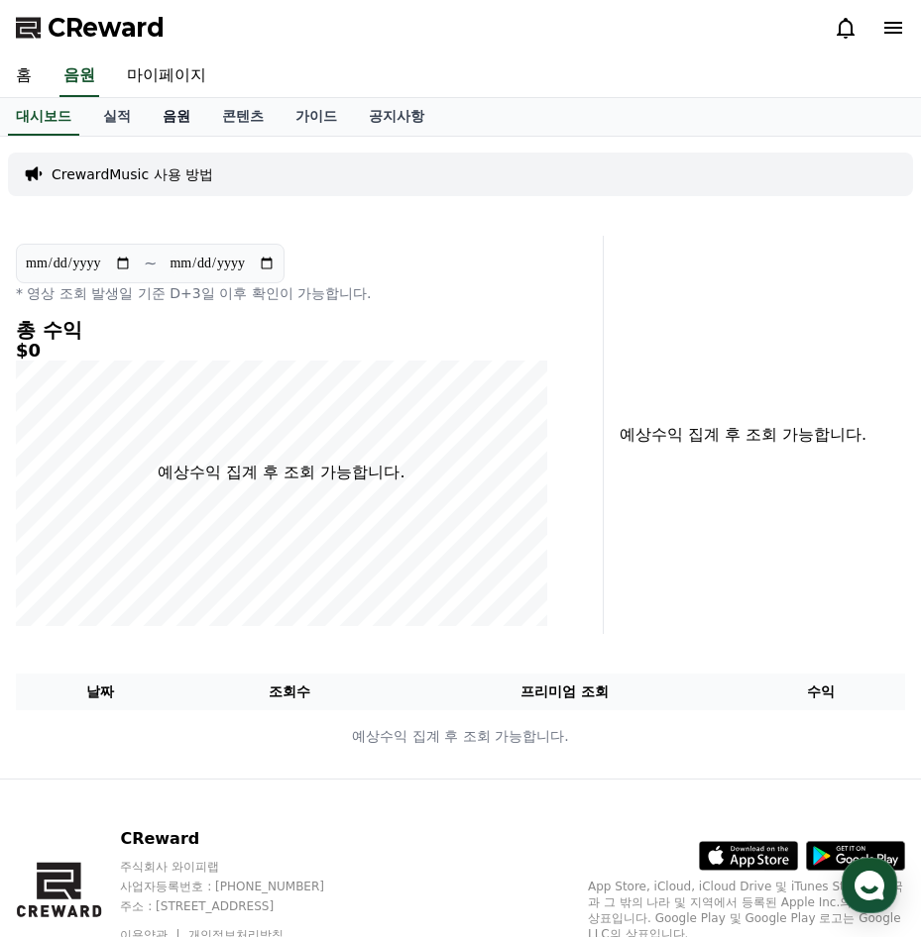
click at [150, 131] on link "음원" at bounding box center [176, 117] width 59 height 38
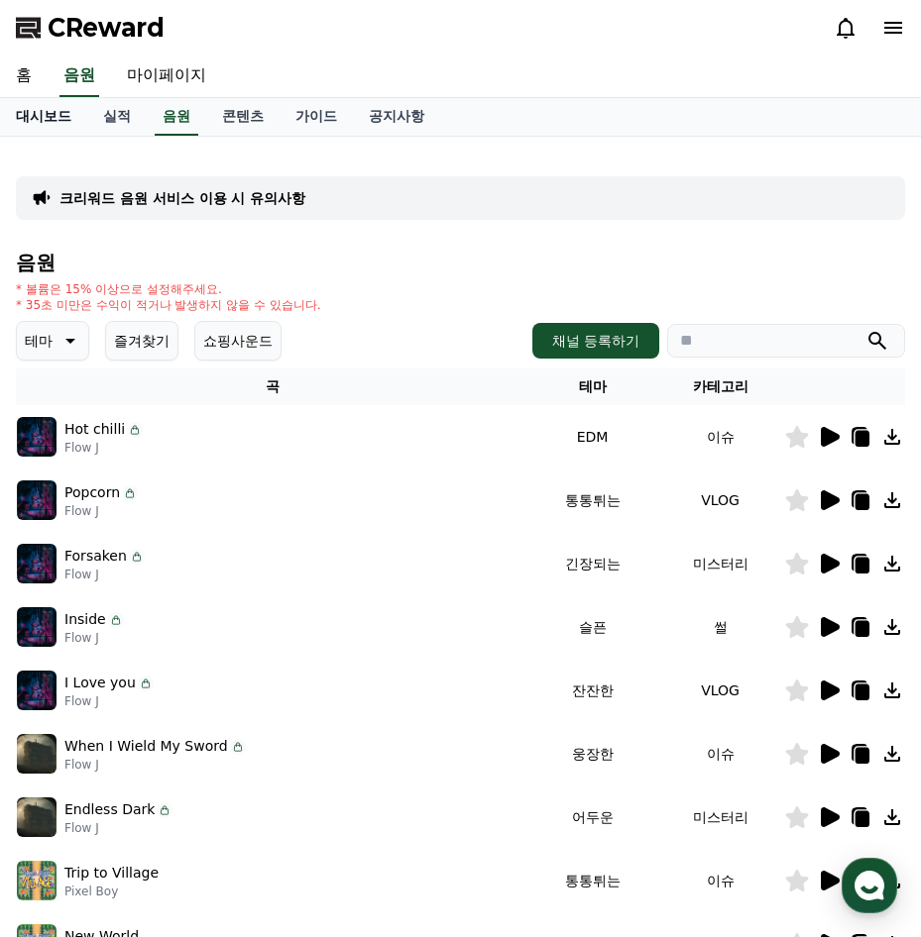
click at [83, 134] on link "대시보드" at bounding box center [43, 117] width 87 height 38
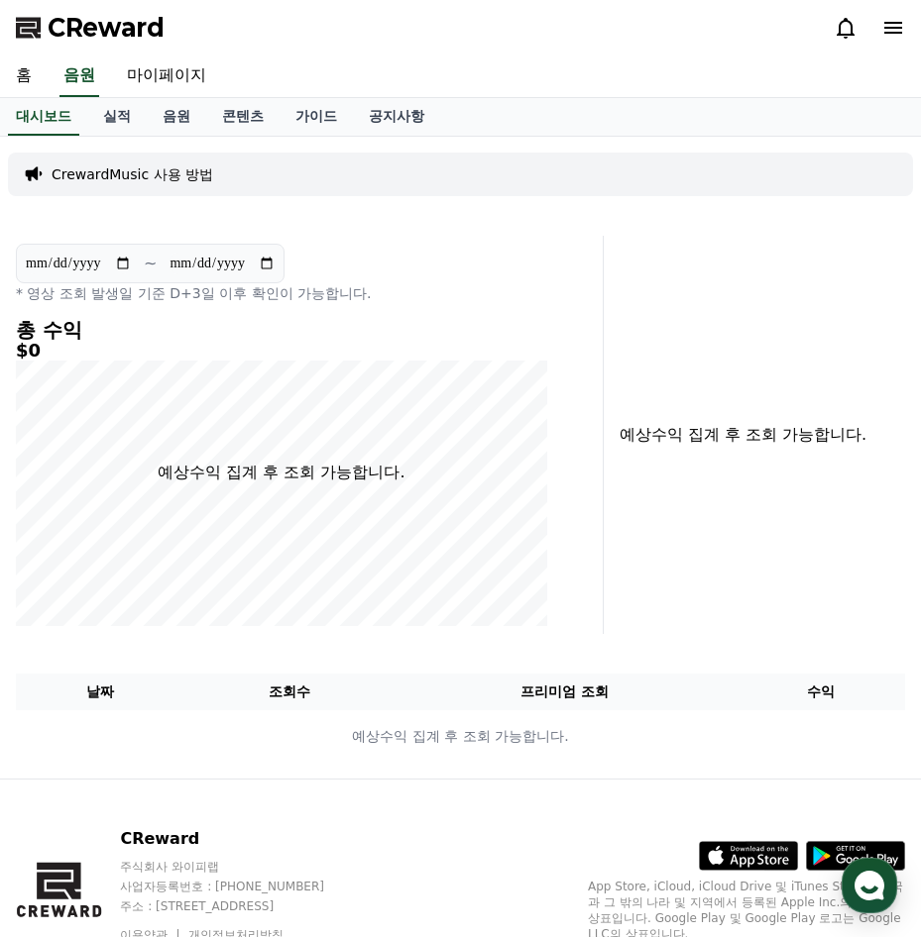
click at [880, 33] on div at bounding box center [868, 28] width 71 height 24
click at [890, 32] on icon at bounding box center [893, 28] width 18 height 12
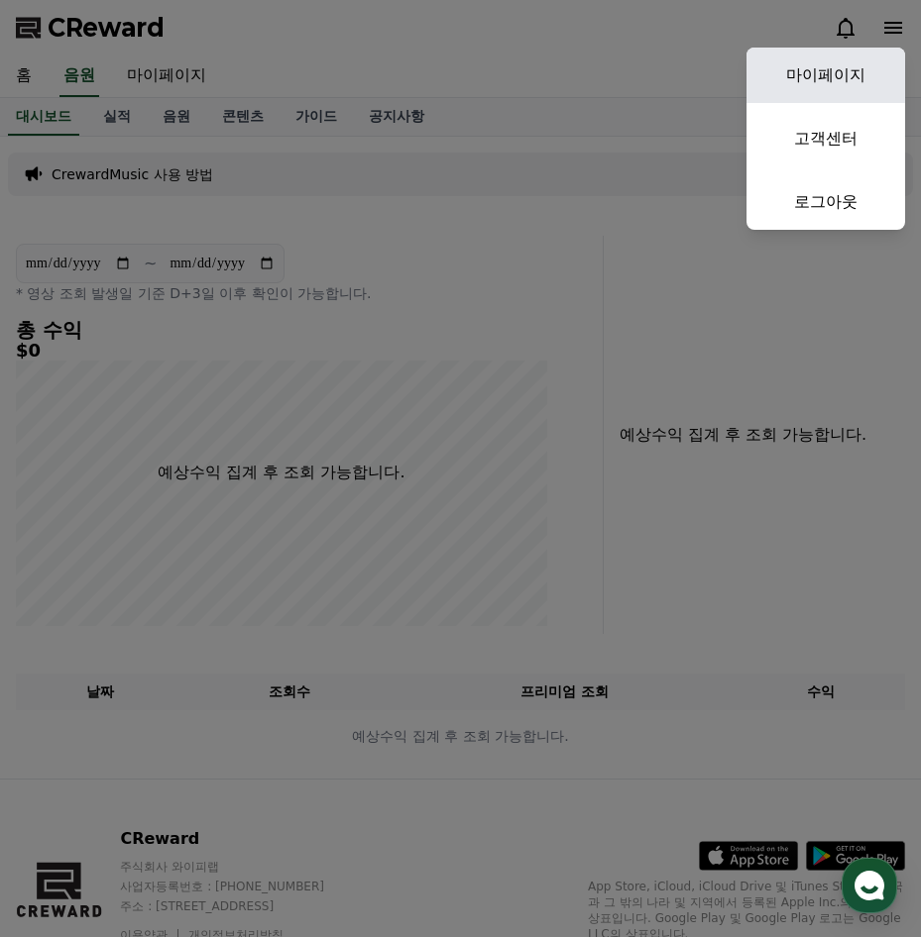
click at [843, 61] on link "마이페이지" at bounding box center [825, 75] width 159 height 55
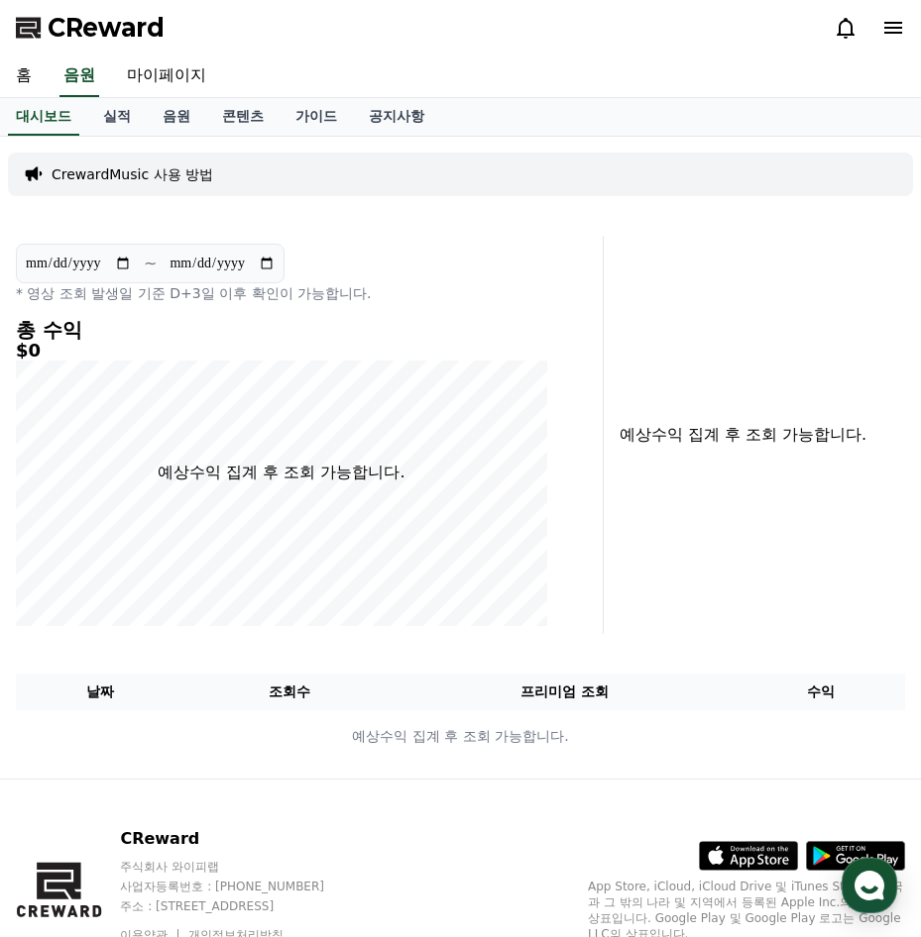
select select "**********"
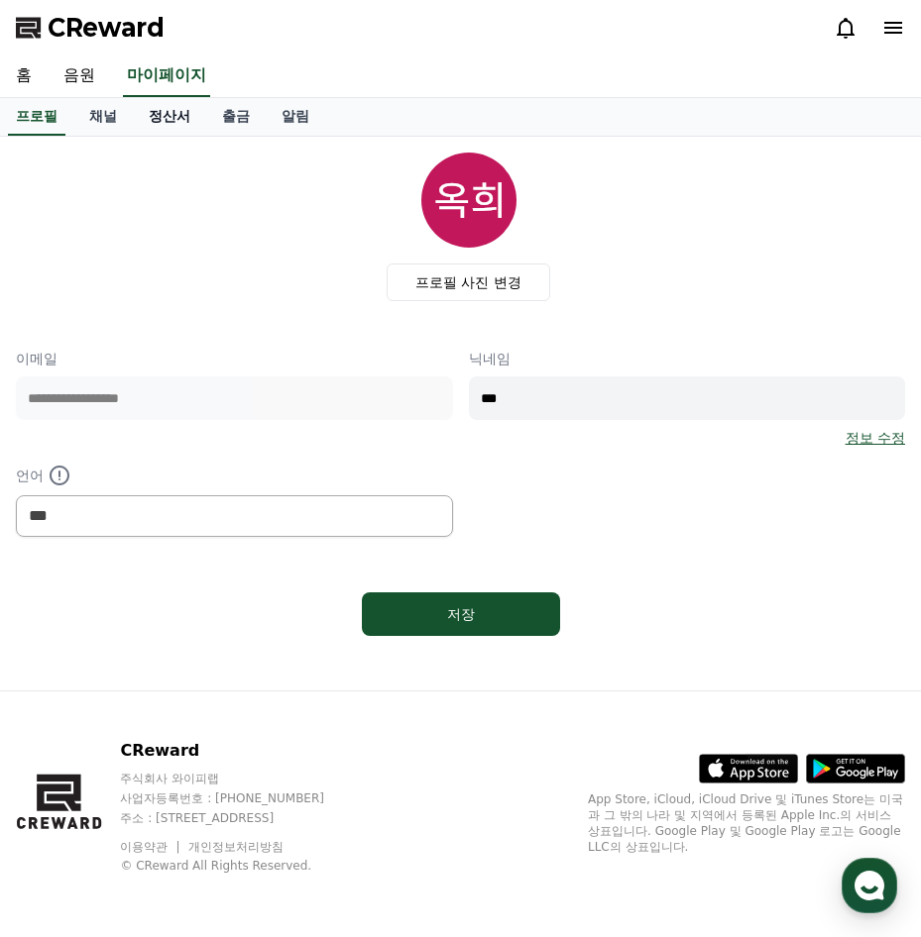
click at [165, 122] on link "정산서" at bounding box center [169, 117] width 73 height 38
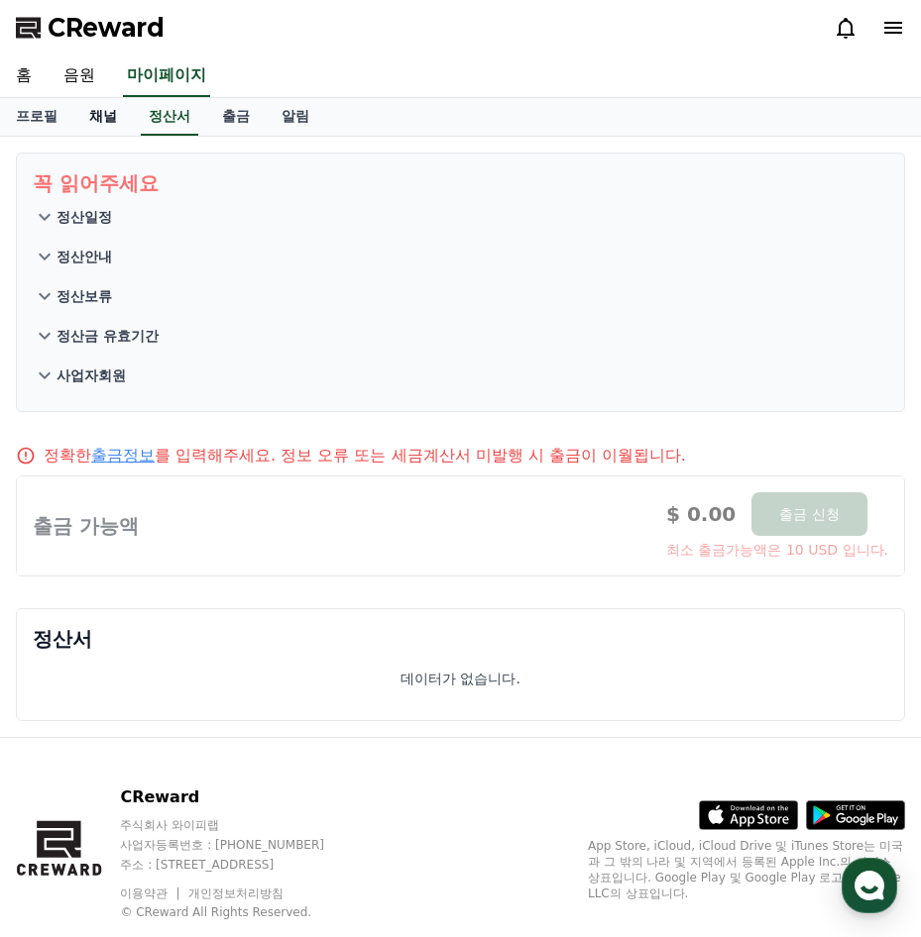
click at [102, 117] on link "채널" at bounding box center [102, 117] width 59 height 38
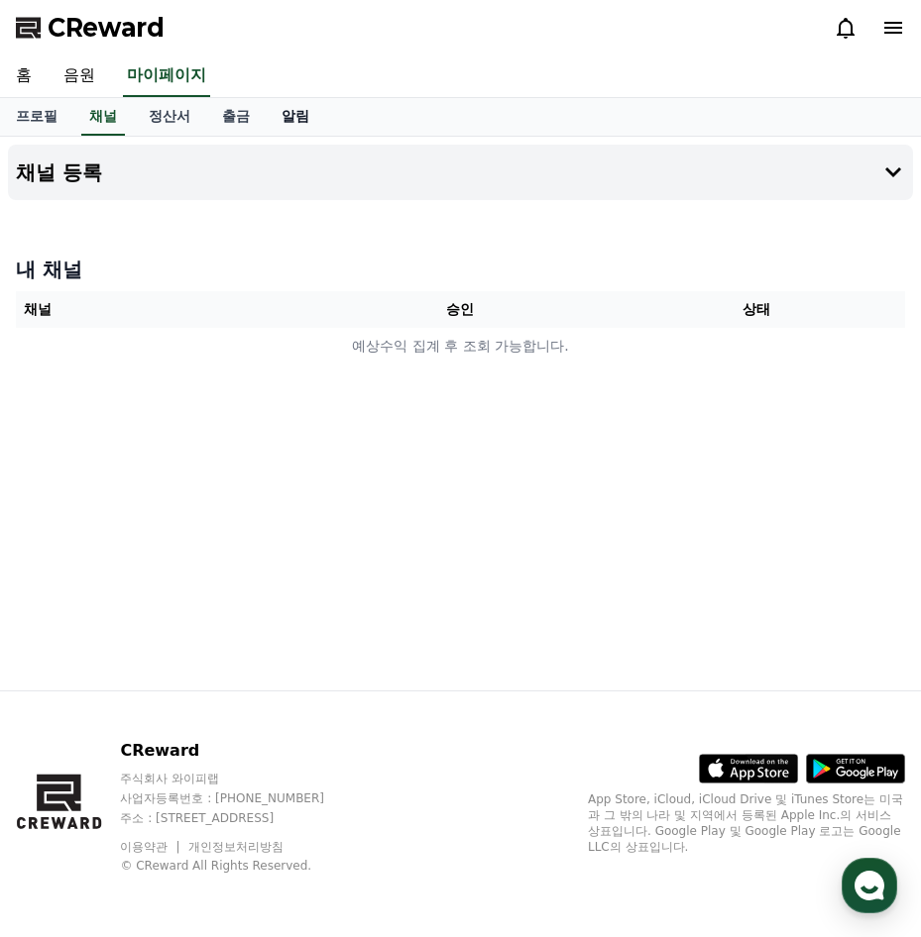
click at [276, 124] on link "알림" at bounding box center [295, 117] width 59 height 38
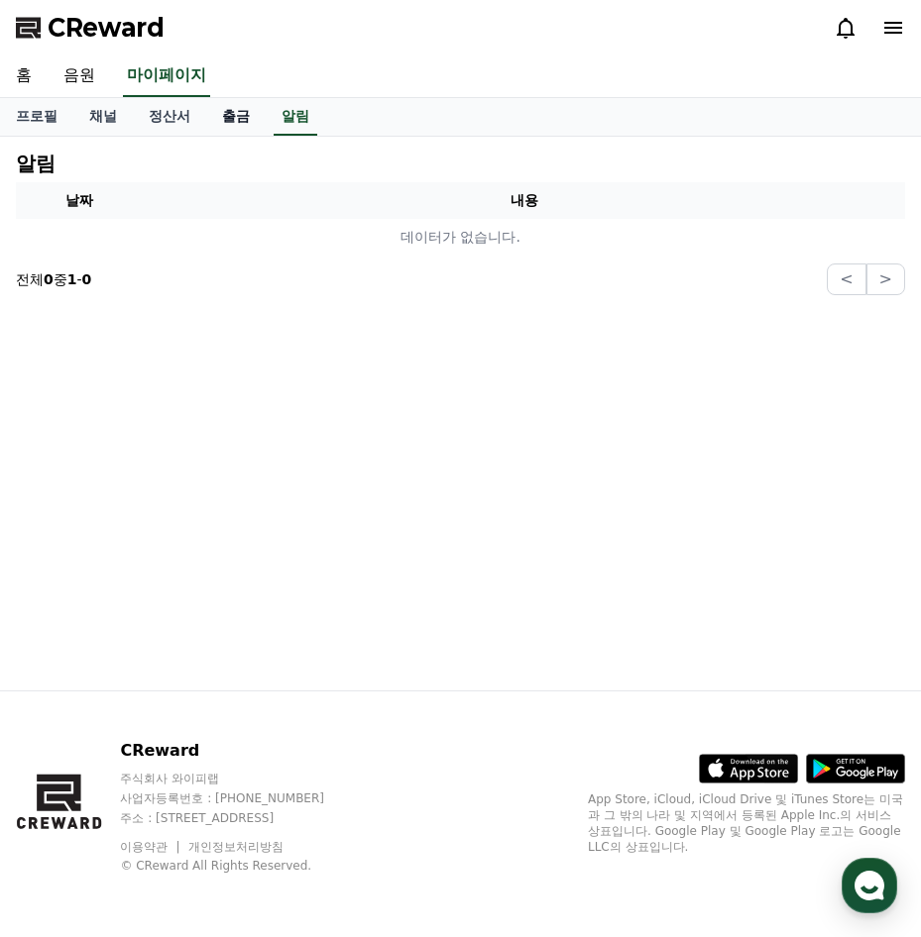
click at [235, 122] on link "출금" at bounding box center [235, 117] width 59 height 38
click at [237, 99] on link "출금" at bounding box center [236, 117] width 44 height 38
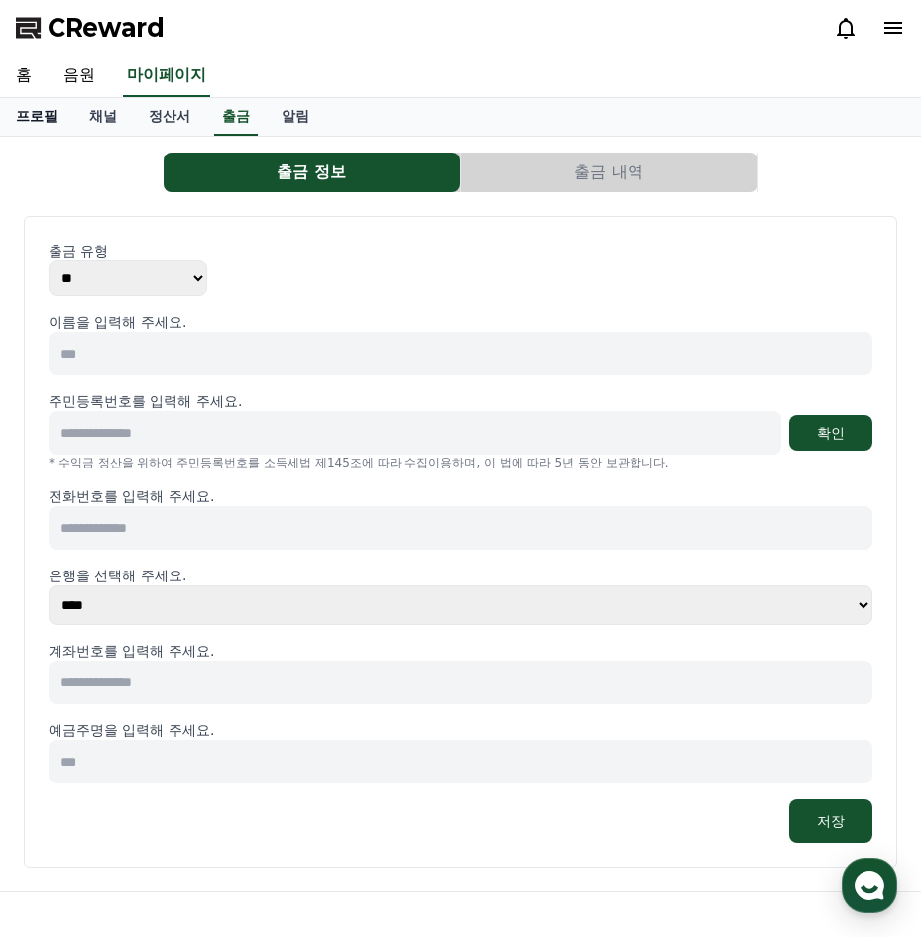
click at [28, 112] on link "프로필" at bounding box center [36, 117] width 73 height 38
select select "**********"
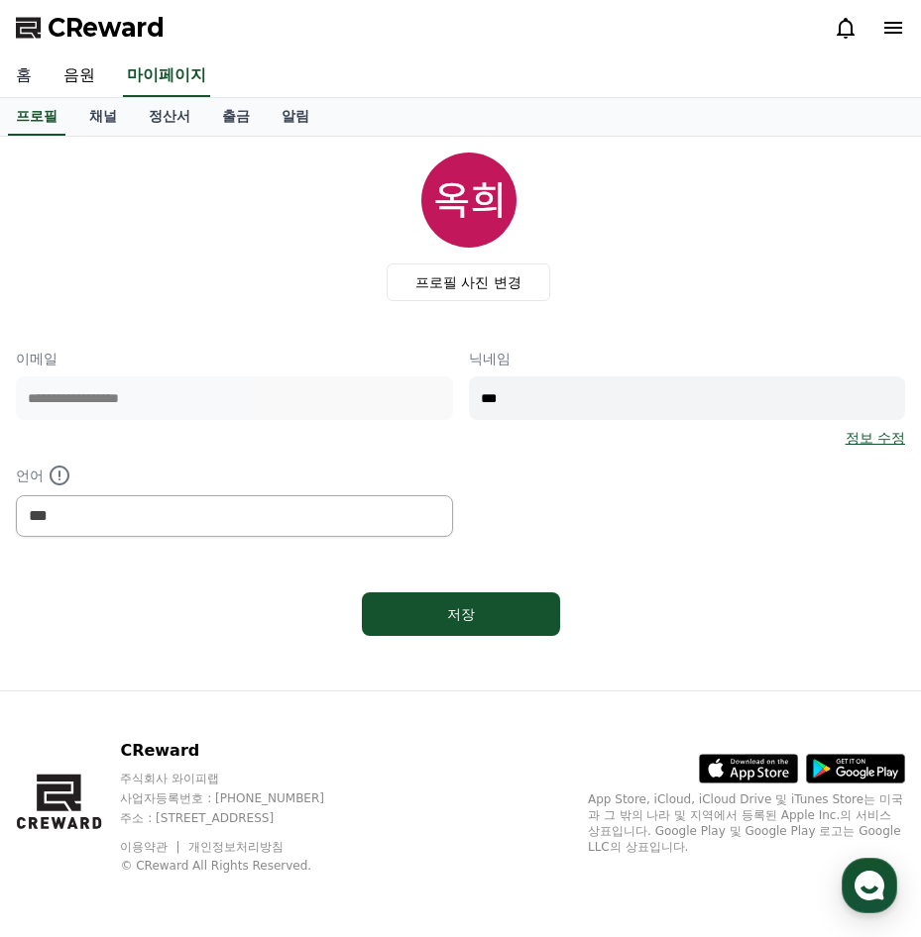
click at [38, 67] on link "홈" at bounding box center [24, 76] width 48 height 42
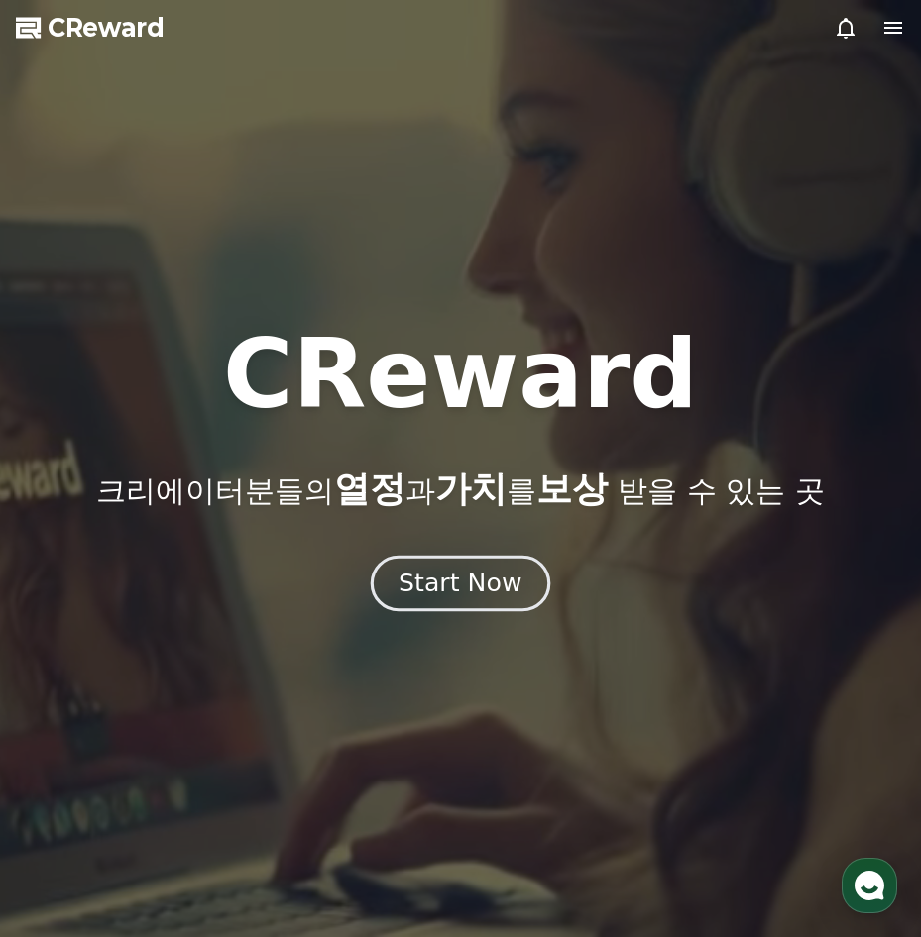
click at [464, 581] on div "Start Now" at bounding box center [459, 584] width 123 height 34
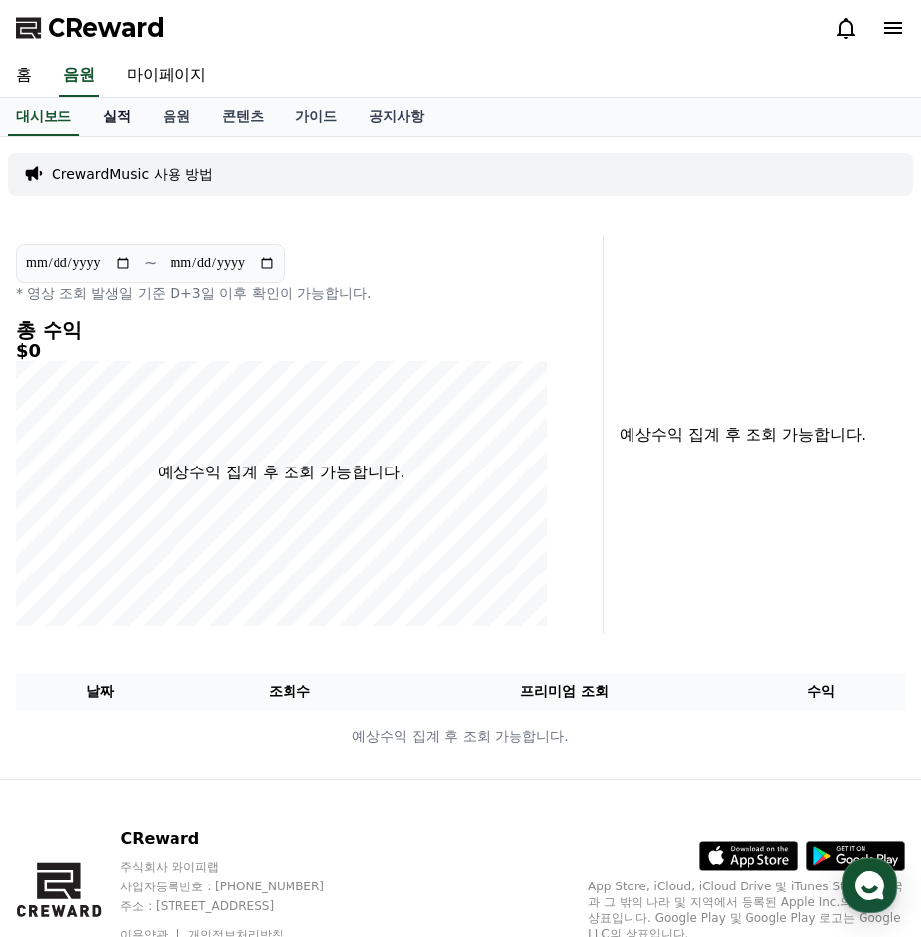
click at [112, 114] on link "실적" at bounding box center [116, 117] width 59 height 38
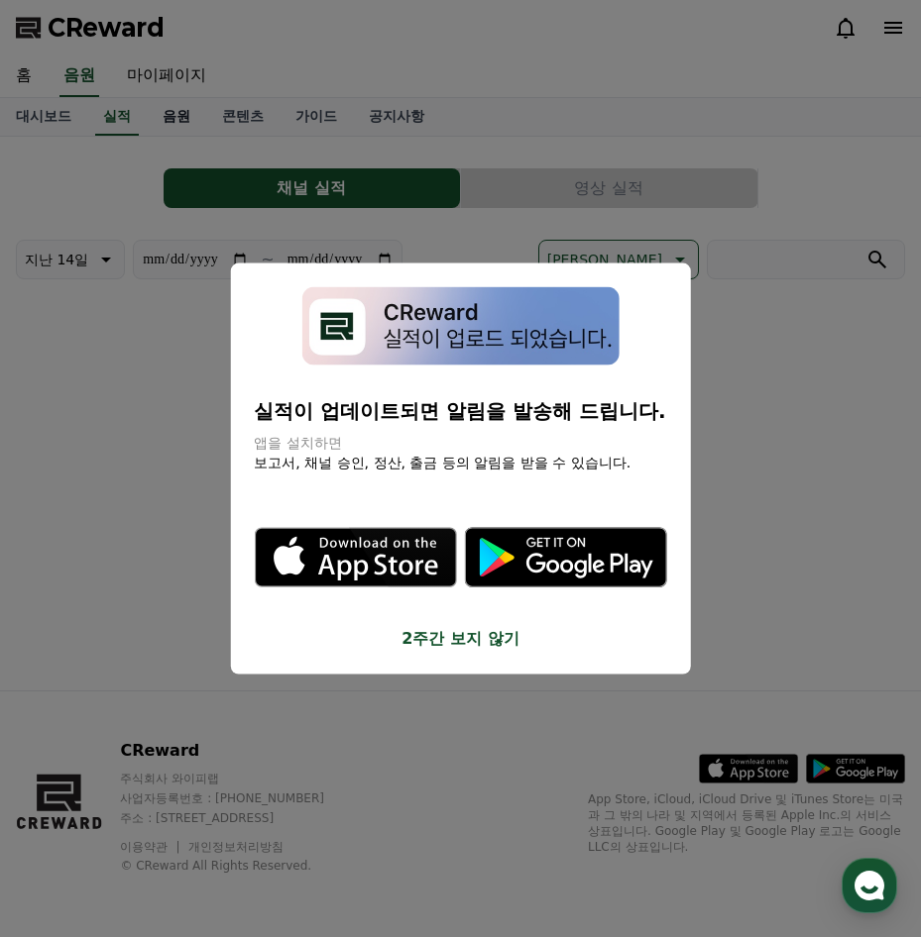
click at [187, 112] on button "close modal" at bounding box center [460, 468] width 921 height 937
